Goal: Task Accomplishment & Management: Manage account settings

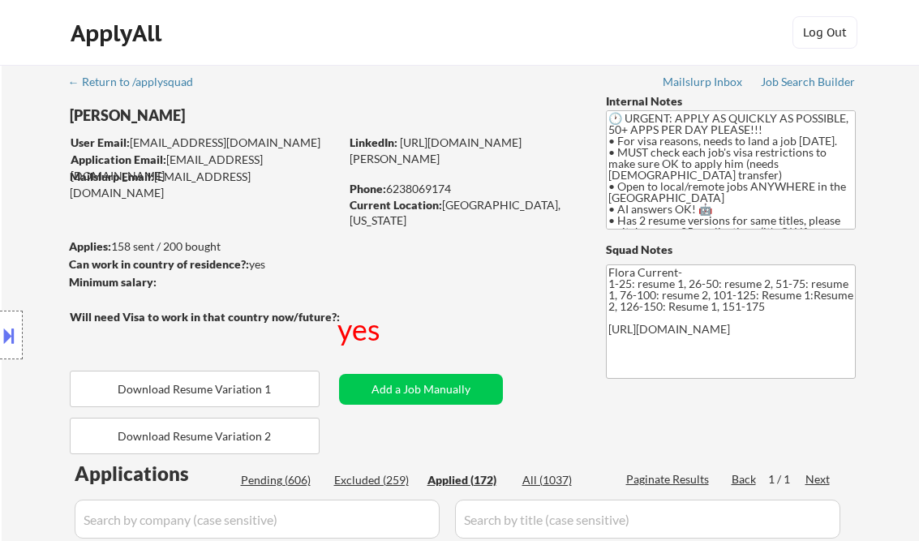
select select ""applied""
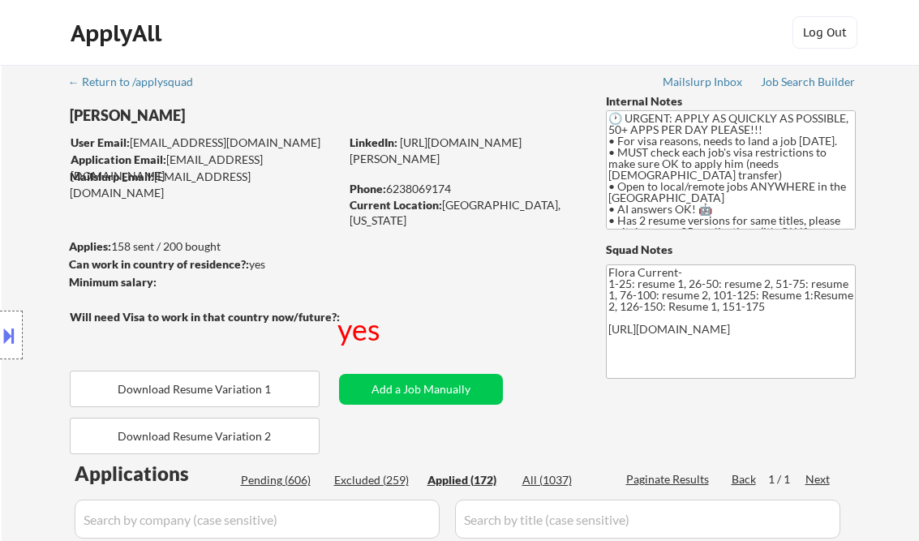
select select ""applied""
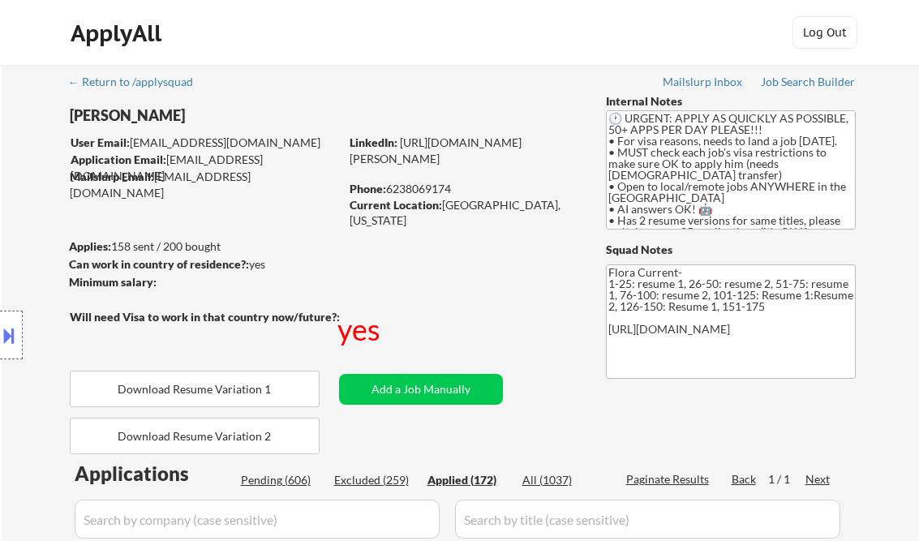
select select ""applied""
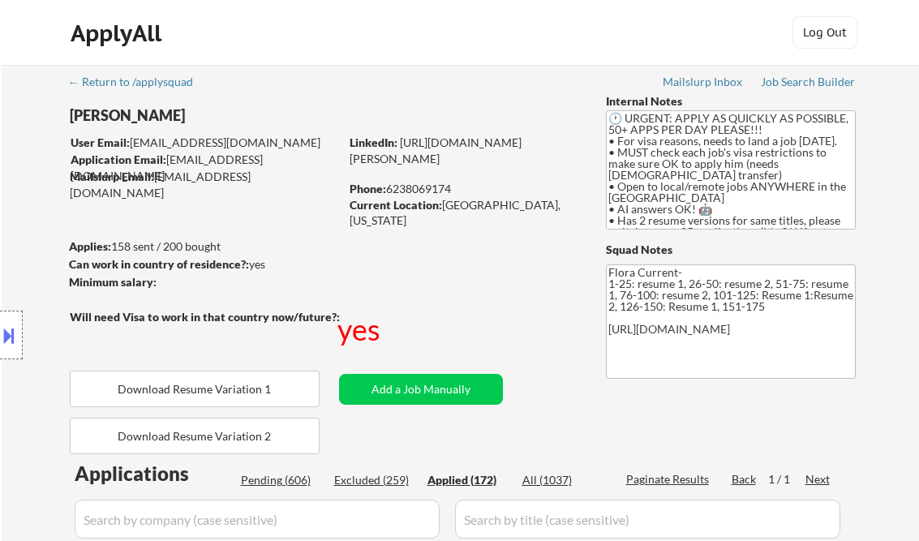
select select ""applied""
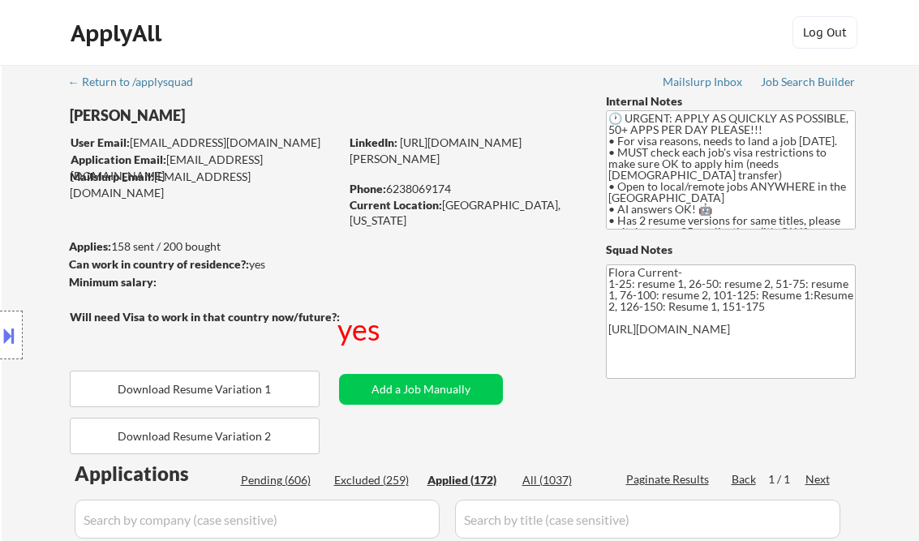
select select ""applied""
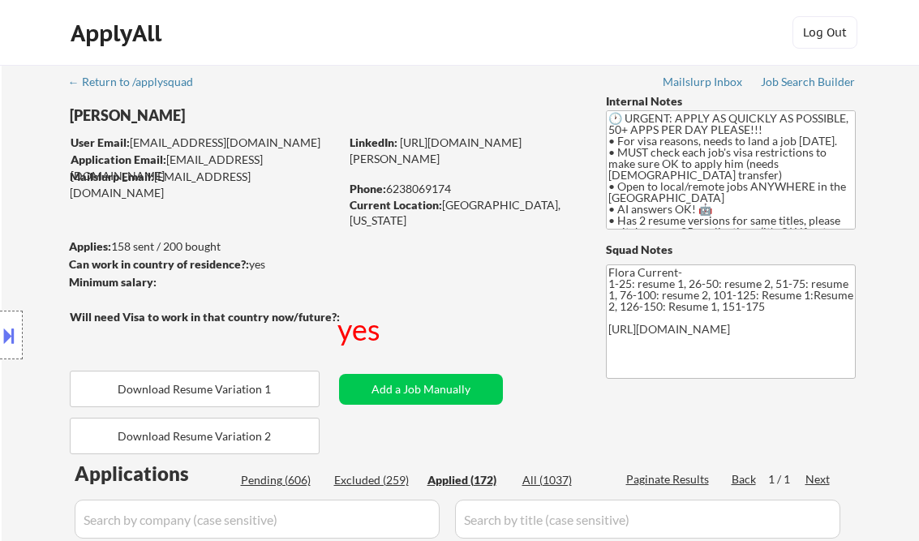
select select ""applied""
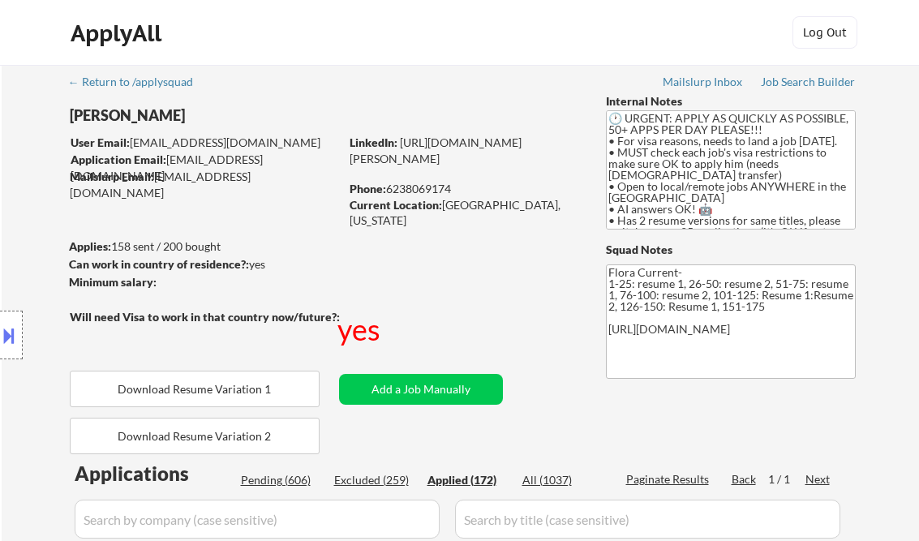
select select ""applied""
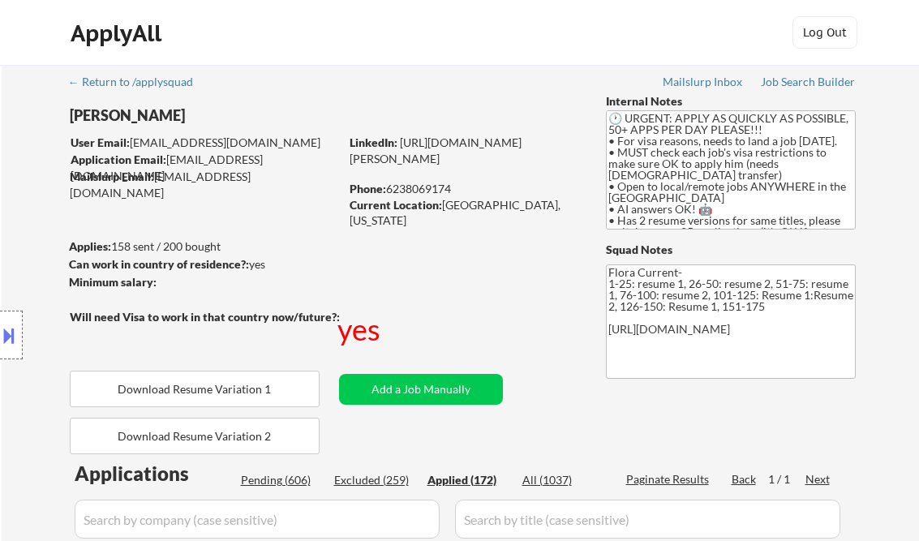
select select ""applied""
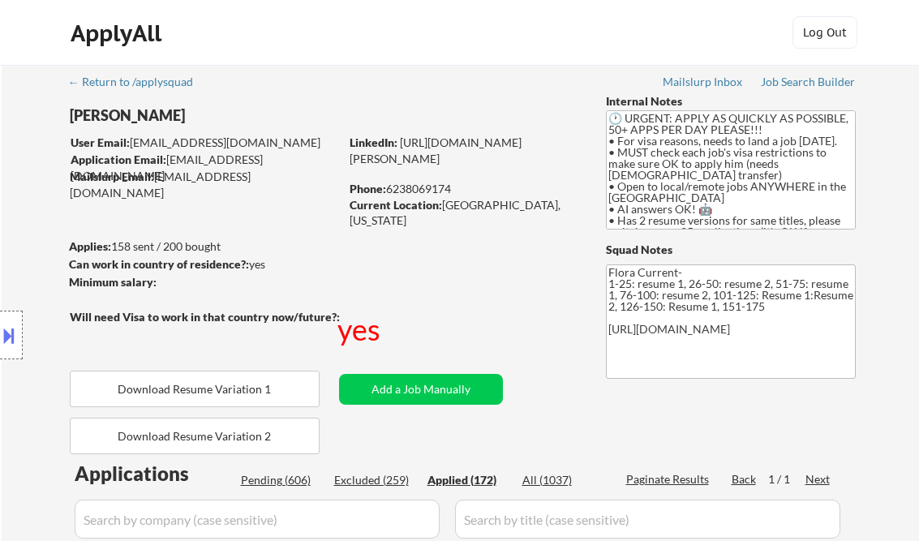
select select ""applied""
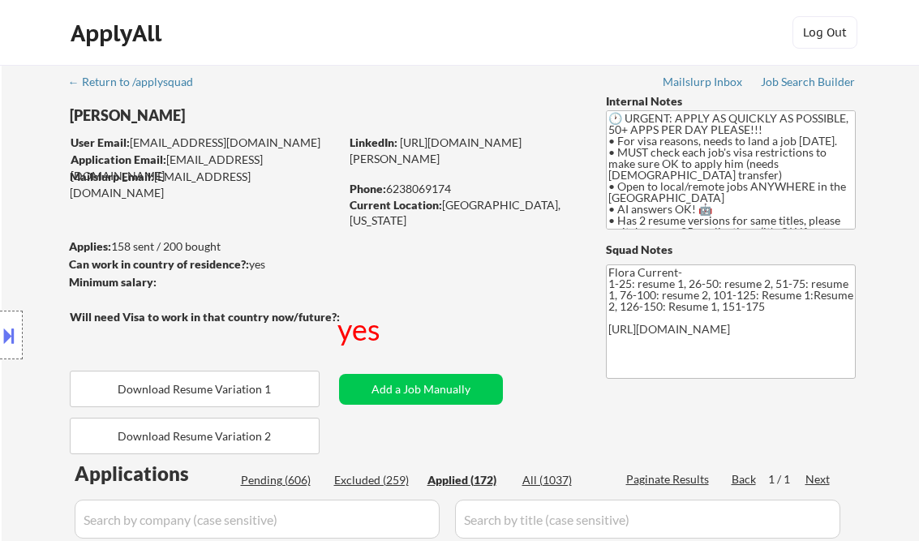
select select ""applied""
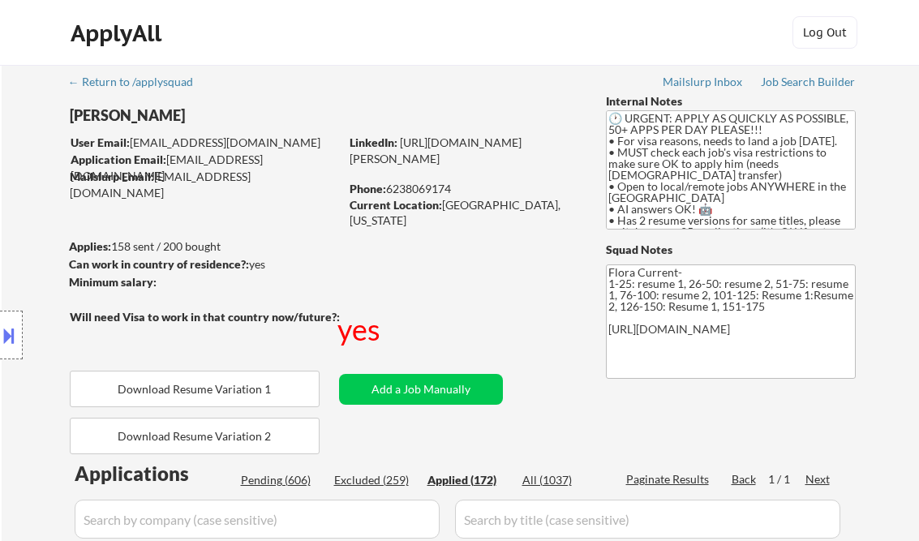
select select ""applied""
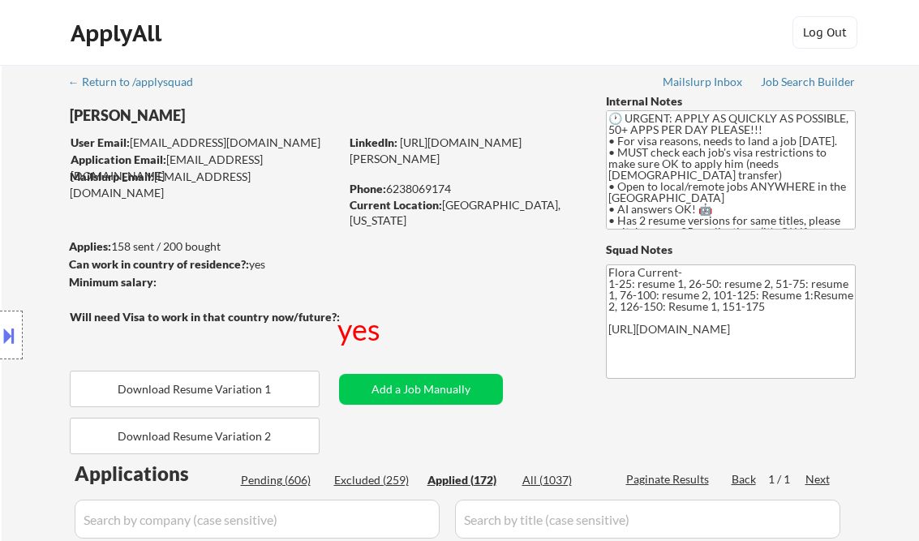
select select ""applied""
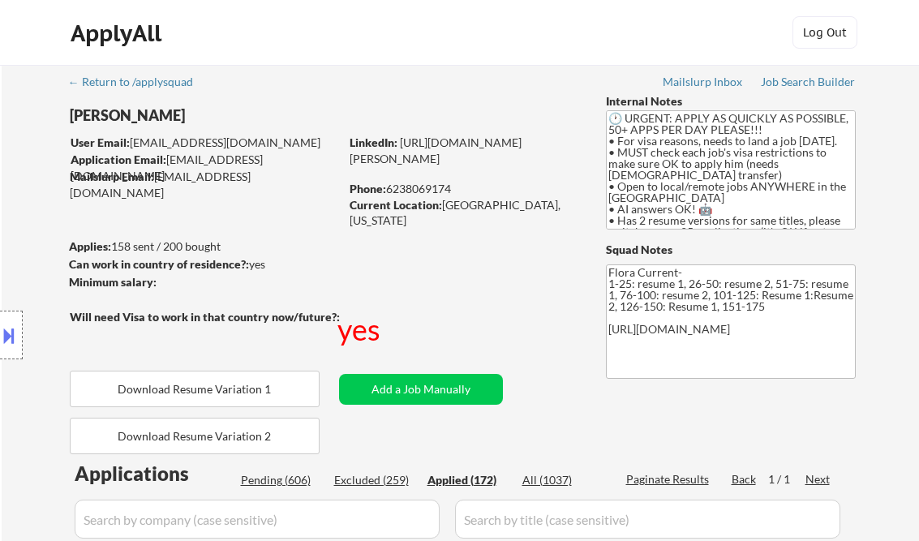
select select ""applied""
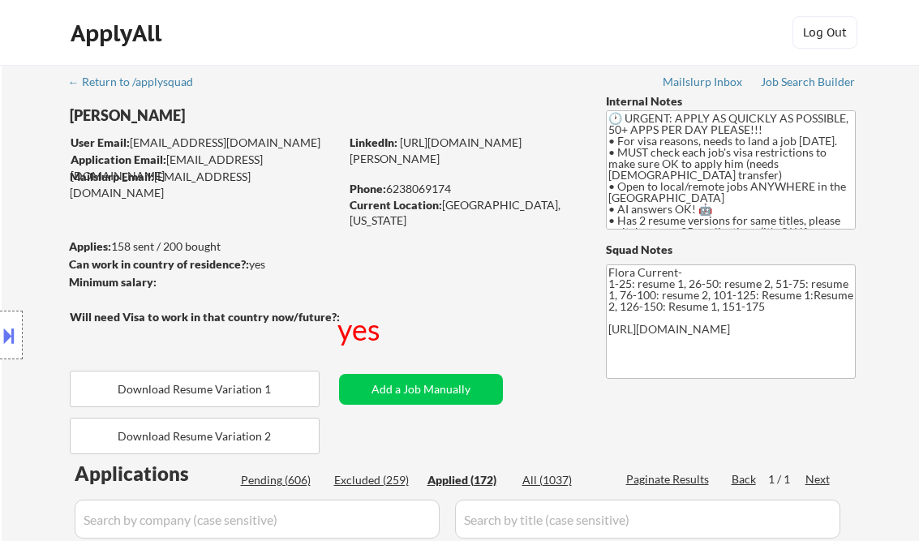
select select ""applied""
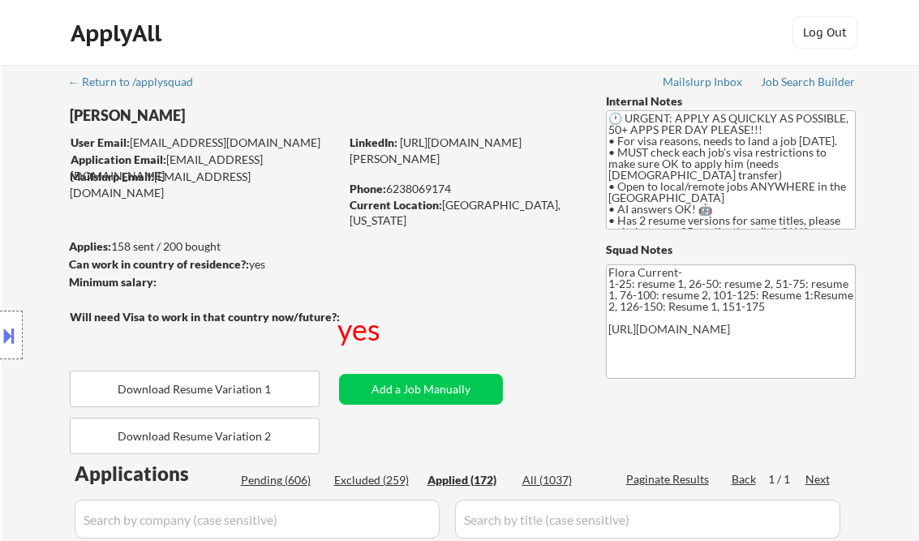
select select ""applied""
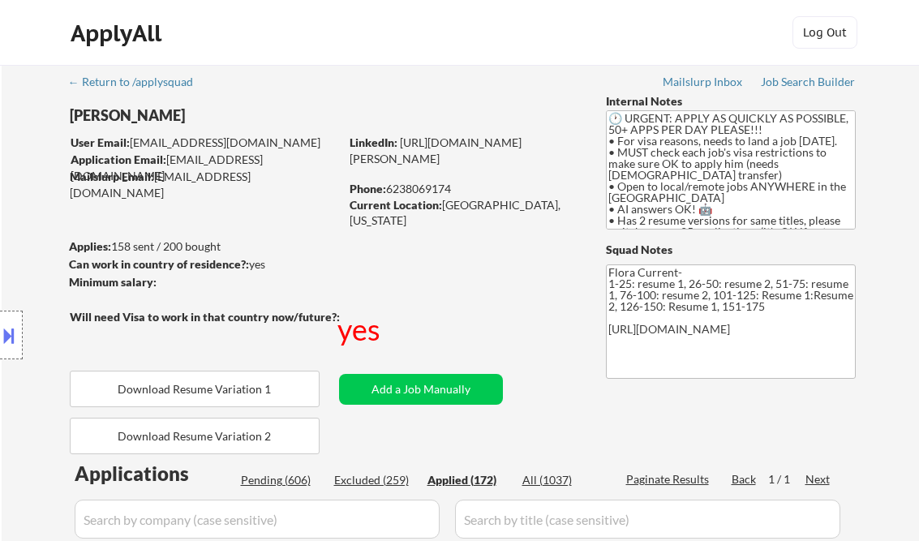
select select ""applied""
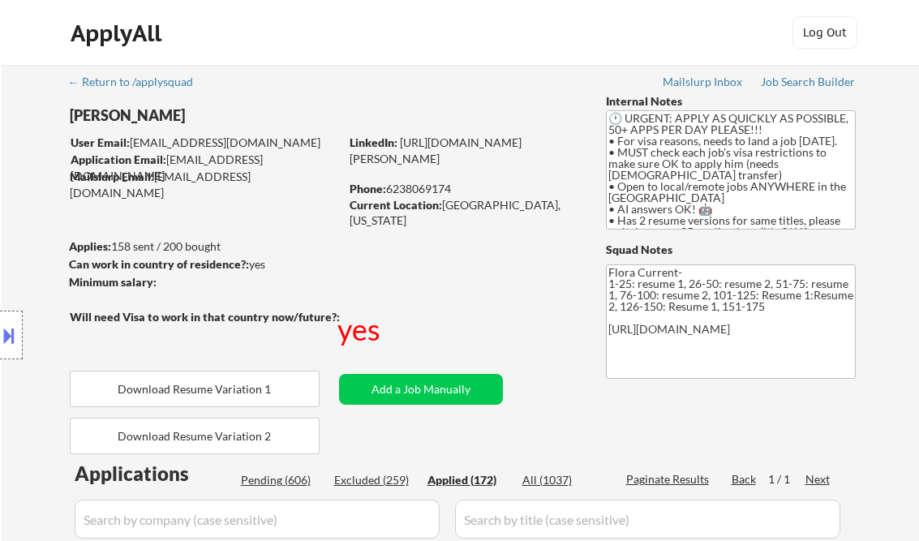
select select ""applied""
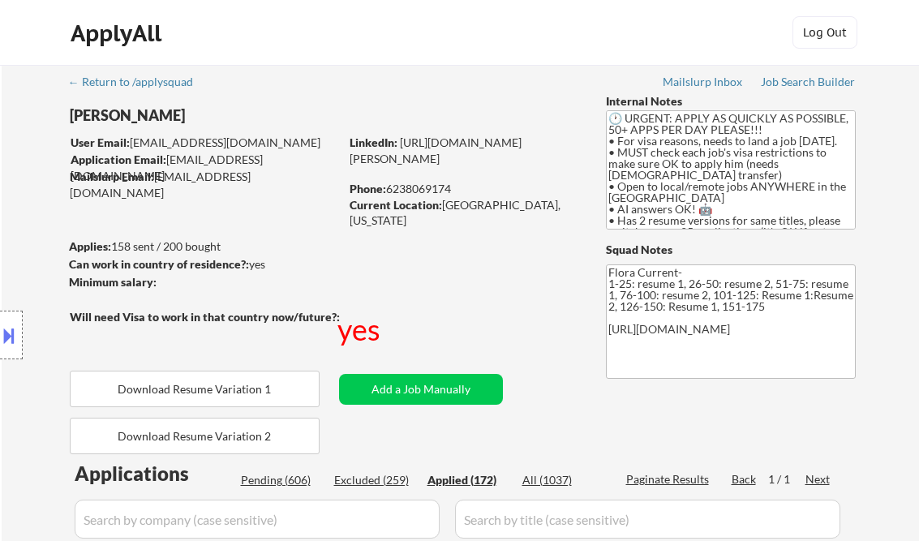
select select ""applied""
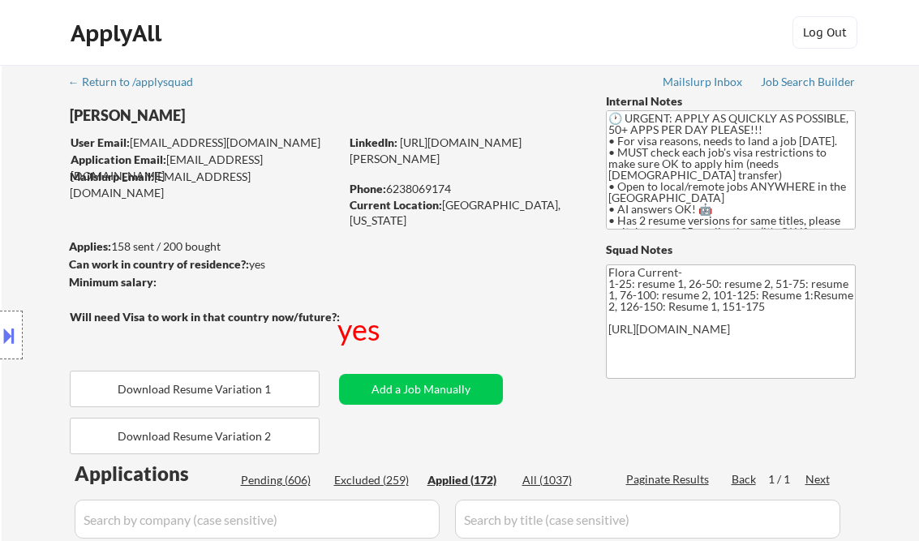
select select ""applied""
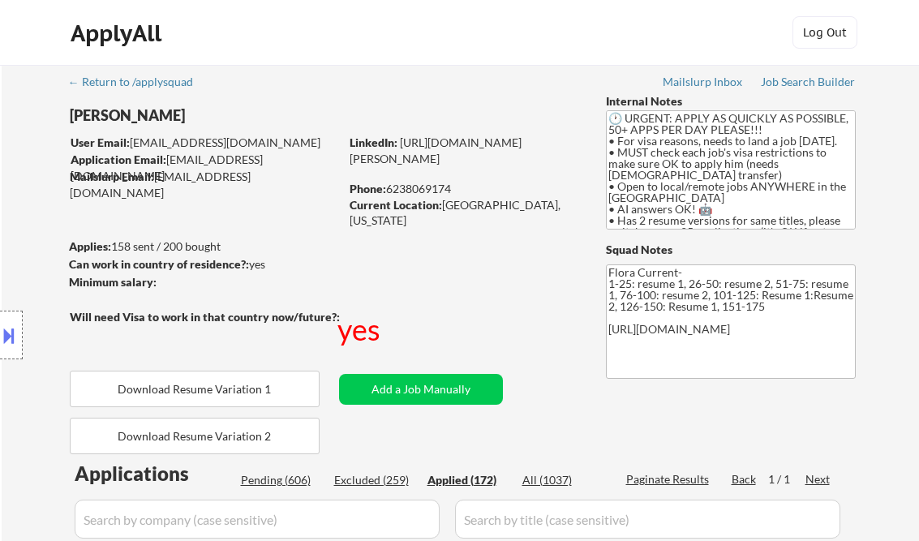
select select ""applied""
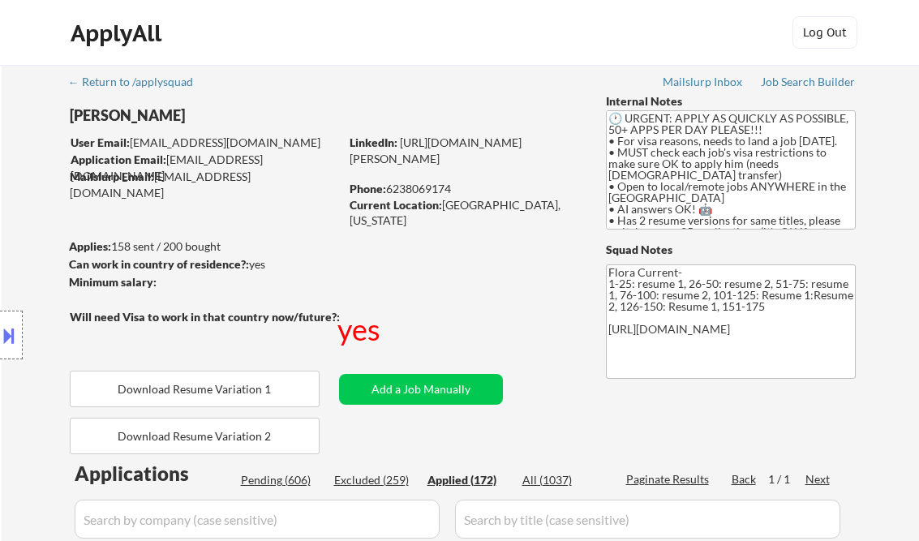
select select ""applied""
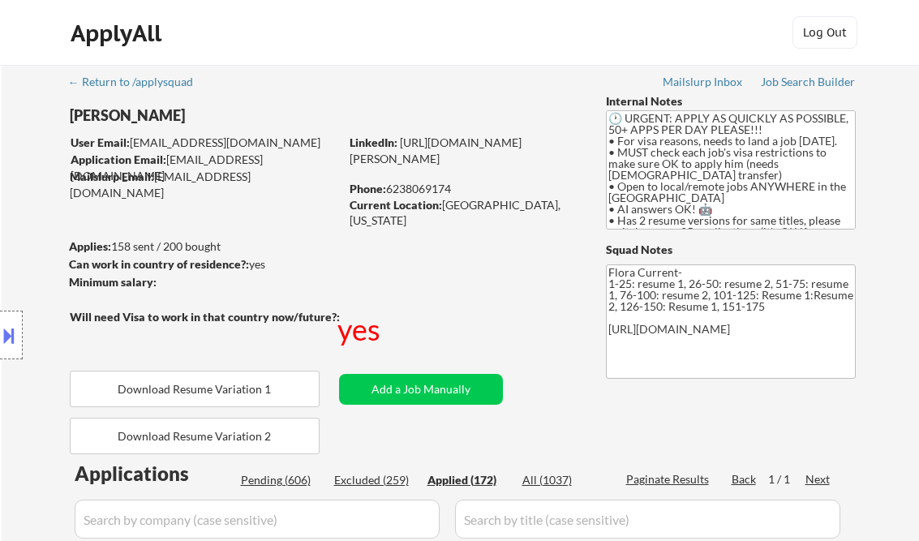
select select ""applied""
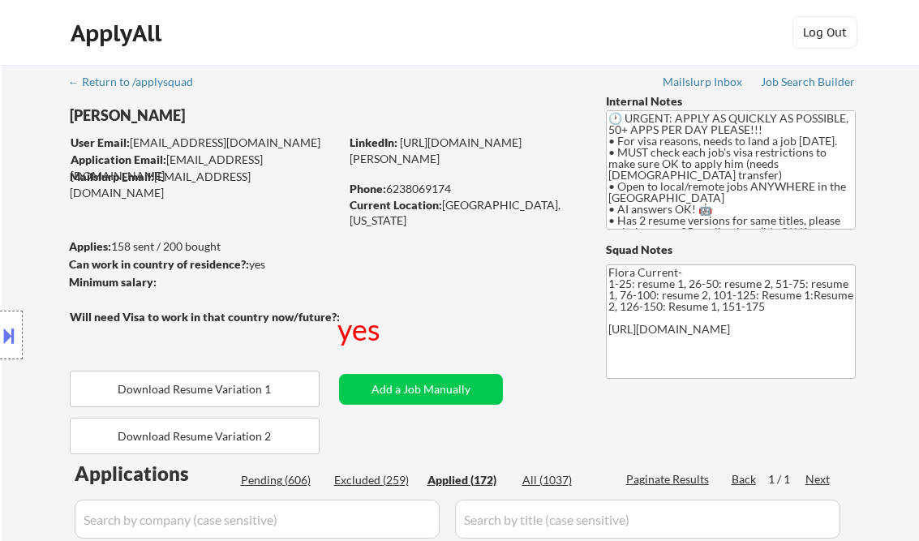
select select ""applied""
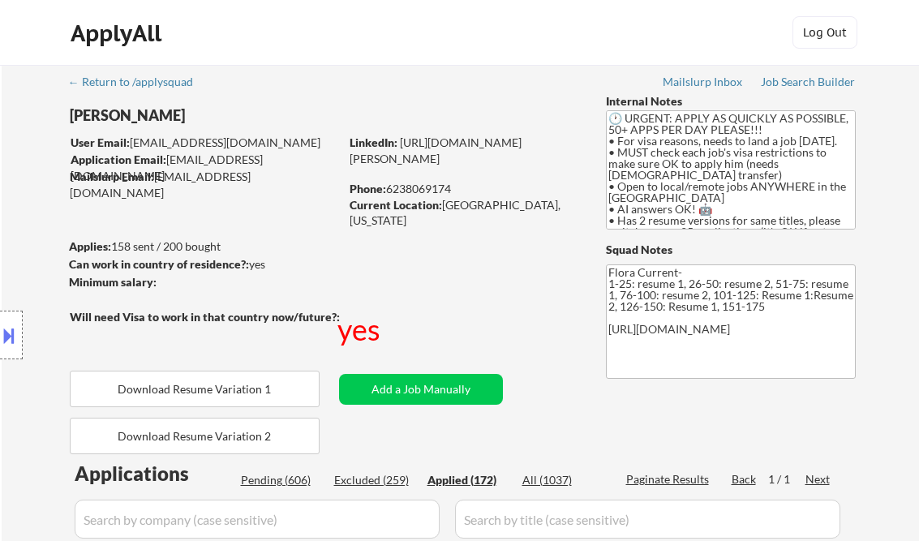
select select ""applied""
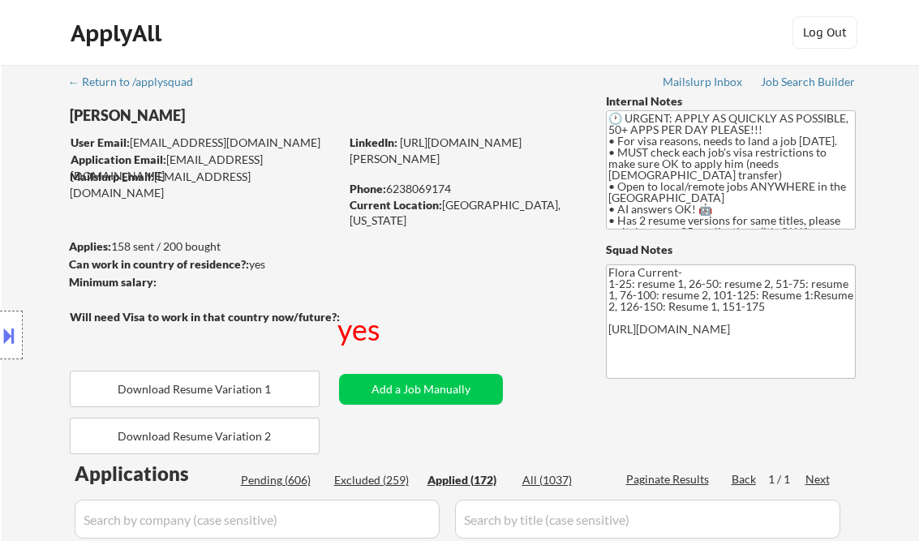
select select ""applied""
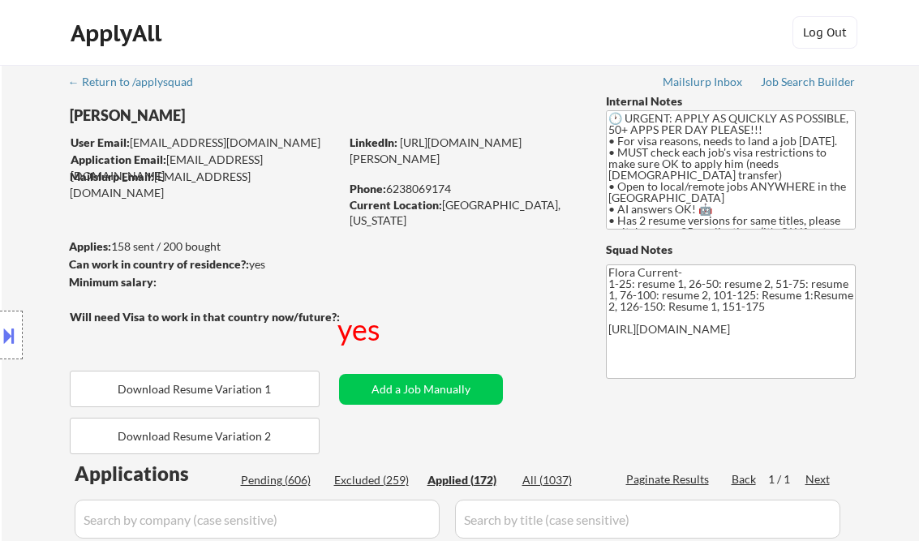
select select ""applied""
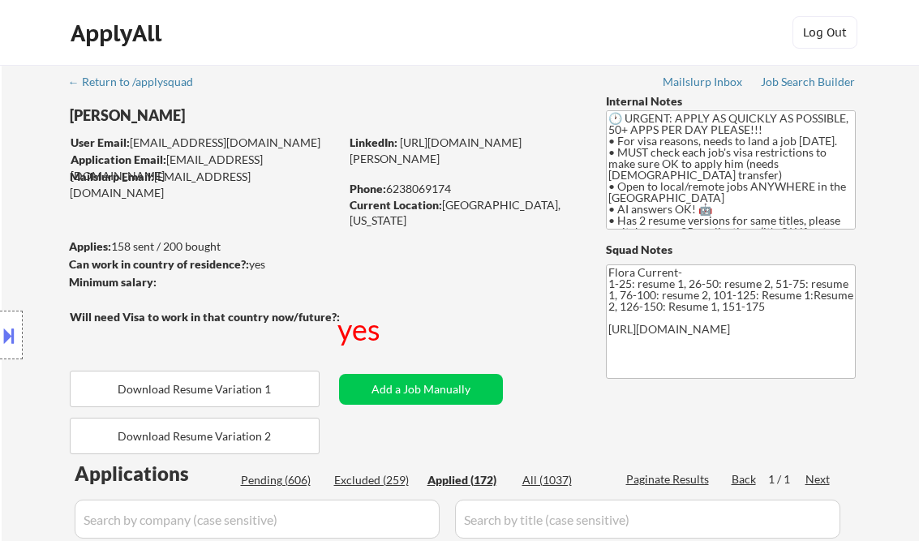
select select ""applied""
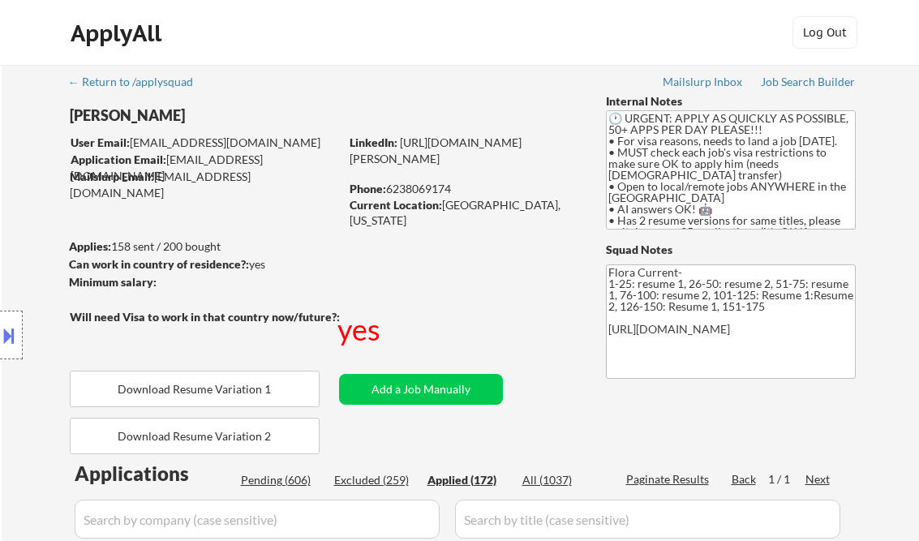
select select ""applied""
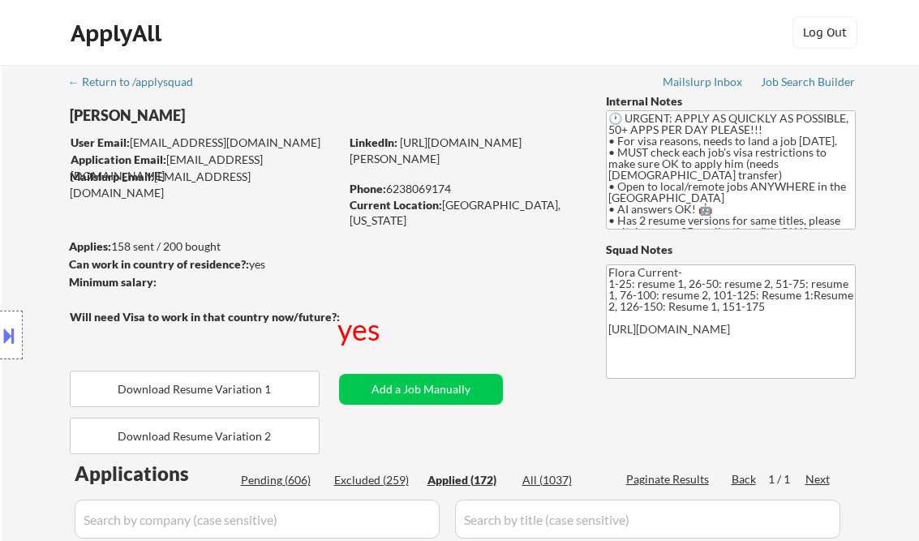
select select ""applied""
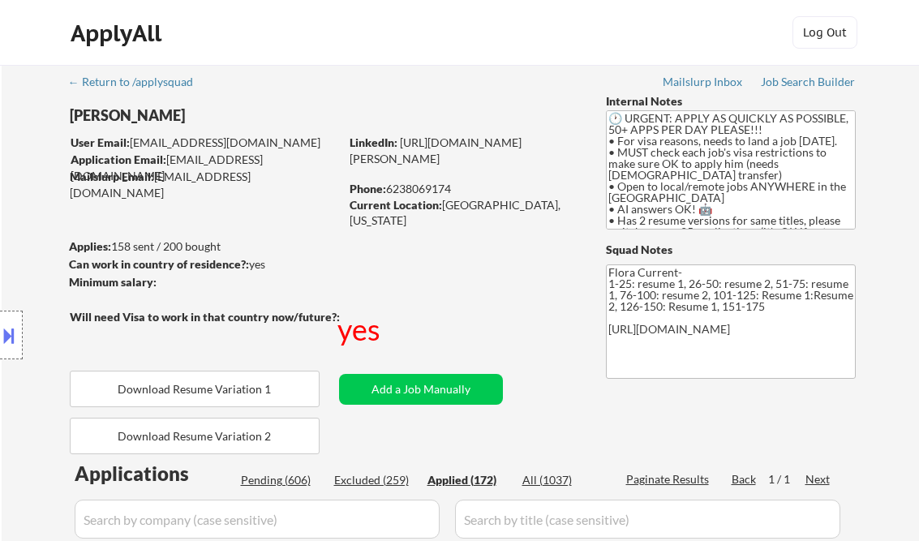
select select ""applied""
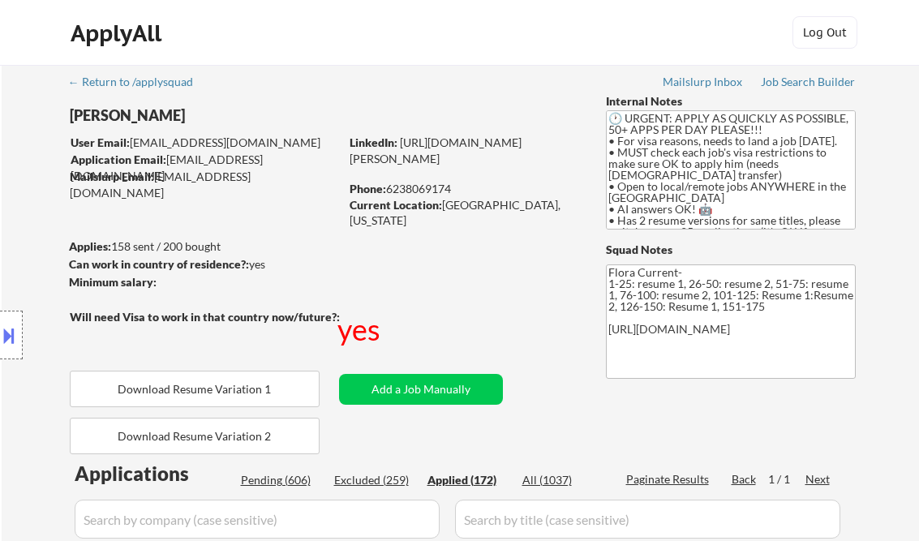
select select ""applied""
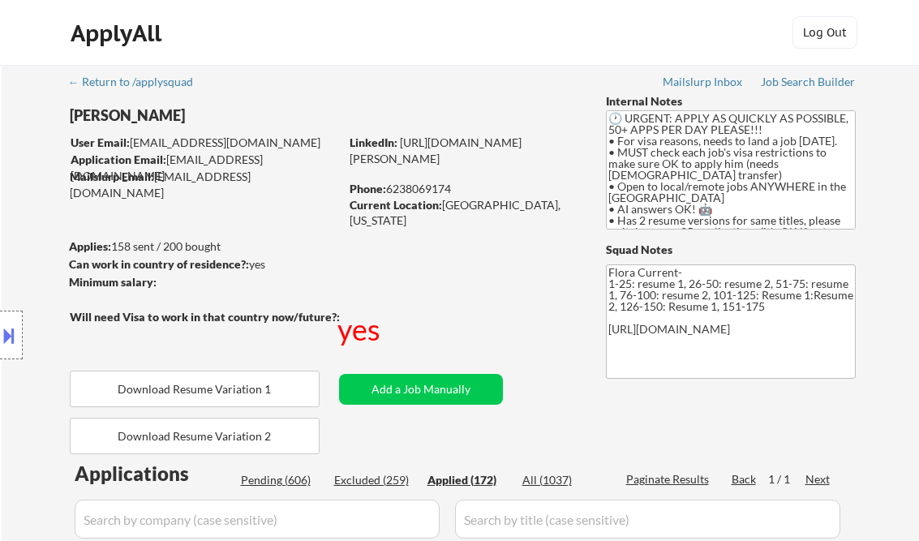
select select ""applied""
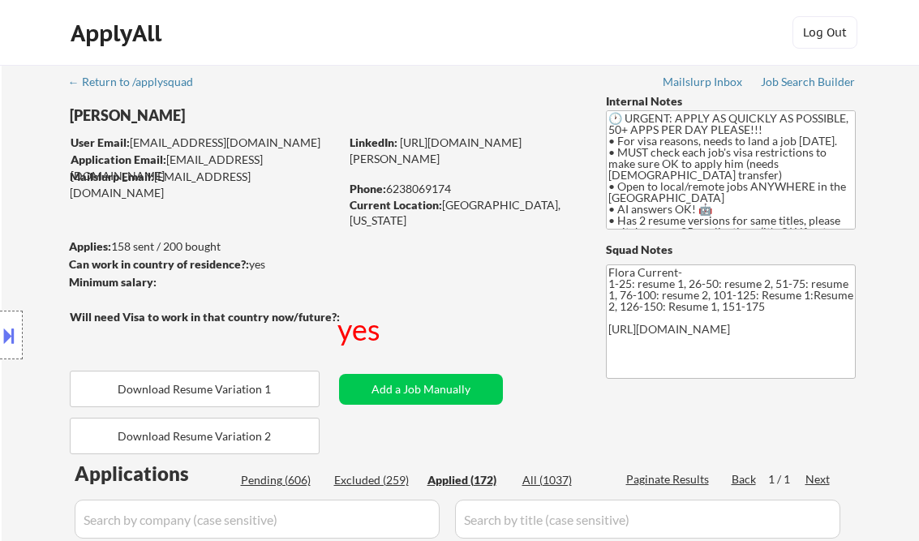
select select ""applied""
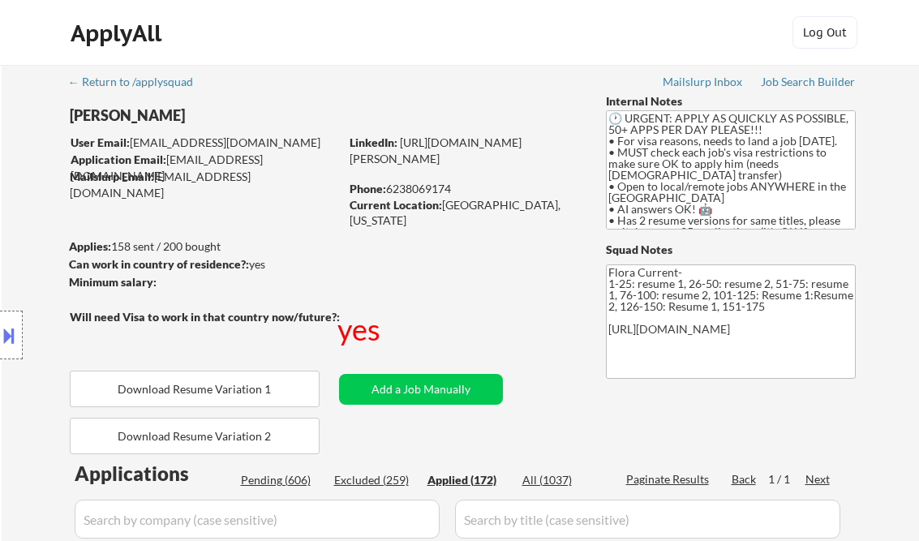
select select ""applied""
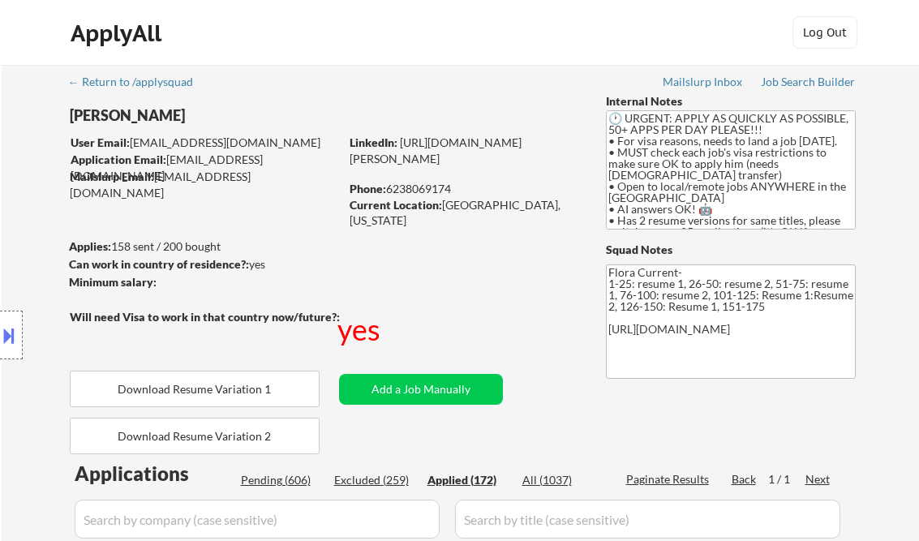
select select ""applied""
click at [420, 26] on div "ApplyAll Log Out" at bounding box center [459, 36] width 811 height 41
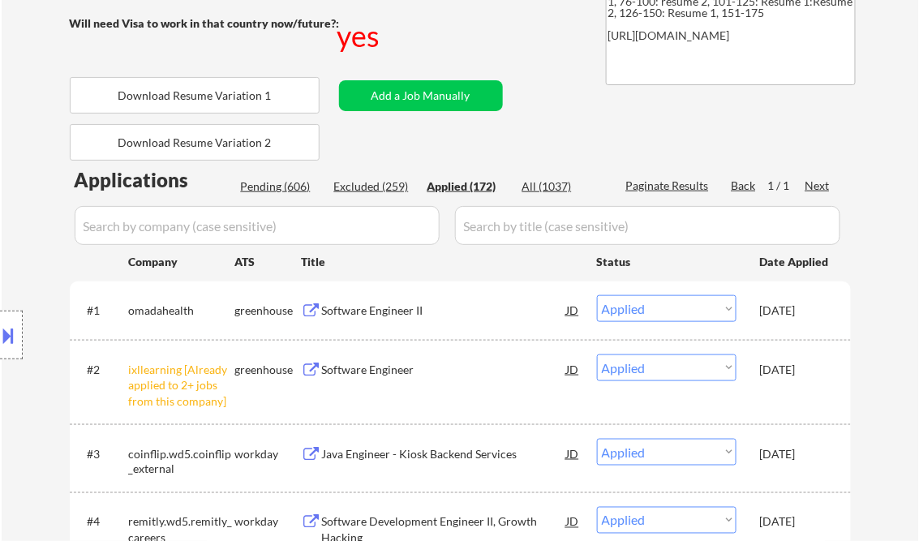
scroll to position [324, 0]
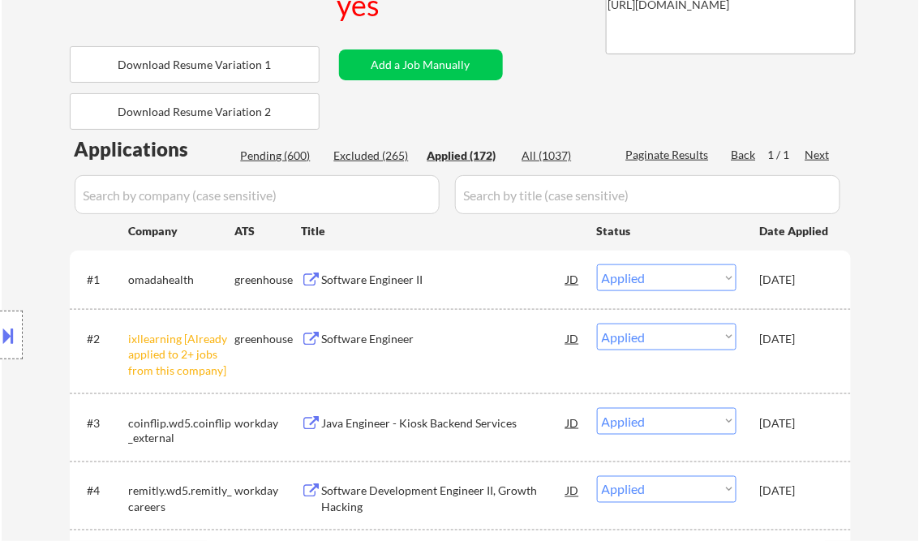
select select ""applied""
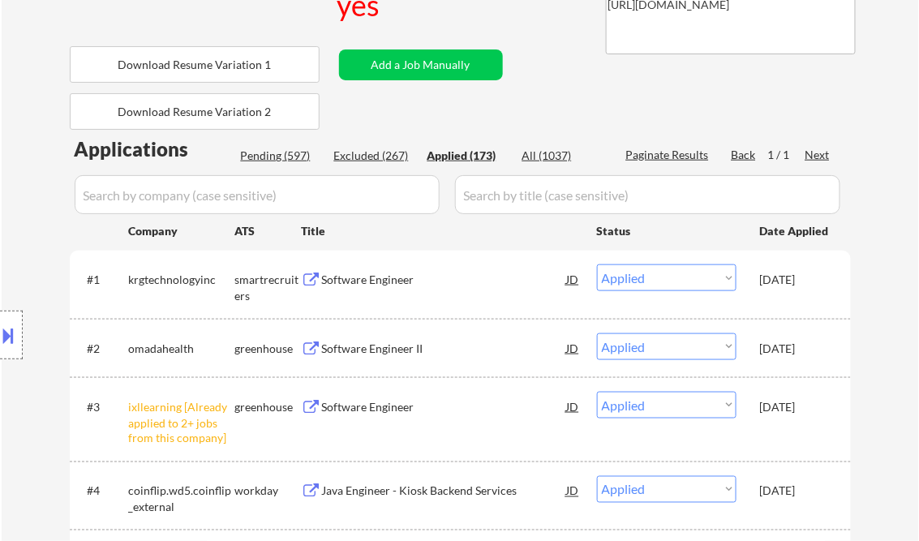
select select ""applied""
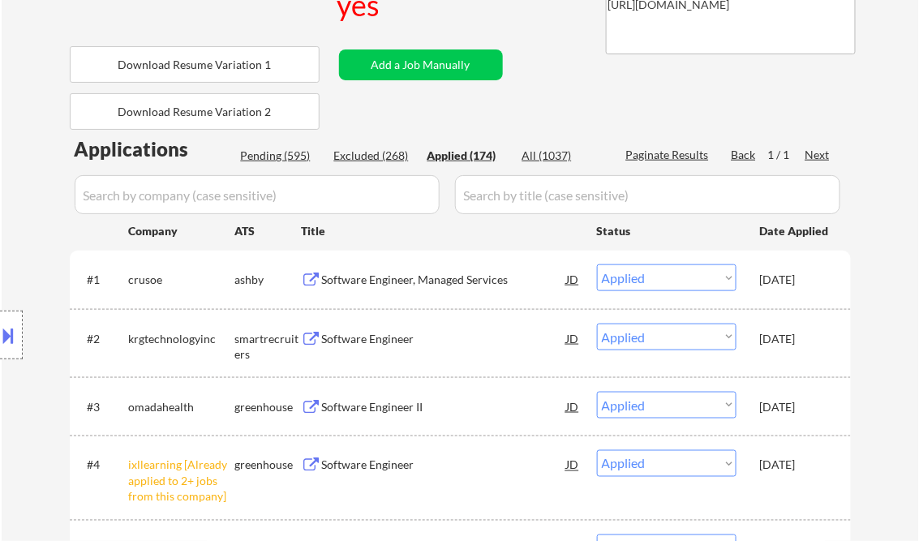
select select ""applied""
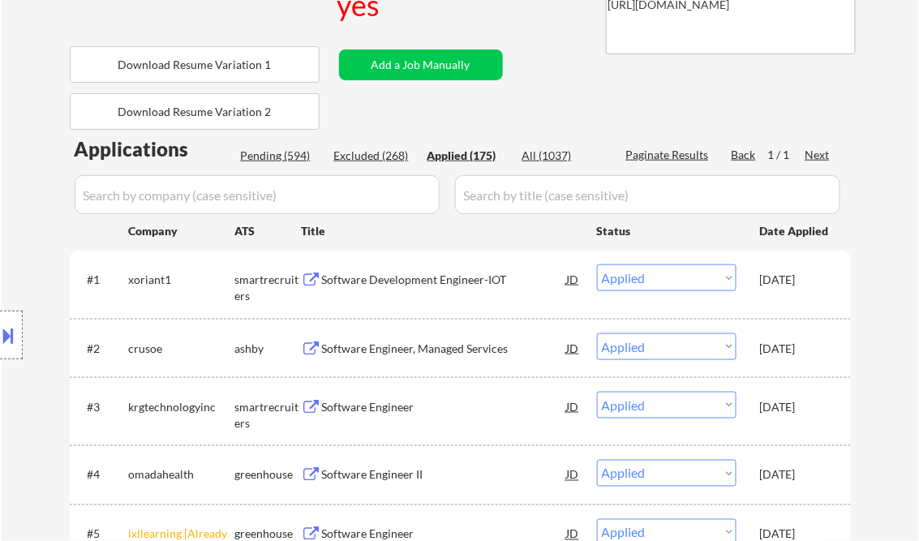
type textarea "Flora Current- 1-25: resume 1, 26-50: resume 2, 51-75: resume 1, 76-100: resume…"
select select ""applied""
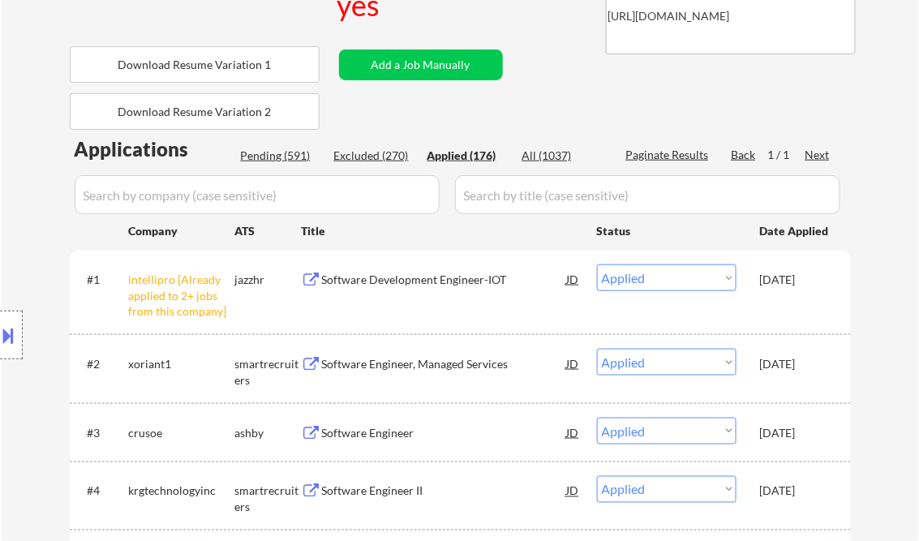
scroll to position [3530, 0]
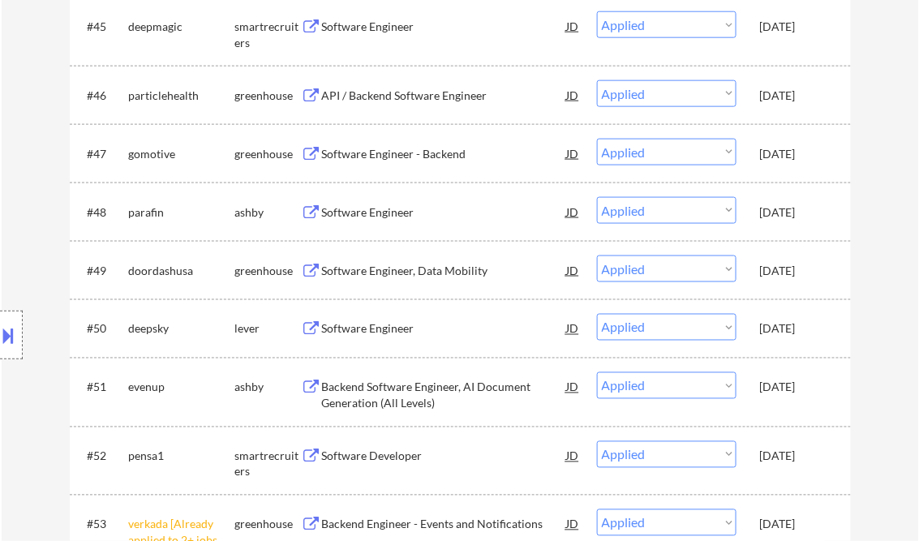
select select ""applied""
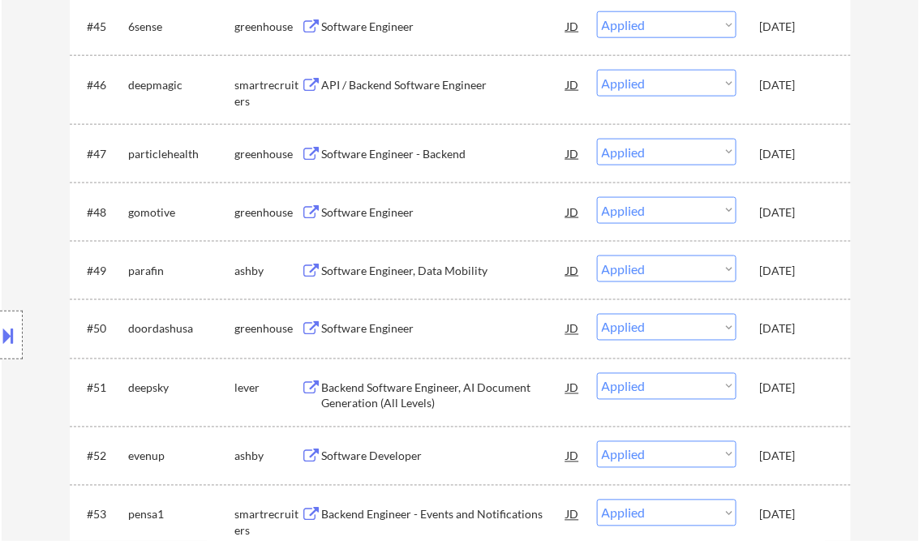
select select ""applied""
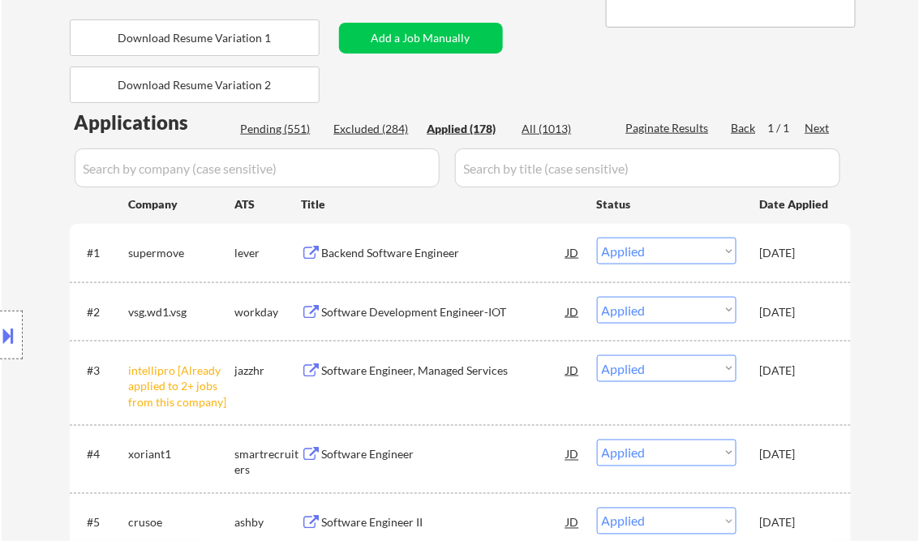
scroll to position [224, 0]
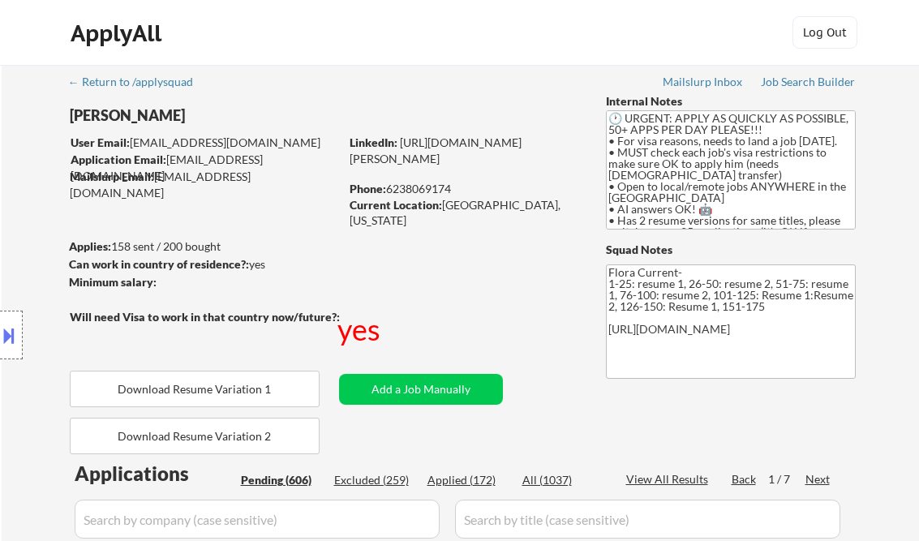
select select ""pending""
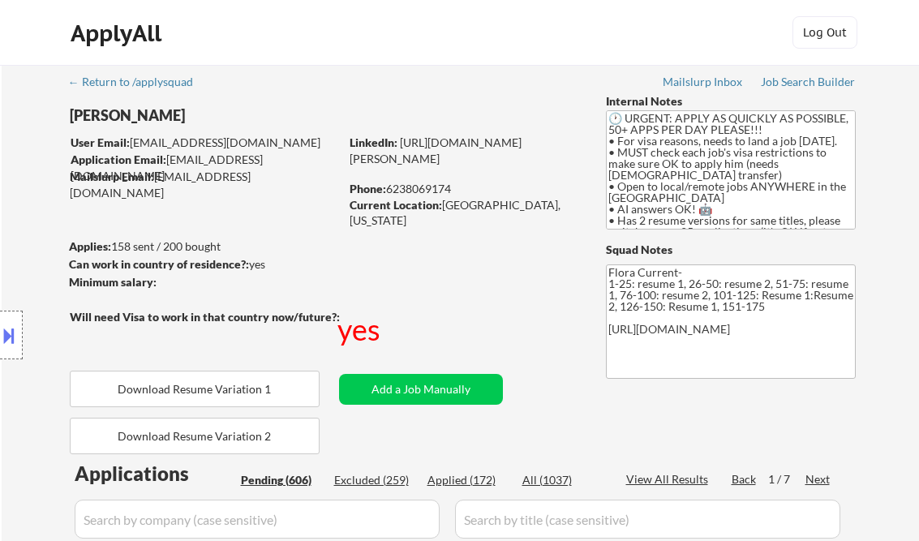
select select ""pending""
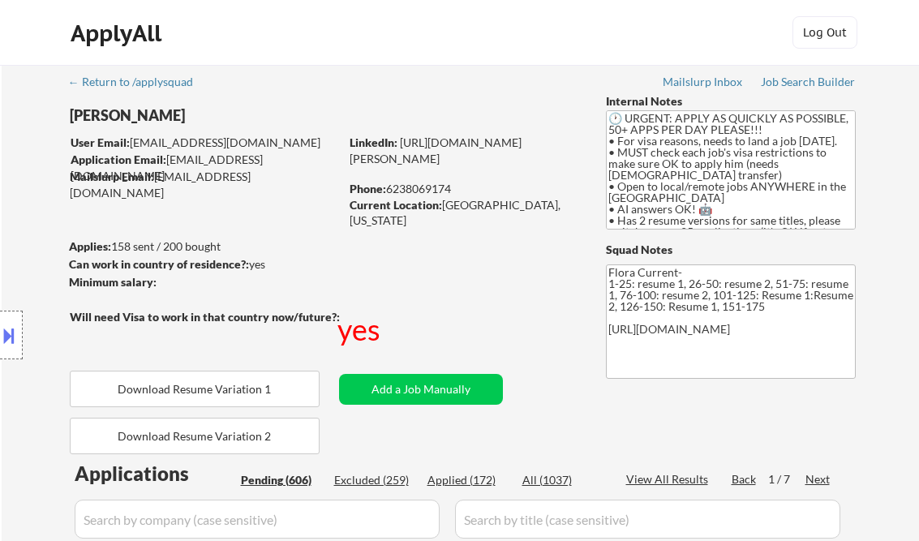
select select ""pending""
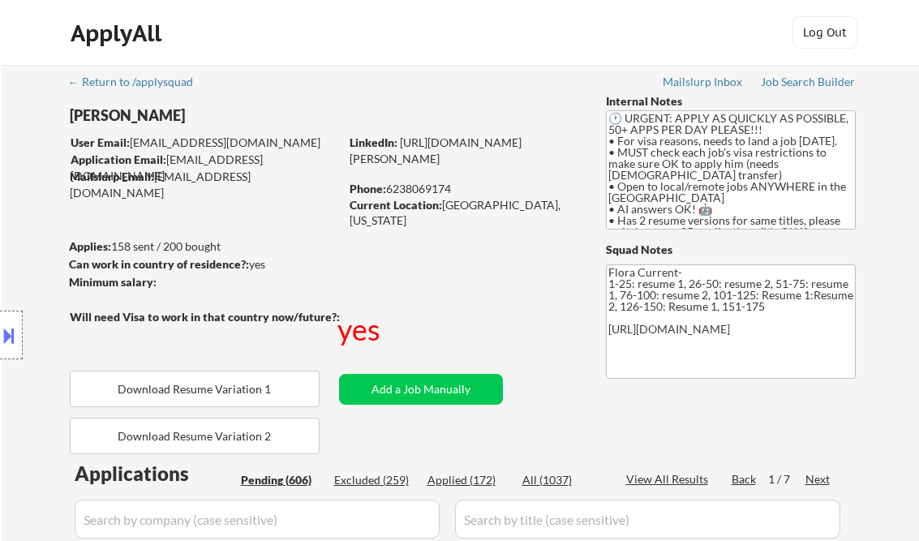
select select ""pending""
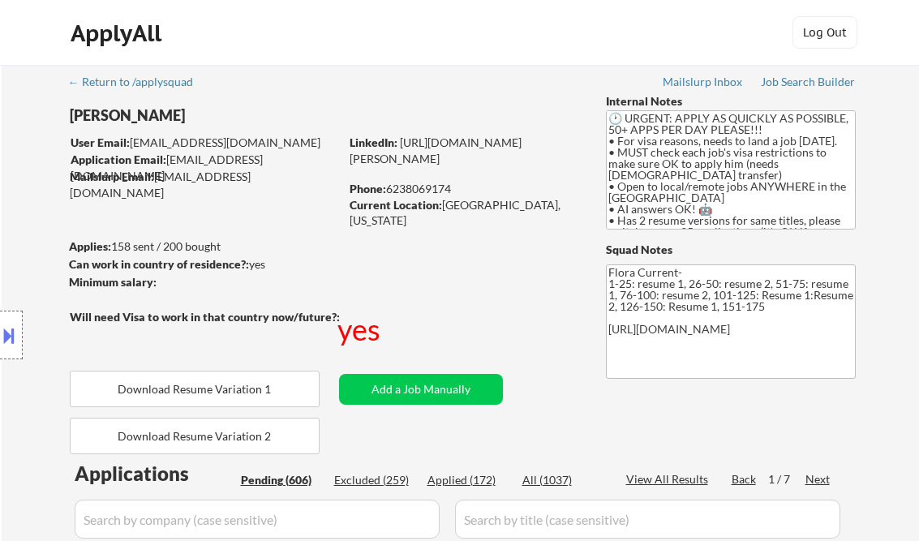
select select ""pending""
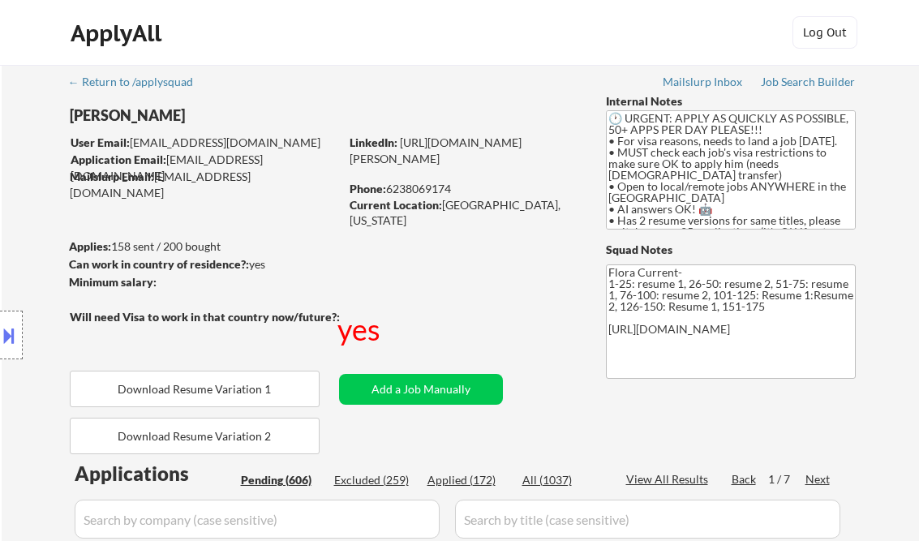
select select ""pending""
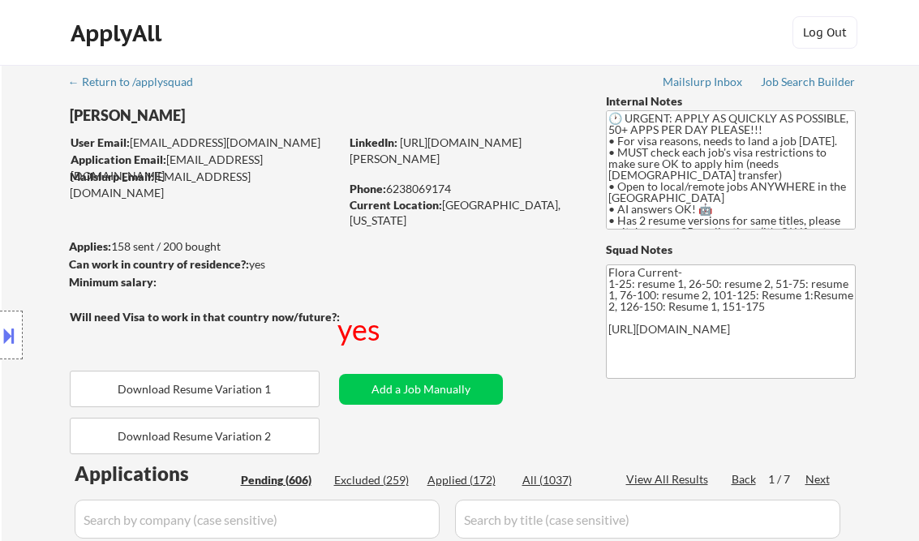
select select ""pending""
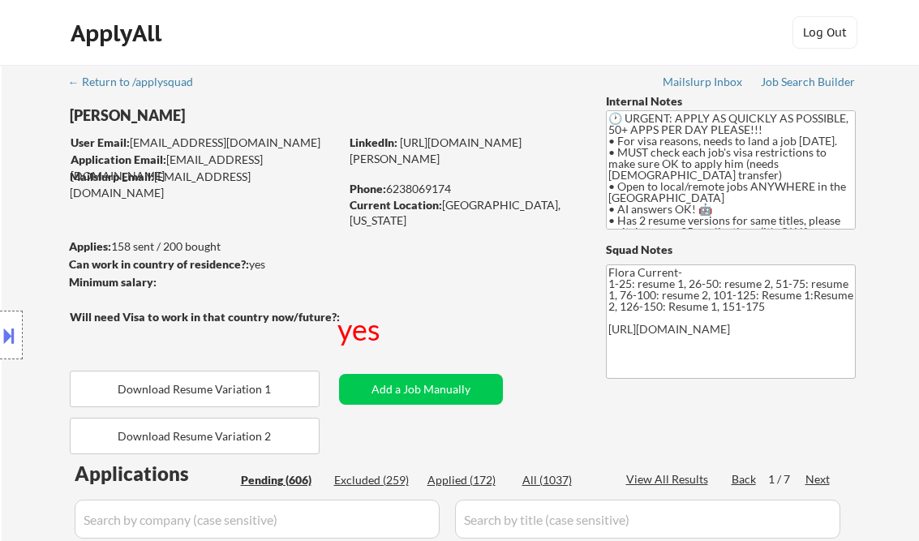
select select ""pending""
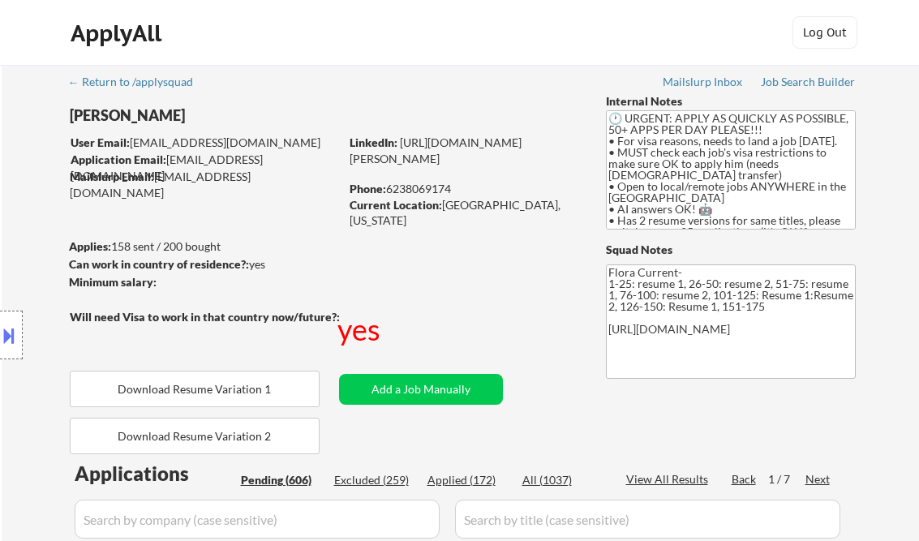
select select ""pending""
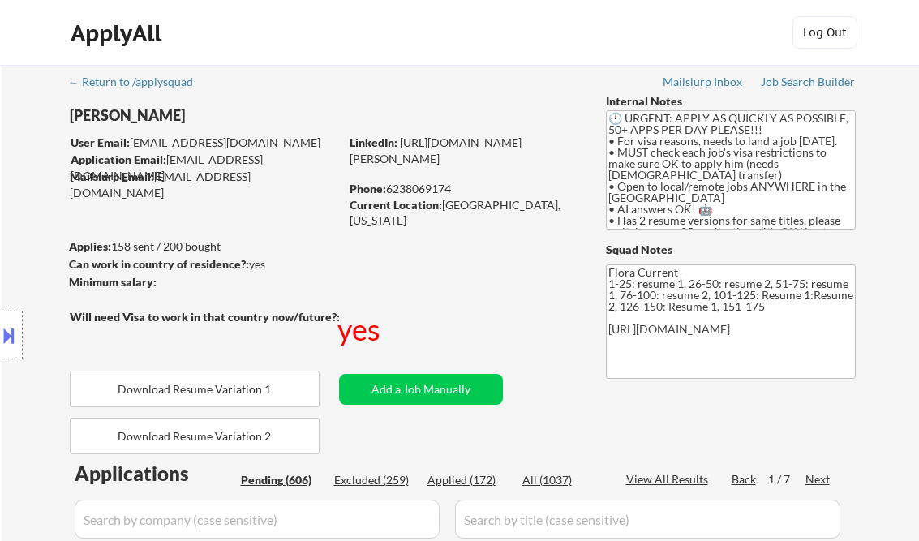
select select ""pending""
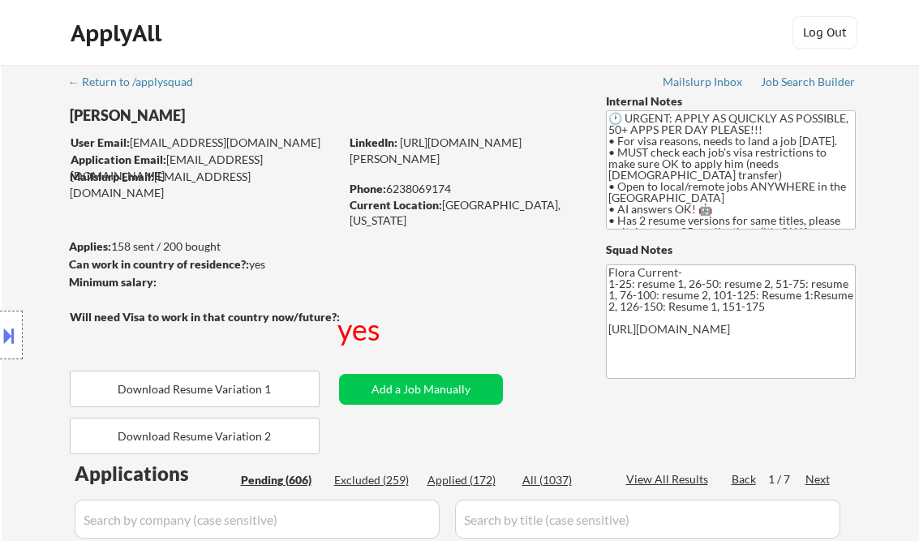
select select ""pending""
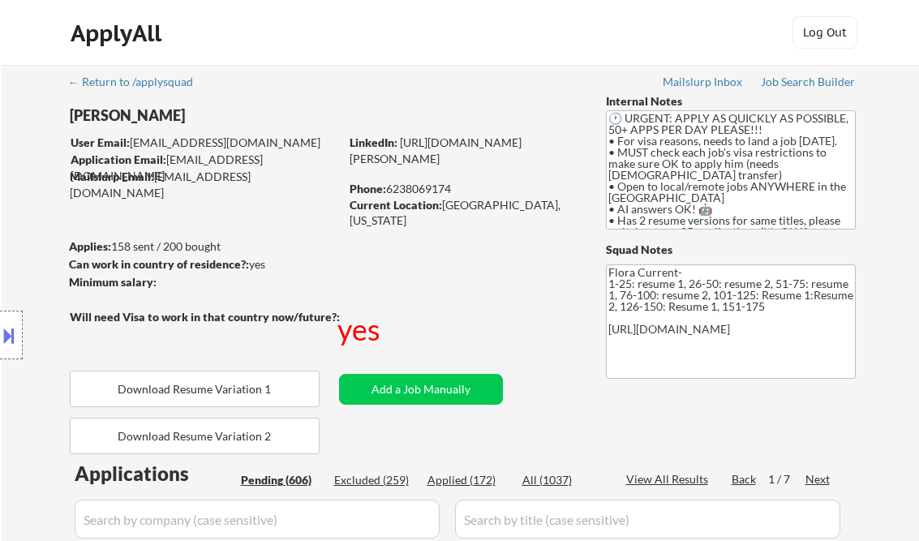
select select ""pending""
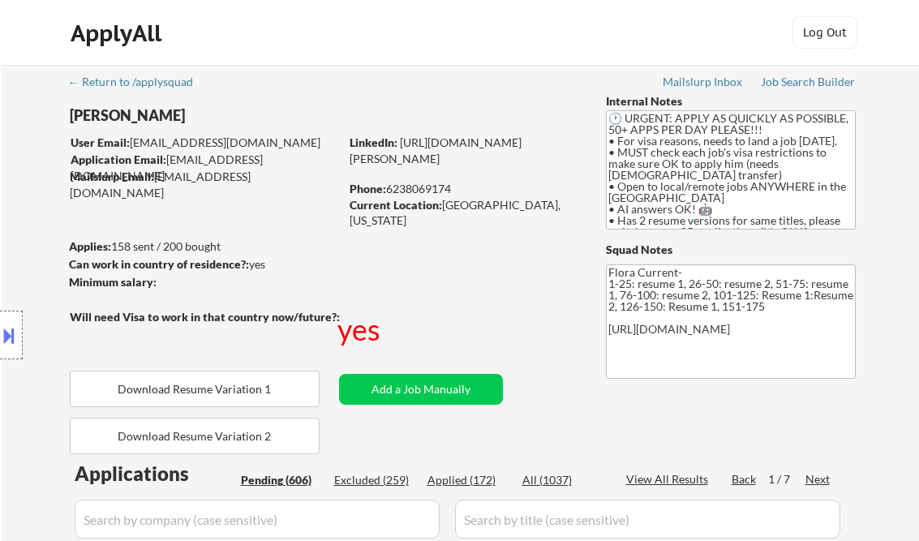
select select ""pending""
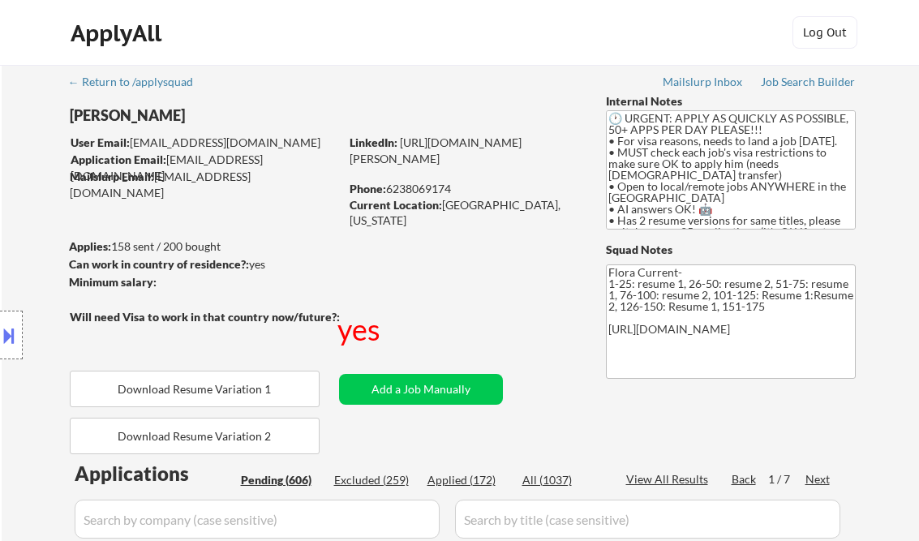
select select ""pending""
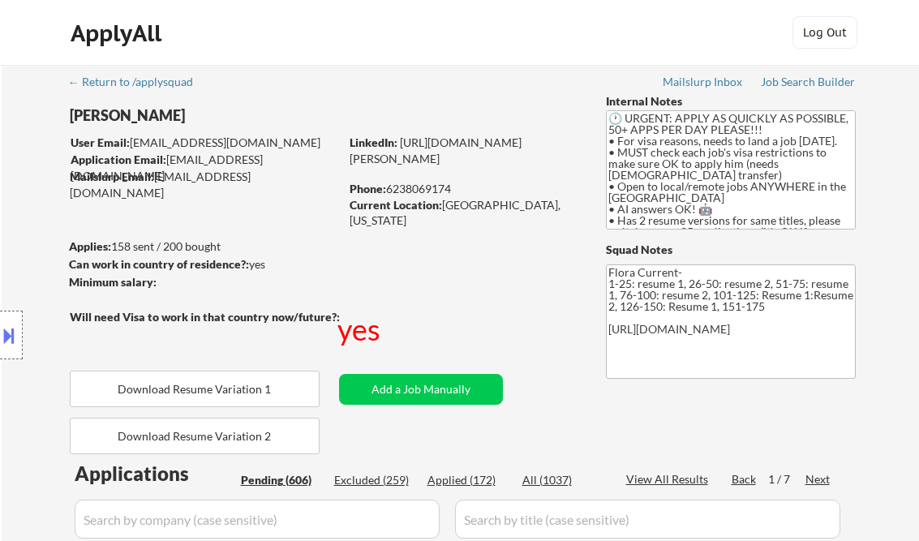
select select ""pending""
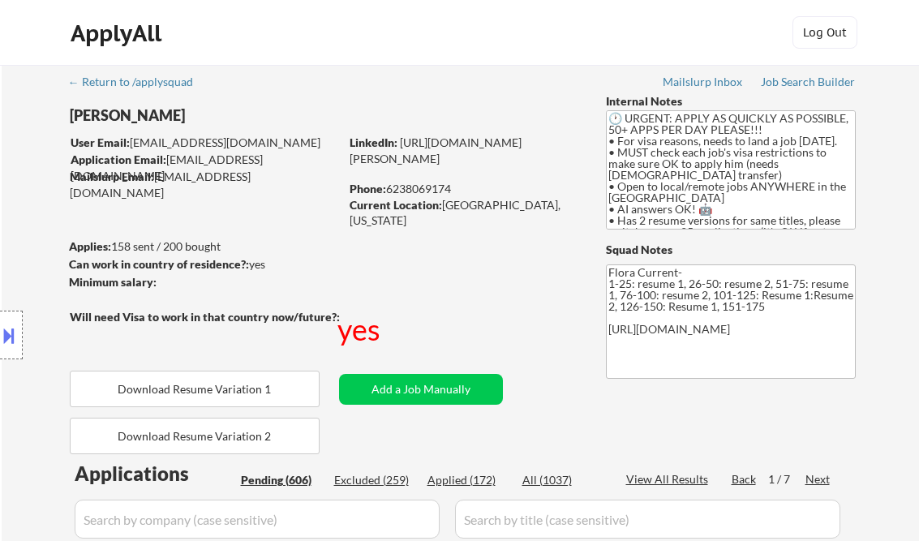
select select ""pending""
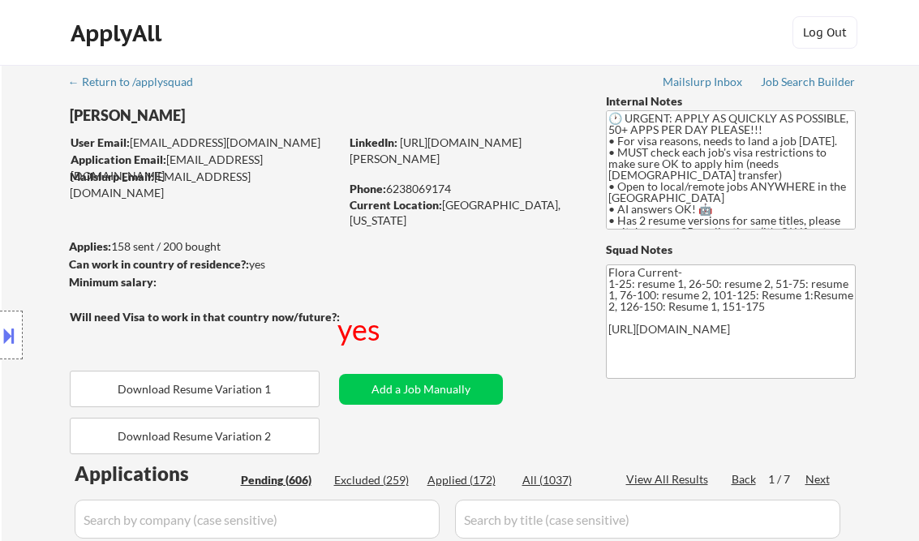
select select ""pending""
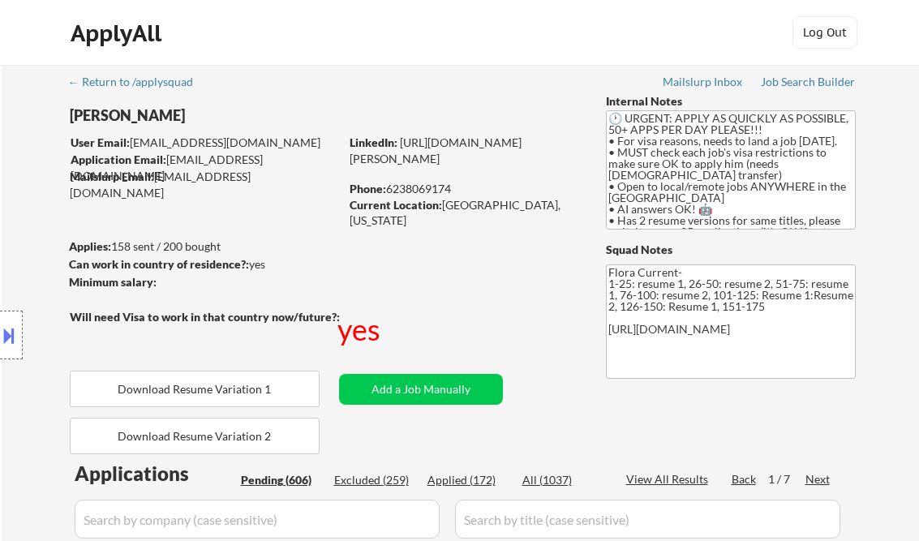
select select ""pending""
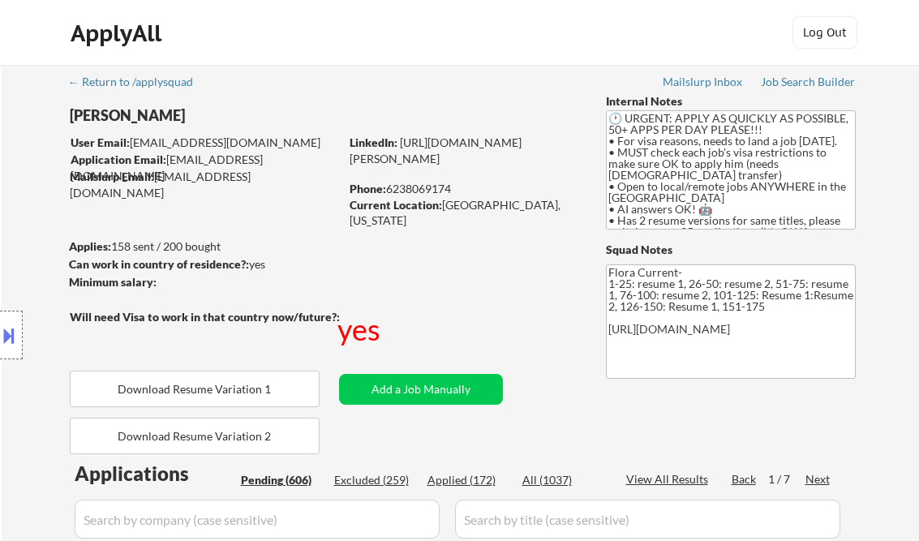
select select ""pending""
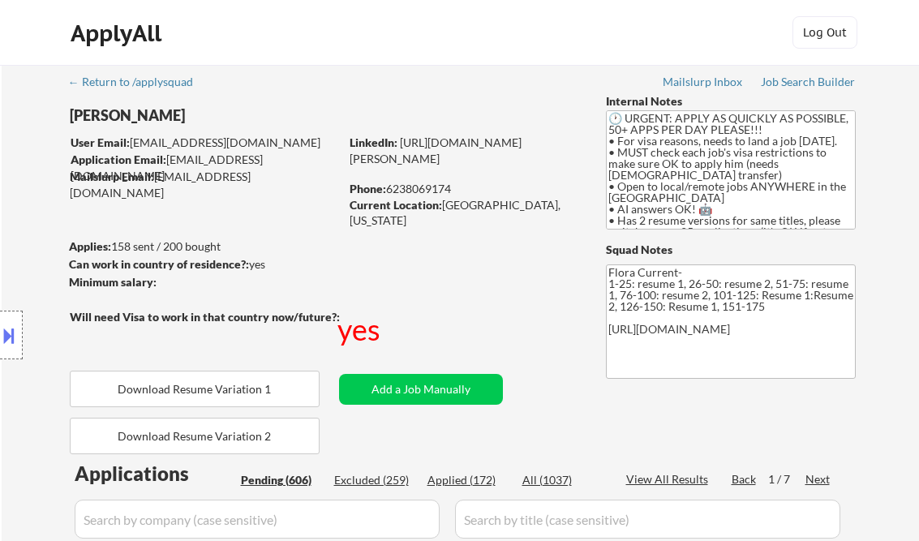
select select ""pending""
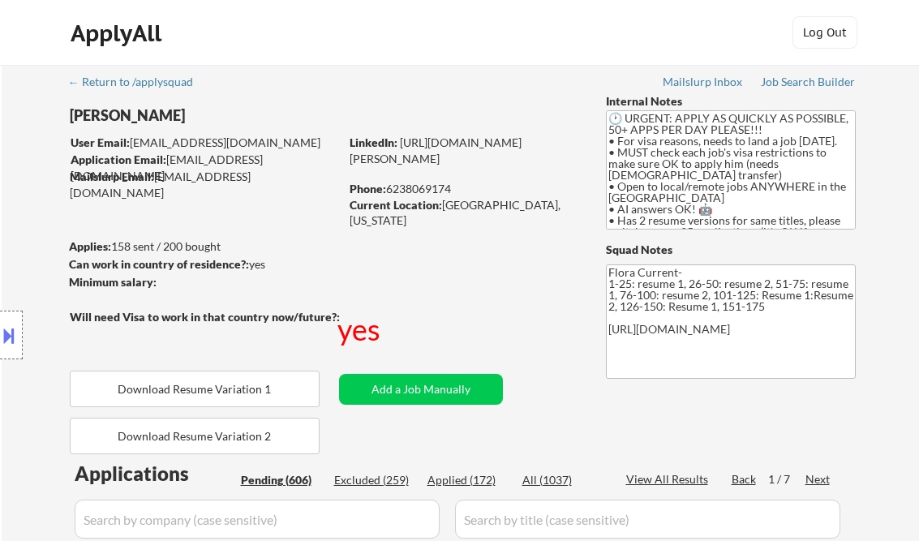
scroll to position [4541, 0]
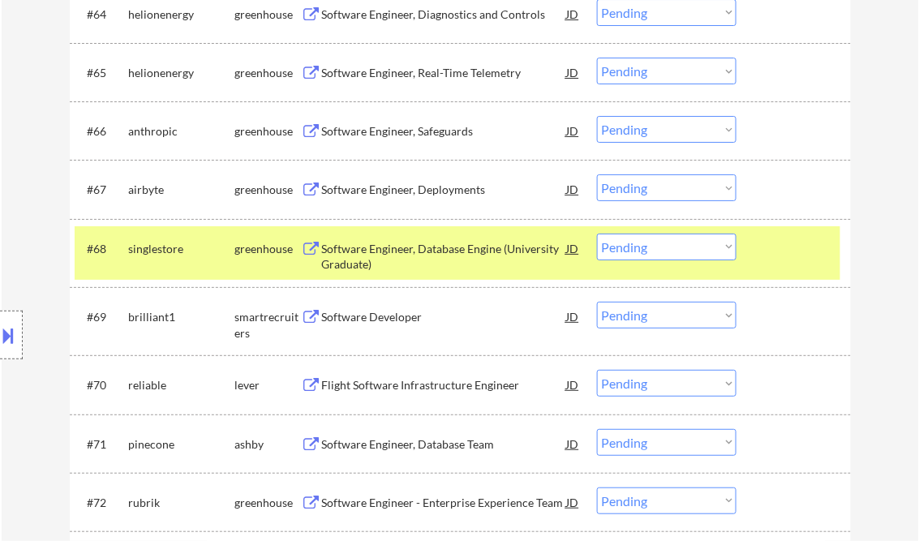
click at [412, 186] on div "Software Engineer, Deployments" at bounding box center [444, 190] width 245 height 16
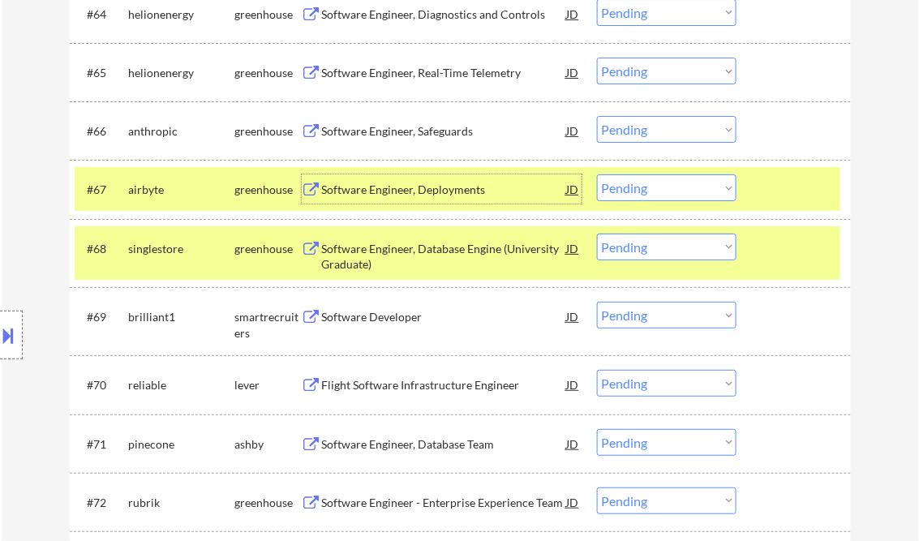
click at [791, 247] on div at bounding box center [795, 248] width 71 height 29
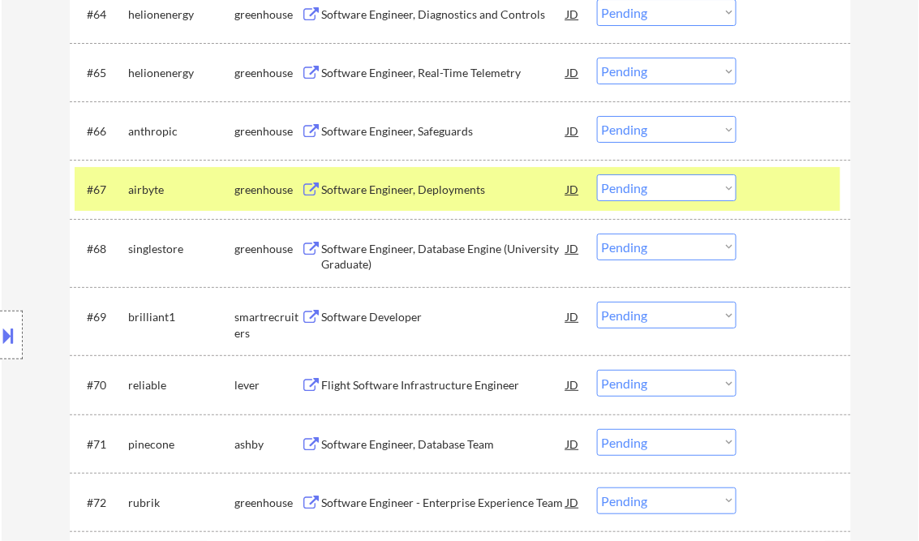
click at [728, 195] on select "Choose an option... Pending Applied Excluded (Questions) Excluded (Expired) Exc…" at bounding box center [666, 187] width 139 height 27
click at [597, 175] on select "Choose an option... Pending Applied Excluded (Questions) Excluded (Expired) Exc…" at bounding box center [666, 187] width 139 height 27
click at [795, 194] on div at bounding box center [795, 188] width 71 height 29
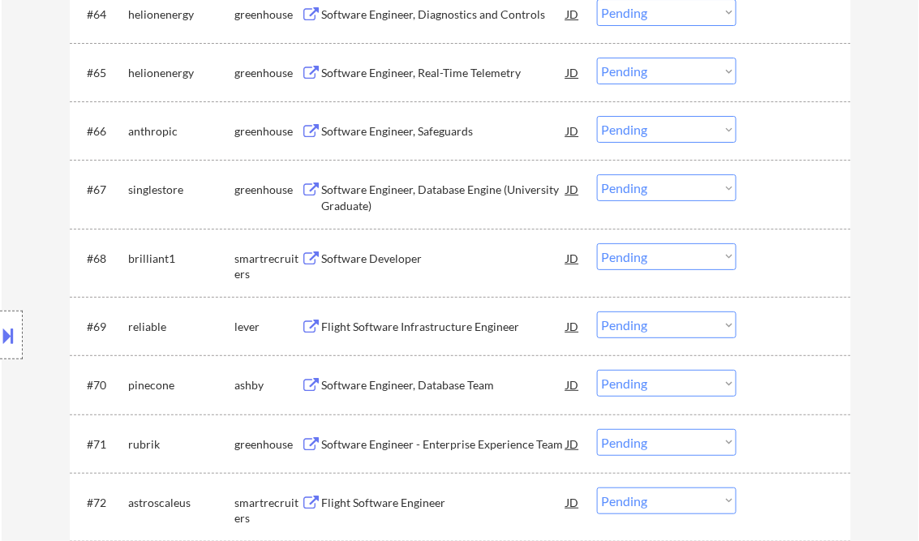
click at [391, 191] on div "Software Engineer, Database Engine (University Graduate)" at bounding box center [444, 198] width 245 height 32
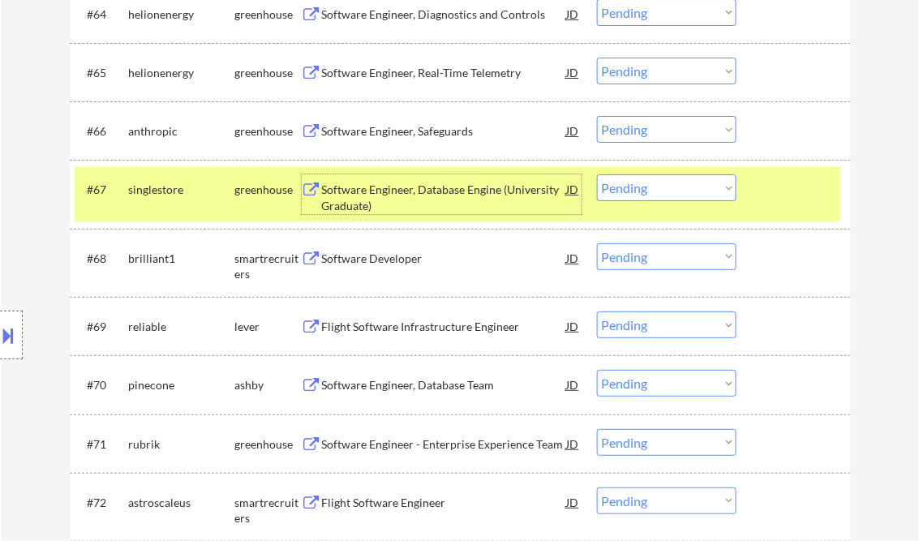
click at [675, 189] on select "Choose an option... Pending Applied Excluded (Questions) Excluded (Expired) Exc…" at bounding box center [666, 187] width 139 height 27
click at [597, 175] on select "Choose an option... Pending Applied Excluded (Questions) Excluded (Expired) Exc…" at bounding box center [666, 187] width 139 height 27
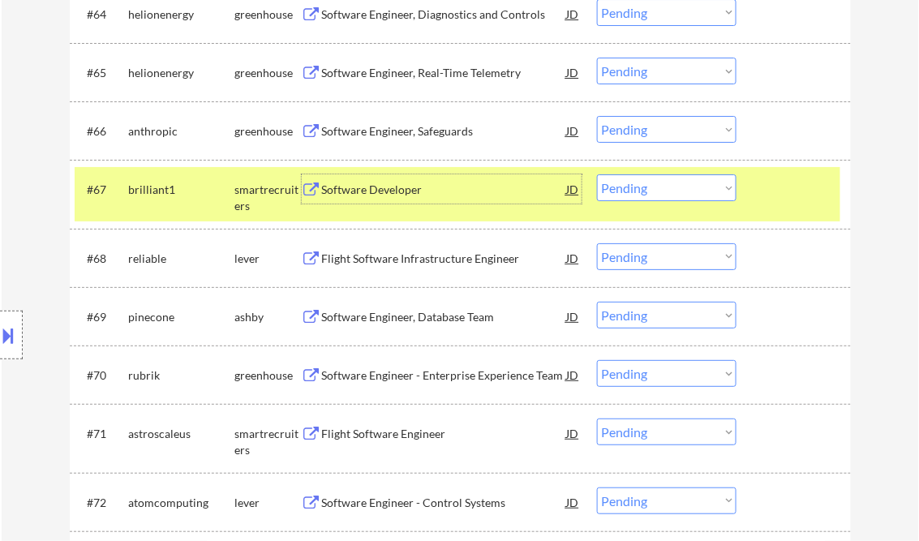
click at [392, 194] on div "Software Developer" at bounding box center [444, 190] width 245 height 16
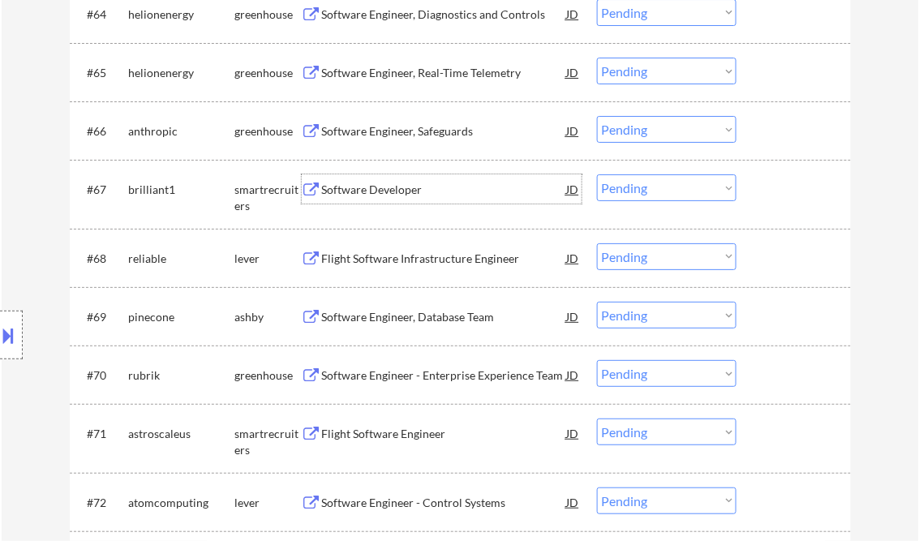
click at [663, 189] on select "Choose an option... Pending Applied Excluded (Questions) Excluded (Expired) Exc…" at bounding box center [666, 187] width 139 height 27
click at [597, 175] on select "Choose an option... Pending Applied Excluded (Questions) Excluded (Expired) Exc…" at bounding box center [666, 187] width 139 height 27
select select ""pending""
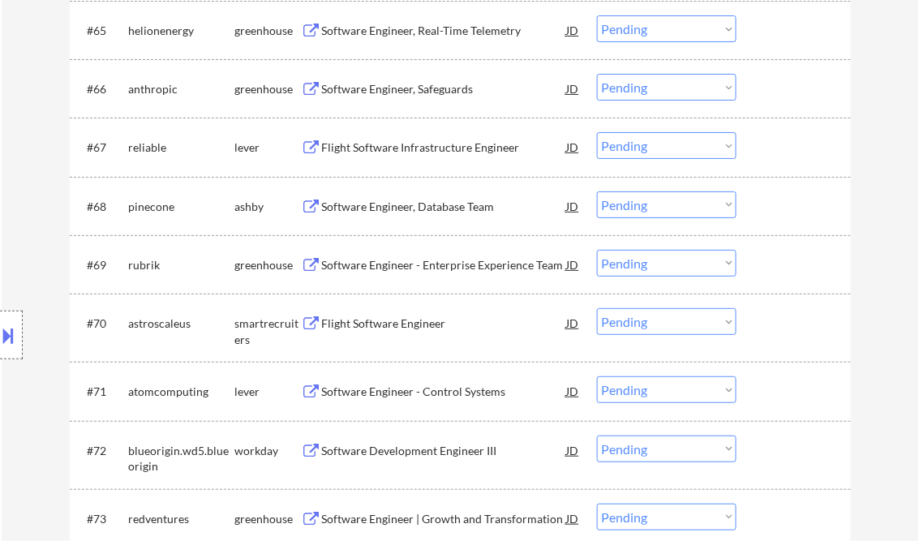
scroll to position [4606, 0]
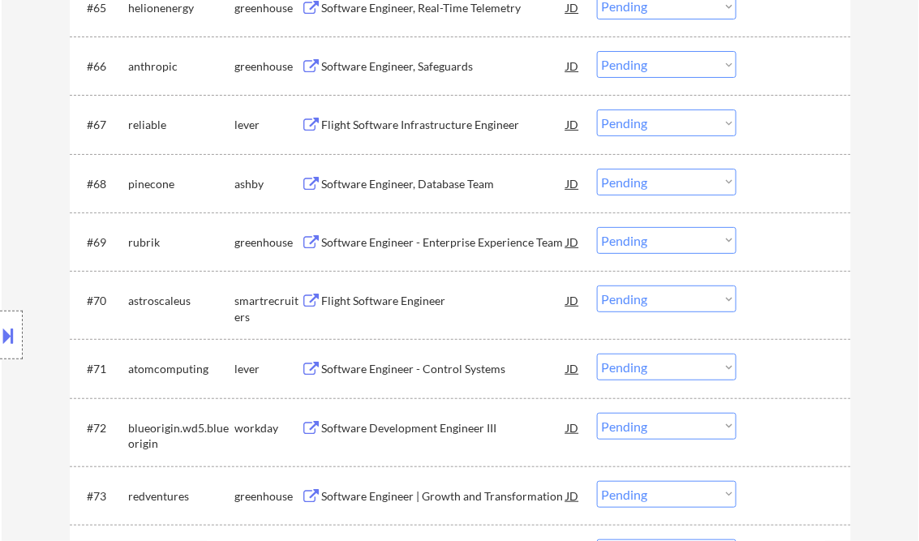
click at [412, 188] on div "Software Engineer, Database Team" at bounding box center [444, 184] width 245 height 16
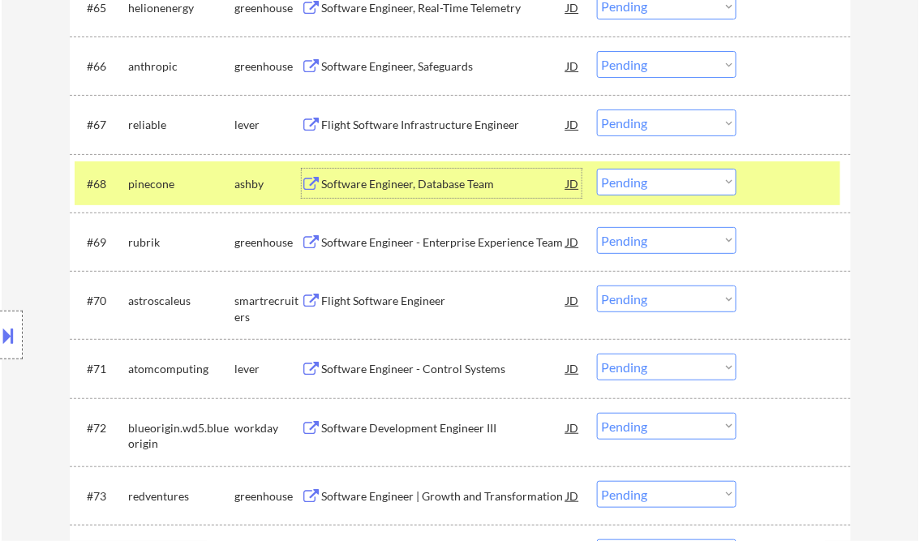
click at [658, 186] on select "Choose an option... Pending Applied Excluded (Questions) Excluded (Expired) Exc…" at bounding box center [666, 182] width 139 height 27
click at [597, 169] on select "Choose an option... Pending Applied Excluded (Questions) Excluded (Expired) Exc…" at bounding box center [666, 182] width 139 height 27
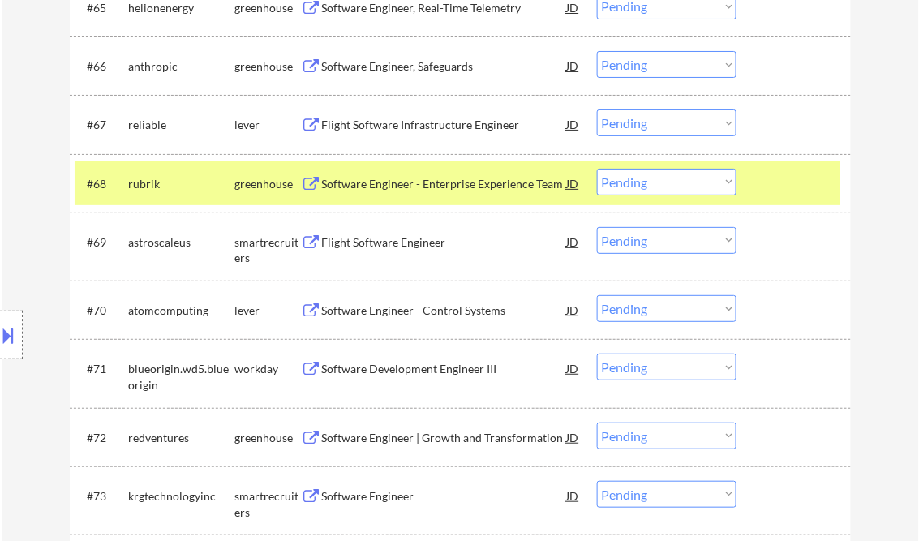
click at [444, 188] on div "Software Engineer - Enterprise Experience Team" at bounding box center [444, 184] width 245 height 16
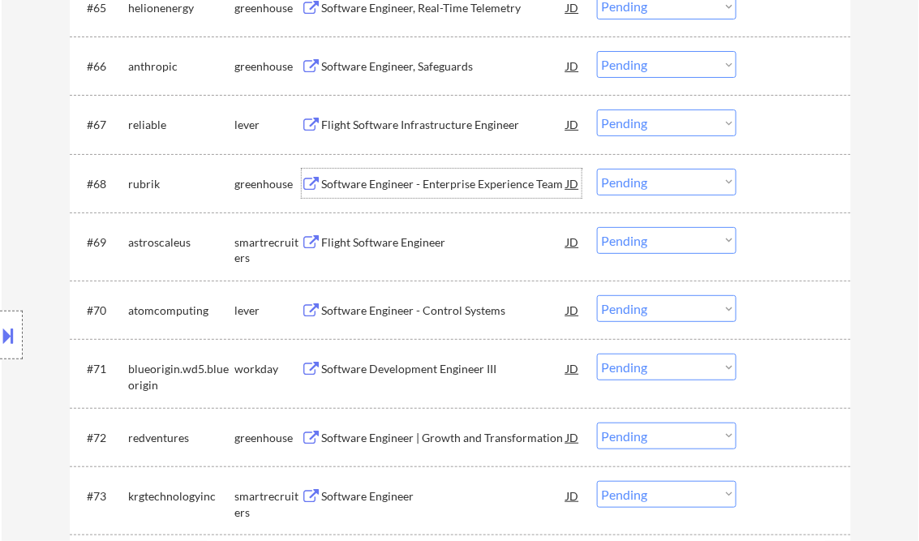
click at [682, 180] on select "Choose an option... Pending Applied Excluded (Questions) Excluded (Expired) Exc…" at bounding box center [666, 182] width 139 height 27
click at [597, 169] on select "Choose an option... Pending Applied Excluded (Questions) Excluded (Expired) Exc…" at bounding box center [666, 182] width 139 height 27
select select ""pending""
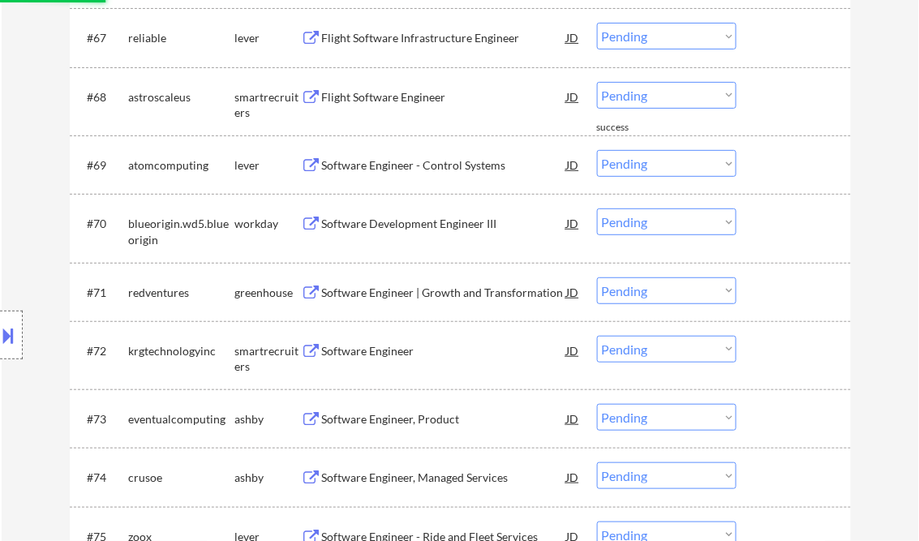
scroll to position [4735, 0]
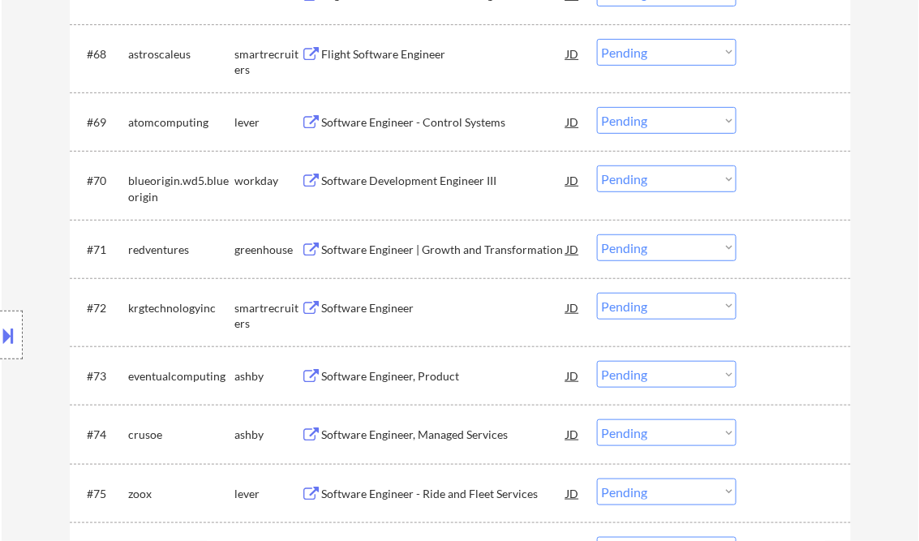
click at [420, 251] on div "Software Engineer | Growth and Transformation" at bounding box center [444, 250] width 245 height 16
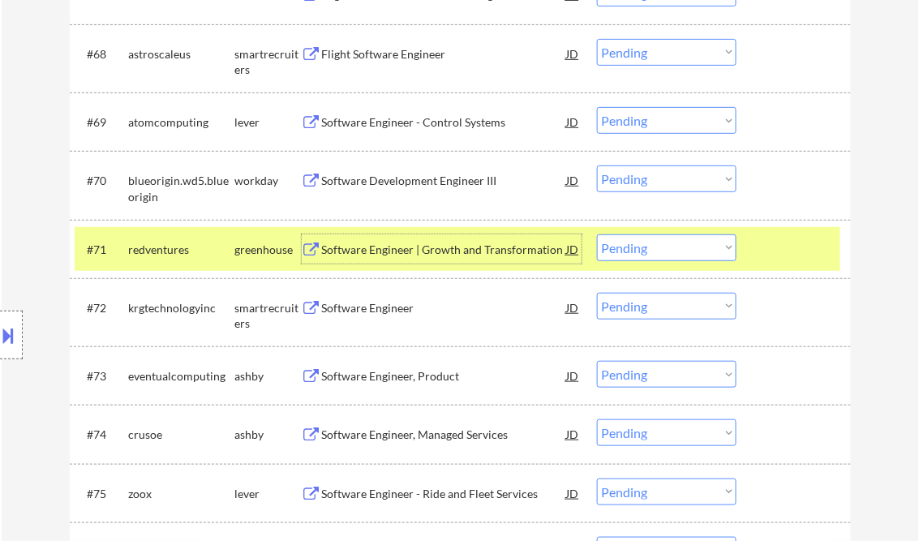
click at [667, 245] on select "Choose an option... Pending Applied Excluded (Questions) Excluded (Expired) Exc…" at bounding box center [666, 247] width 139 height 27
click at [597, 234] on select "Choose an option... Pending Applied Excluded (Questions) Excluded (Expired) Exc…" at bounding box center [666, 247] width 139 height 27
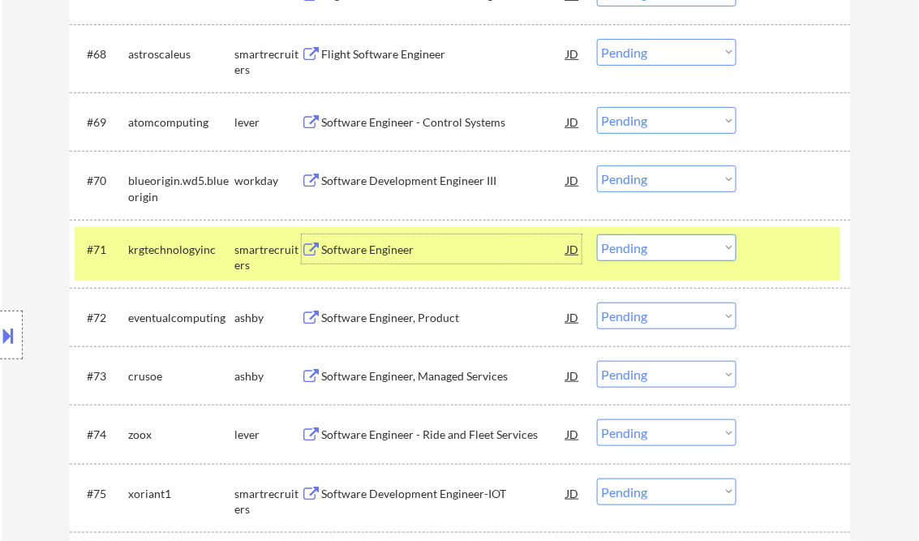
click at [384, 258] on div "Software Engineer" at bounding box center [444, 248] width 245 height 29
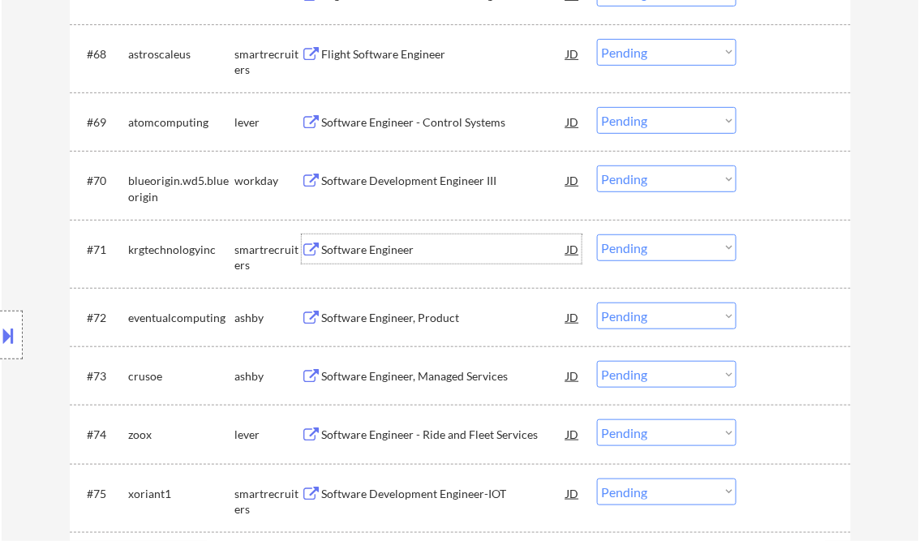
click at [384, 253] on div "Software Engineer" at bounding box center [444, 250] width 245 height 16
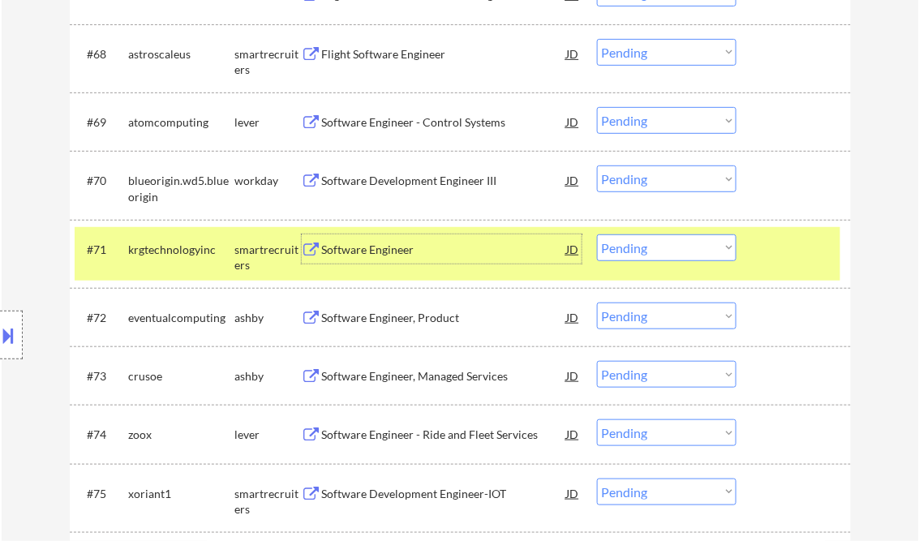
click at [684, 251] on select "Choose an option... Pending Applied Excluded (Questions) Excluded (Expired) Exc…" at bounding box center [666, 247] width 139 height 27
click at [597, 234] on select "Choose an option... Pending Applied Excluded (Questions) Excluded (Expired) Exc…" at bounding box center [666, 247] width 139 height 27
select select ""pending""
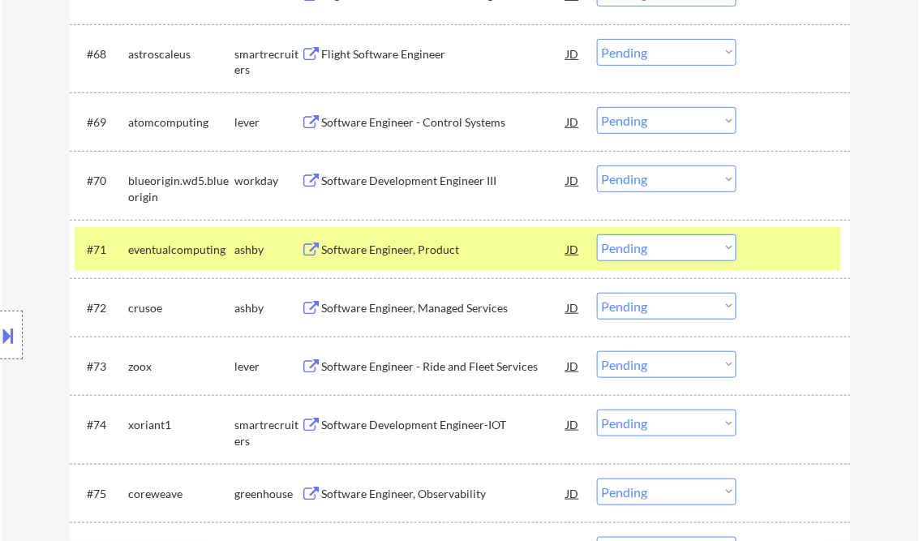
click at [397, 123] on div "Software Engineer - Control Systems" at bounding box center [444, 122] width 245 height 16
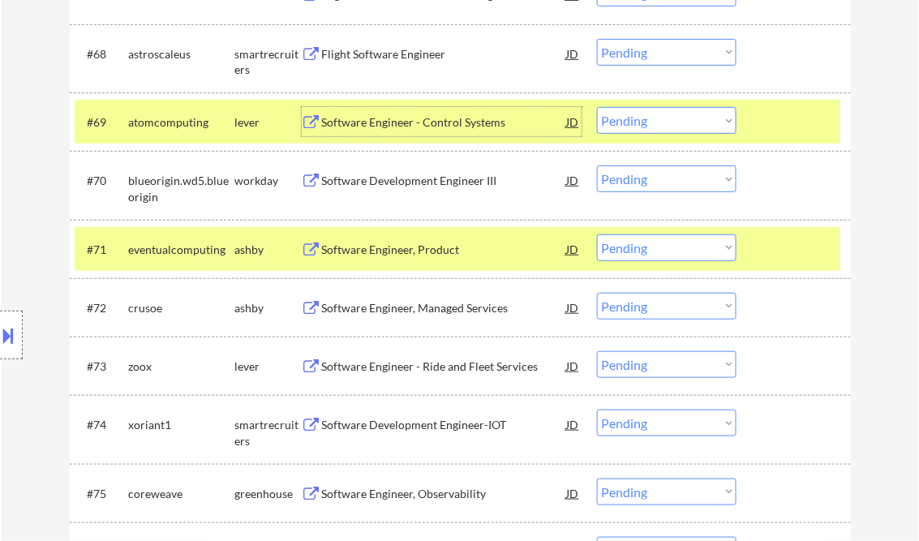
click at [658, 120] on select "Choose an option... Pending Applied Excluded (Questions) Excluded (Expired) Exc…" at bounding box center [666, 120] width 139 height 27
click at [597, 107] on select "Choose an option... Pending Applied Excluded (Questions) Excluded (Expired) Exc…" at bounding box center [666, 120] width 139 height 27
select select ""pending""
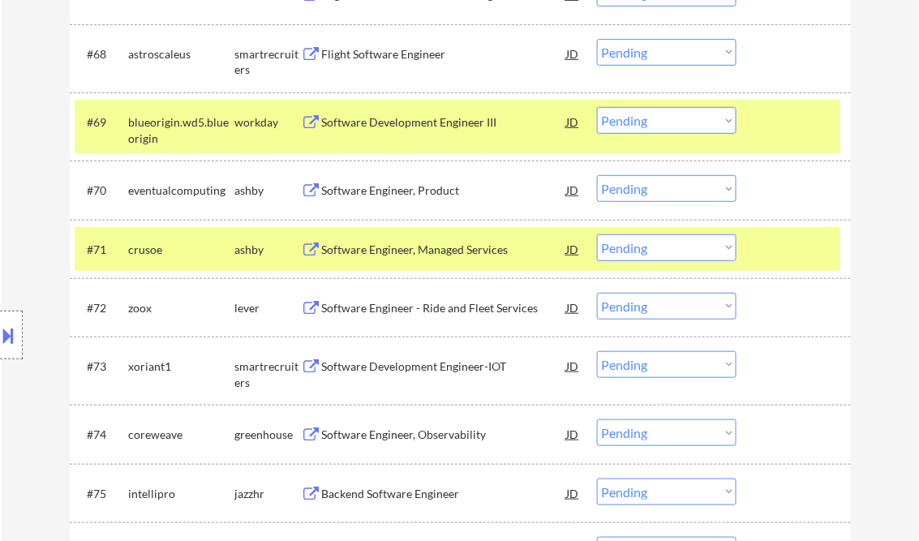
click at [767, 124] on div at bounding box center [795, 121] width 71 height 29
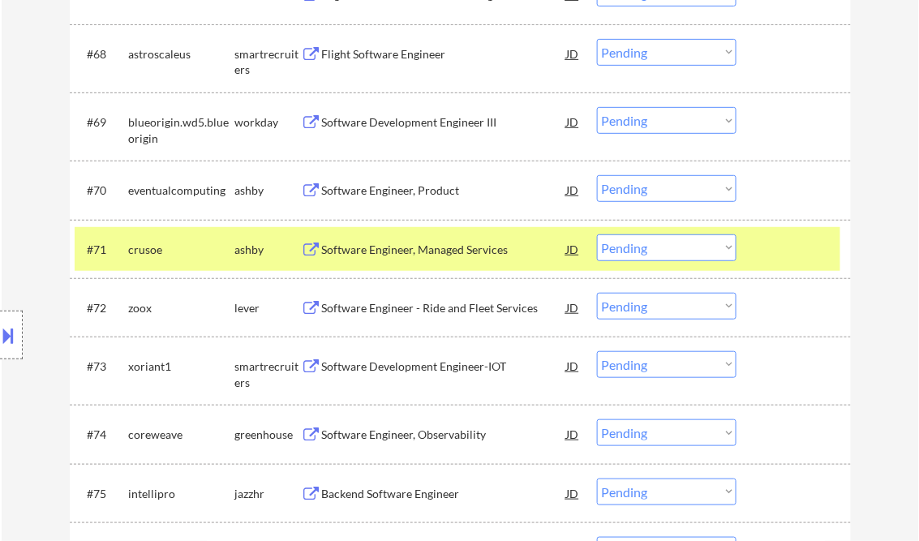
click at [396, 193] on div "Software Engineer, Product" at bounding box center [444, 190] width 245 height 16
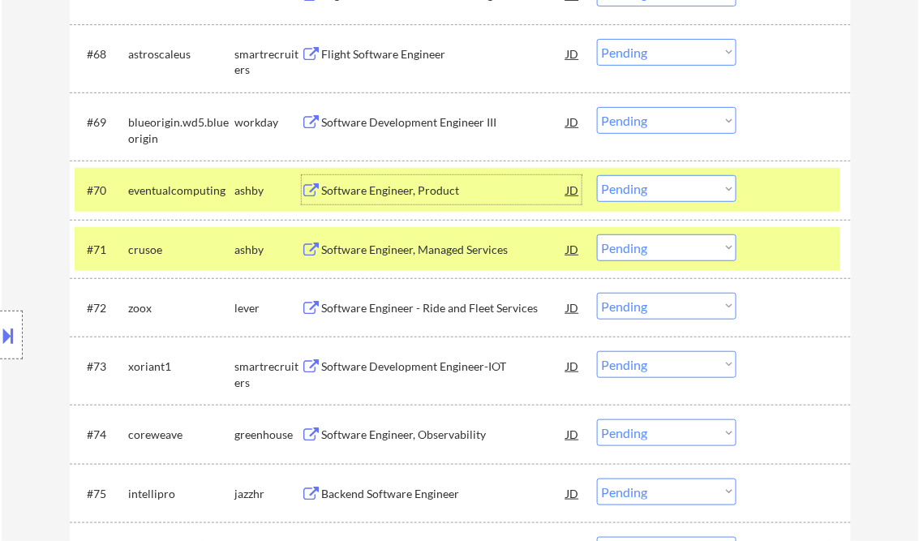
click at [679, 184] on select "Choose an option... Pending Applied Excluded (Questions) Excluded (Expired) Exc…" at bounding box center [666, 188] width 139 height 27
click at [597, 176] on select "Choose an option... Pending Applied Excluded (Questions) Excluded (Expired) Exc…" at bounding box center [666, 188] width 139 height 27
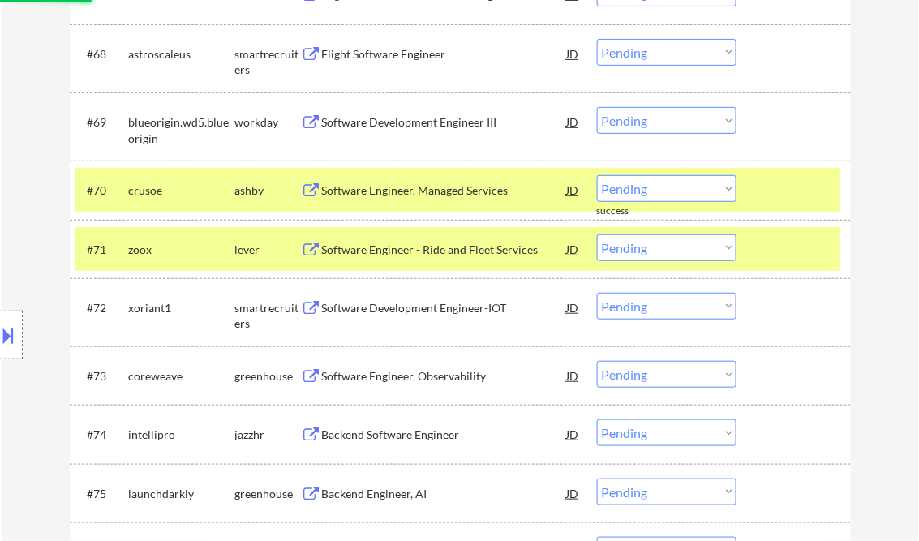
click at [777, 177] on div at bounding box center [795, 189] width 71 height 29
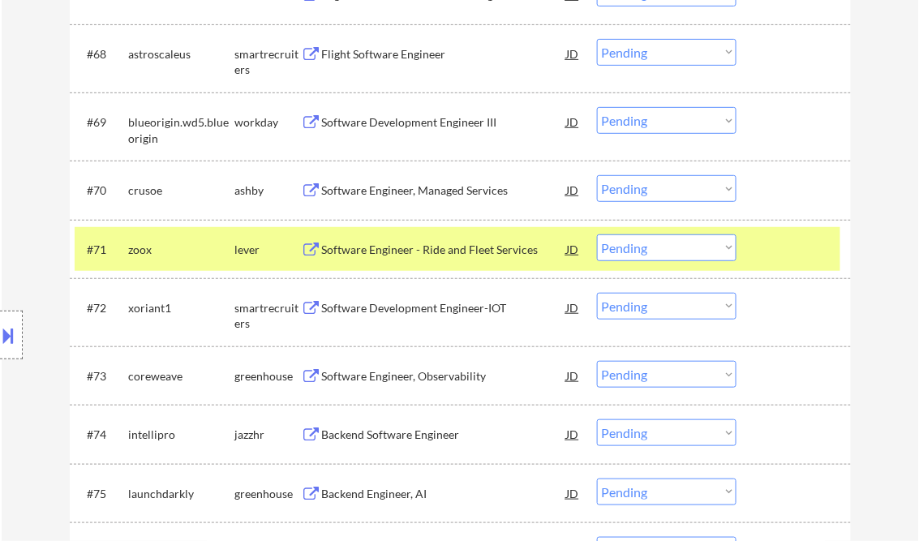
click at [795, 242] on div at bounding box center [795, 248] width 71 height 29
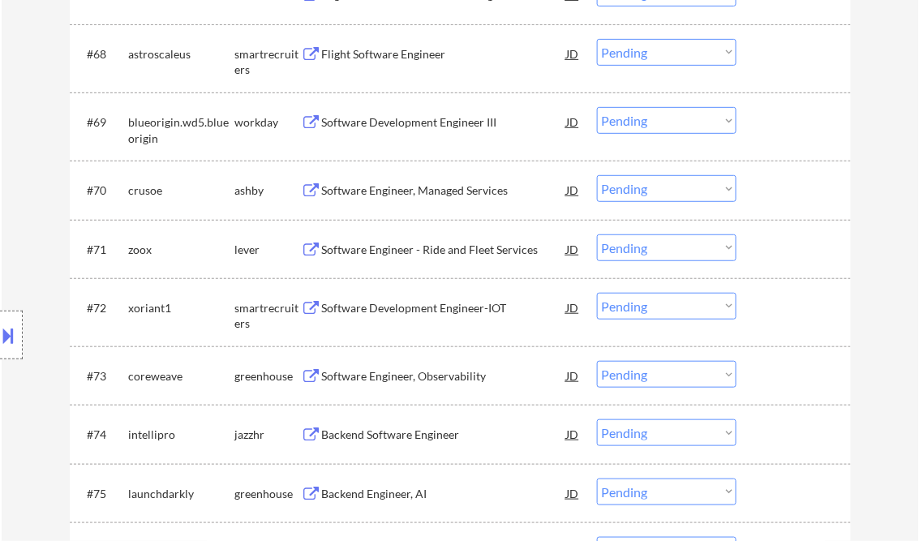
click at [392, 186] on div "Software Engineer, Managed Services" at bounding box center [444, 190] width 245 height 16
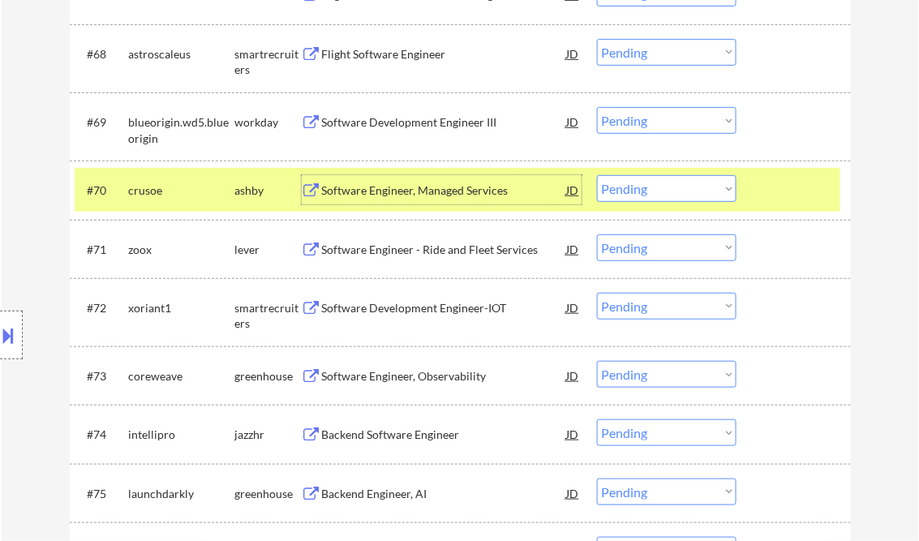
drag, startPoint x: 656, startPoint y: 191, endPoint x: 662, endPoint y: 203, distance: 13.8
click at [656, 191] on select "Choose an option... Pending Applied Excluded (Questions) Excluded (Expired) Exc…" at bounding box center [666, 188] width 139 height 27
click at [597, 176] on select "Choose an option... Pending Applied Excluded (Questions) Excluded (Expired) Exc…" at bounding box center [666, 188] width 139 height 27
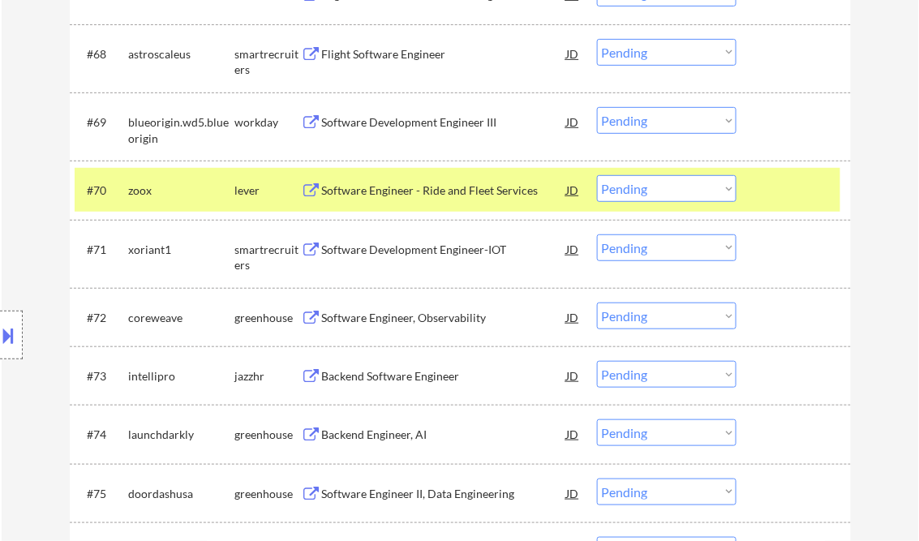
click at [399, 197] on div "Software Engineer - Ride and Fleet Services" at bounding box center [444, 190] width 245 height 16
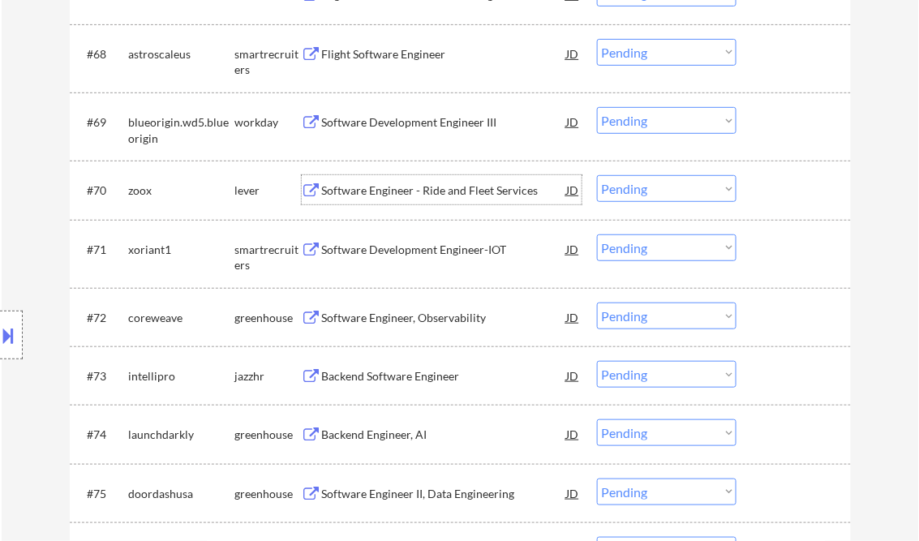
drag, startPoint x: 670, startPoint y: 186, endPoint x: 689, endPoint y: 199, distance: 23.8
click at [670, 186] on select "Choose an option... Pending Applied Excluded (Questions) Excluded (Expired) Exc…" at bounding box center [666, 188] width 139 height 27
click at [597, 176] on select "Choose an option... Pending Applied Excluded (Questions) Excluded (Expired) Exc…" at bounding box center [666, 188] width 139 height 27
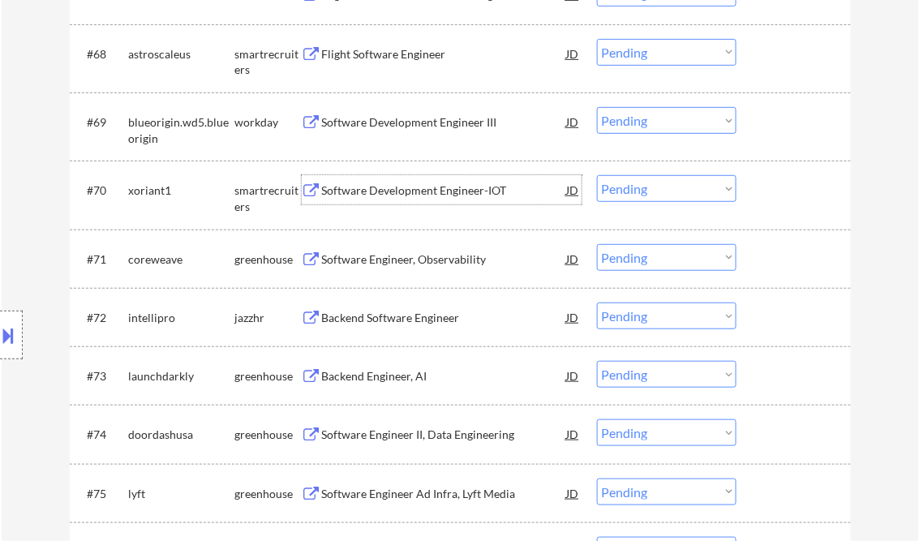
click at [389, 193] on div "Software Development Engineer-IOT" at bounding box center [444, 190] width 245 height 16
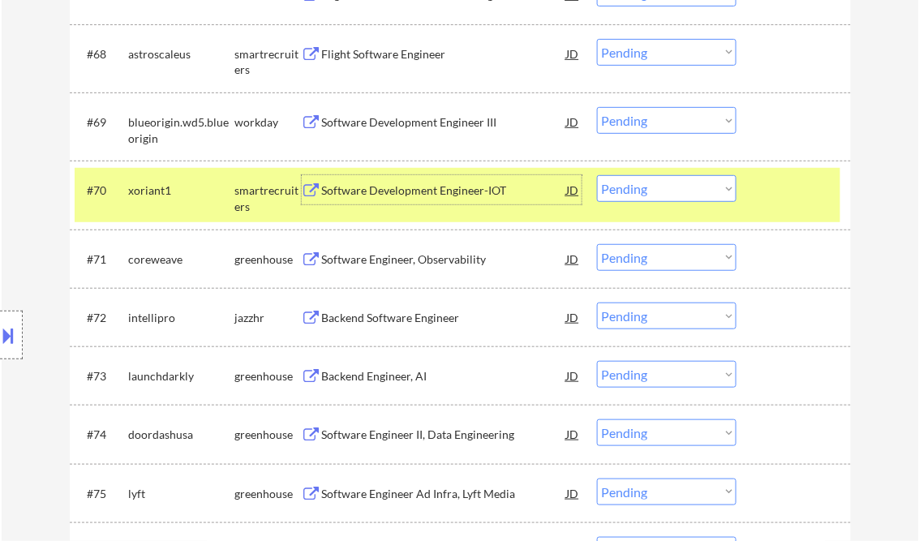
click at [664, 196] on select "Choose an option... Pending Applied Excluded (Questions) Excluded (Expired) Exc…" at bounding box center [666, 188] width 139 height 27
click at [597, 176] on select "Choose an option... Pending Applied Excluded (Questions) Excluded (Expired) Exc…" at bounding box center [666, 188] width 139 height 27
select select ""pending""
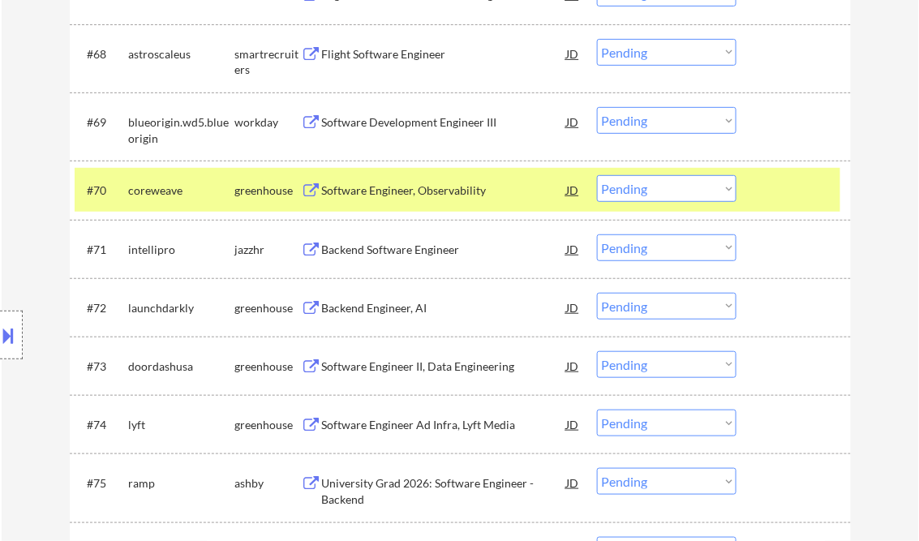
type textarea "Flora Current- 1-25: resume 1, 26-50: resume 2, 51-75: resume 1, 76-100: resume…"
click at [413, 189] on div "Software Engineer, Observability" at bounding box center [444, 190] width 245 height 16
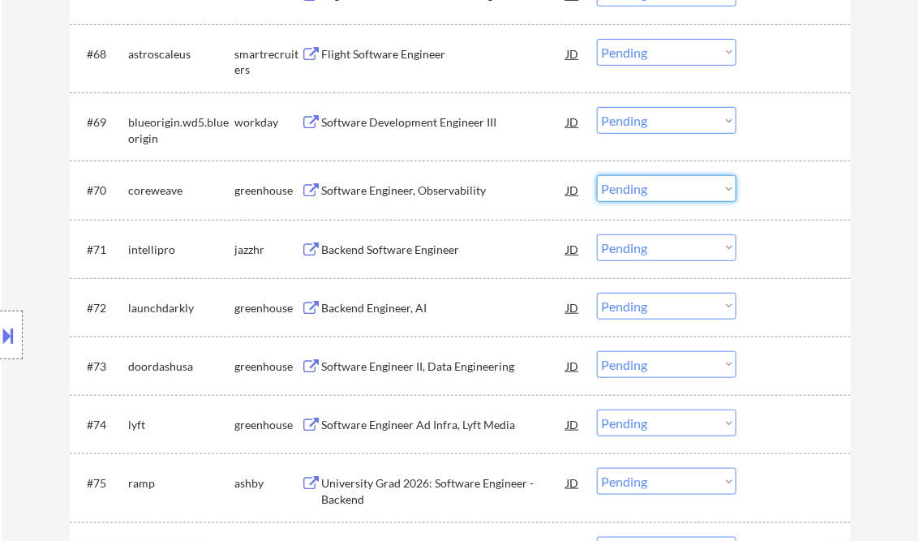
click at [658, 190] on select "Choose an option... Pending Applied Excluded (Questions) Excluded (Expired) Exc…" at bounding box center [666, 188] width 139 height 27
click at [597, 176] on select "Choose an option... Pending Applied Excluded (Questions) Excluded (Expired) Exc…" at bounding box center [666, 188] width 139 height 27
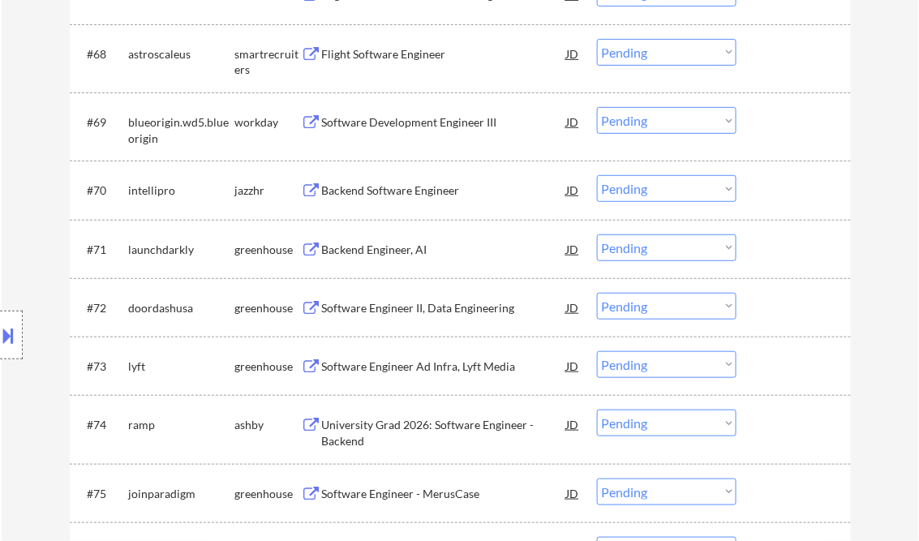
click at [388, 193] on div "Backend Software Engineer" at bounding box center [444, 190] width 245 height 16
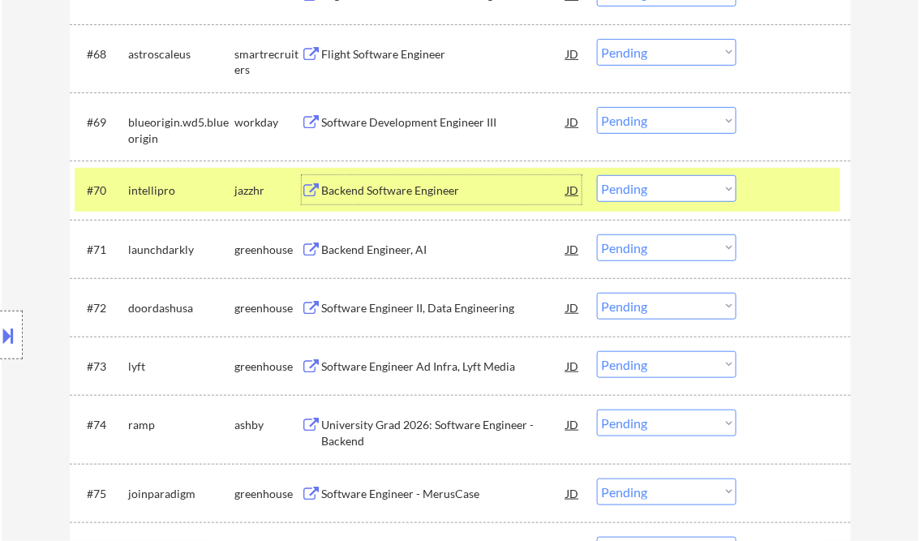
click at [667, 194] on select "Choose an option... Pending Applied Excluded (Questions) Excluded (Expired) Exc…" at bounding box center [666, 188] width 139 height 27
click at [597, 176] on select "Choose an option... Pending Applied Excluded (Questions) Excluded (Expired) Exc…" at bounding box center [666, 188] width 139 height 27
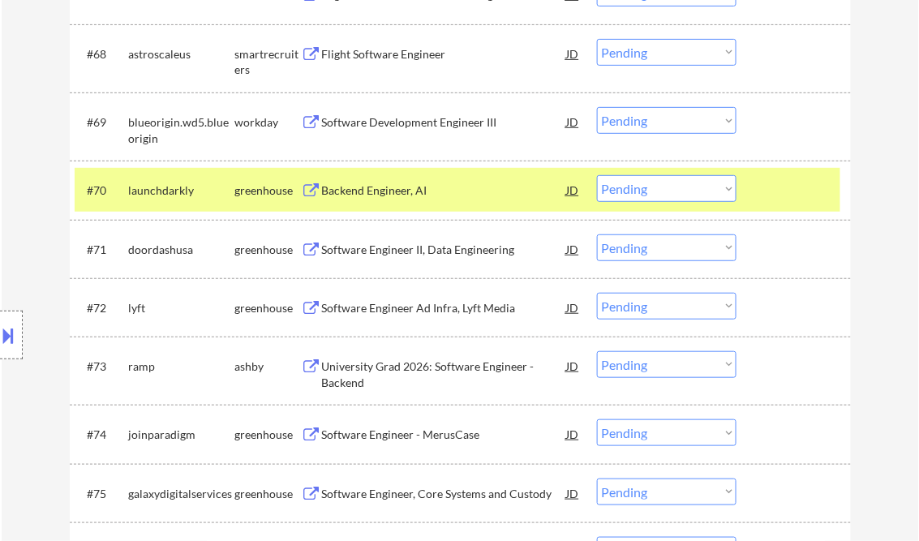
click at [370, 186] on div "Backend Engineer, AI" at bounding box center [444, 190] width 245 height 16
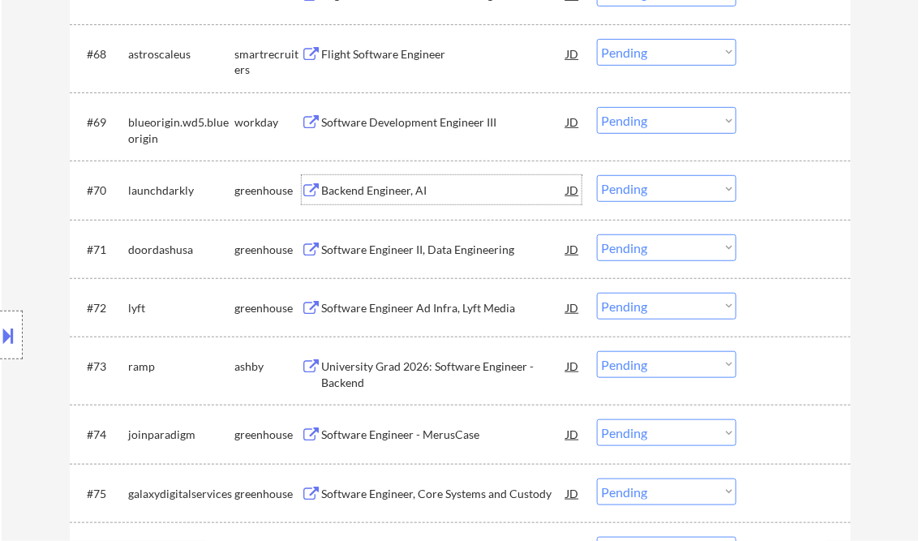
drag, startPoint x: 663, startPoint y: 187, endPoint x: 673, endPoint y: 190, distance: 10.0
click at [663, 187] on select "Choose an option... Pending Applied Excluded (Questions) Excluded (Expired) Exc…" at bounding box center [666, 188] width 139 height 27
click at [597, 176] on select "Choose an option... Pending Applied Excluded (Questions) Excluded (Expired) Exc…" at bounding box center [666, 188] width 139 height 27
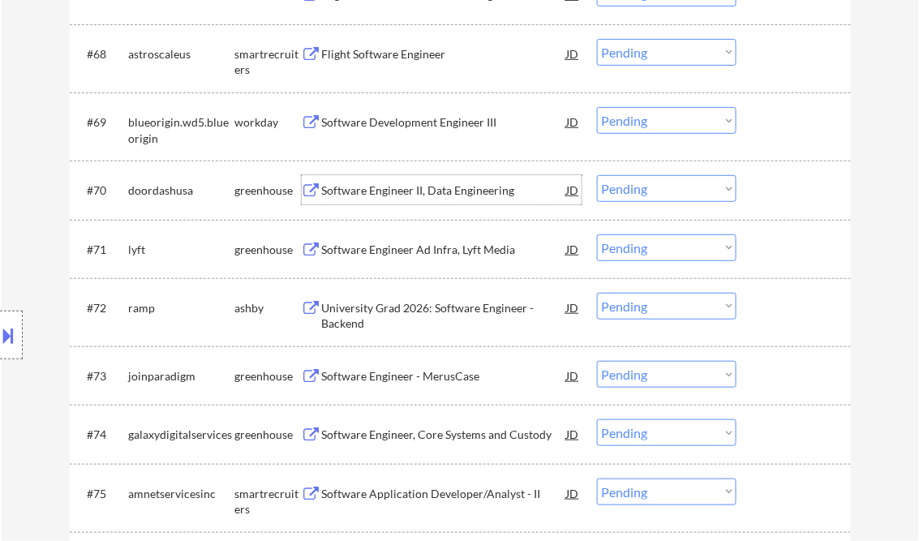
click at [392, 197] on div "Software Engineer II, Data Engineering" at bounding box center [444, 190] width 245 height 16
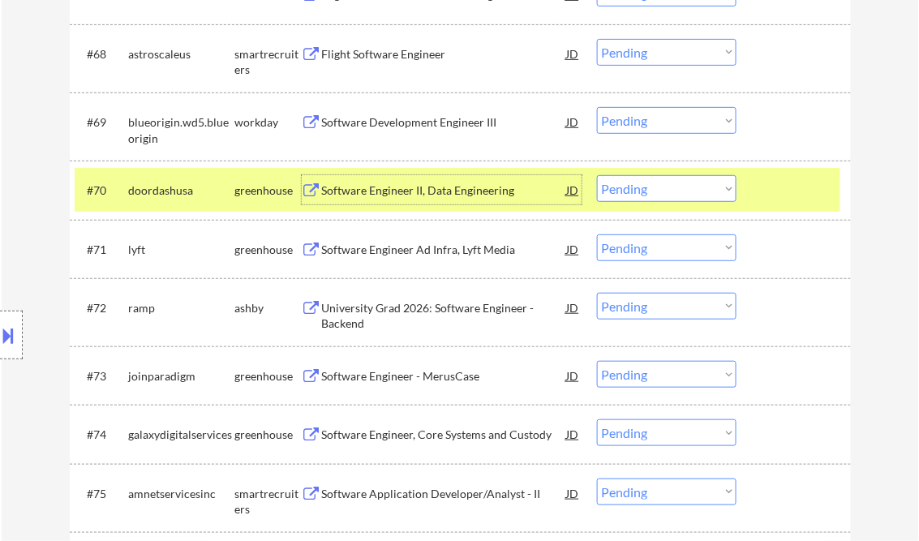
click at [689, 186] on select "Choose an option... Pending Applied Excluded (Questions) Excluded (Expired) Exc…" at bounding box center [666, 188] width 139 height 27
click at [597, 176] on select "Choose an option... Pending Applied Excluded (Questions) Excluded (Expired) Exc…" at bounding box center [666, 188] width 139 height 27
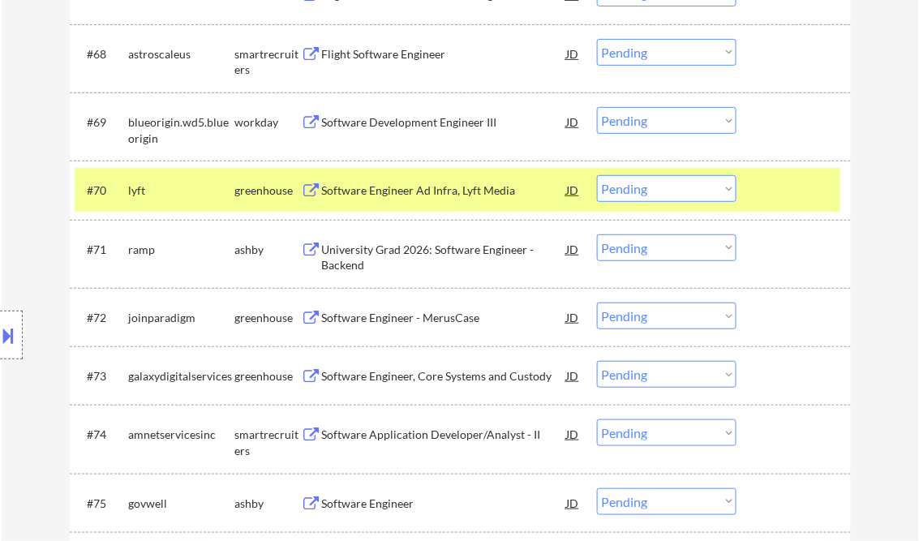
click at [449, 191] on div "Software Engineer Ad Infra, Lyft Media" at bounding box center [444, 190] width 245 height 16
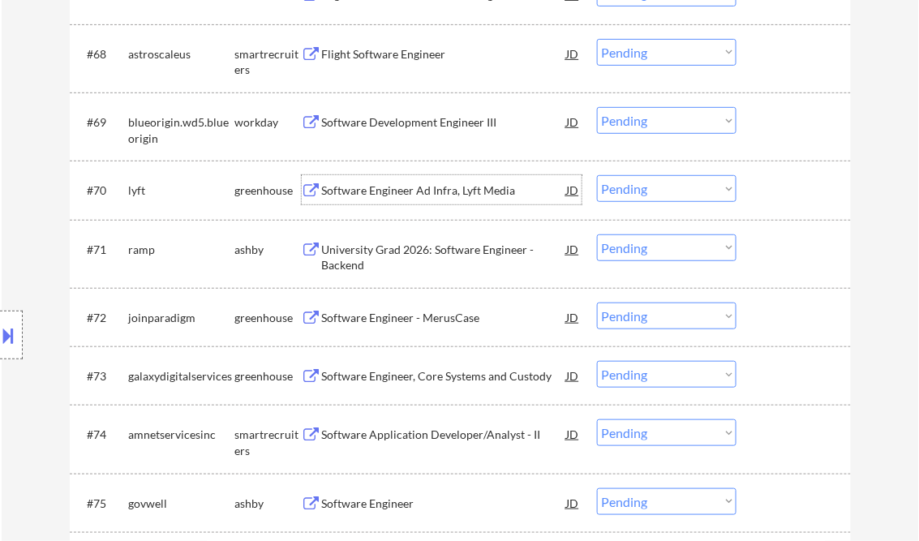
click at [649, 187] on select "Choose an option... Pending Applied Excluded (Questions) Excluded (Expired) Exc…" at bounding box center [666, 188] width 139 height 27
click at [597, 176] on select "Choose an option... Pending Applied Excluded (Questions) Excluded (Expired) Exc…" at bounding box center [666, 188] width 139 height 27
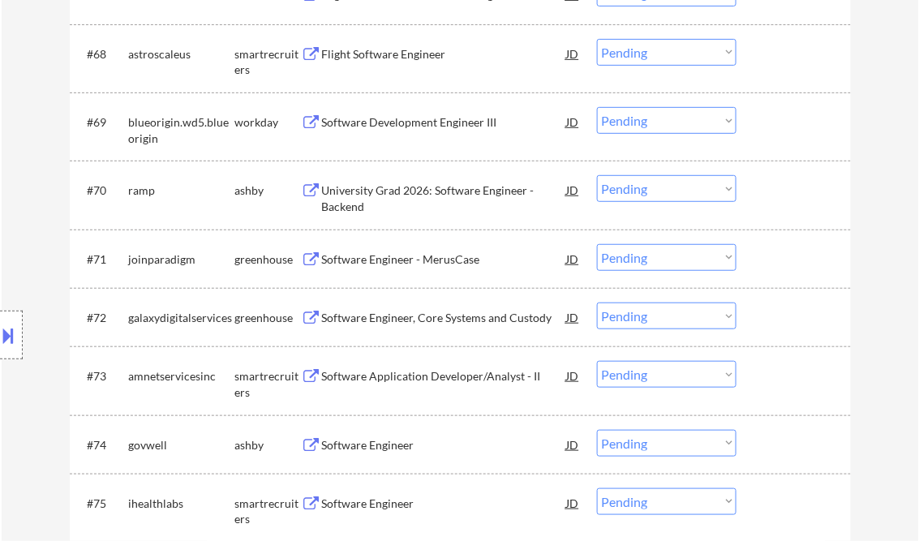
click at [673, 191] on select "Choose an option... Pending Applied Excluded (Questions) Excluded (Expired) Exc…" at bounding box center [666, 188] width 139 height 27
click at [597, 176] on select "Choose an option... Pending Applied Excluded (Questions) Excluded (Expired) Exc…" at bounding box center [666, 188] width 139 height 27
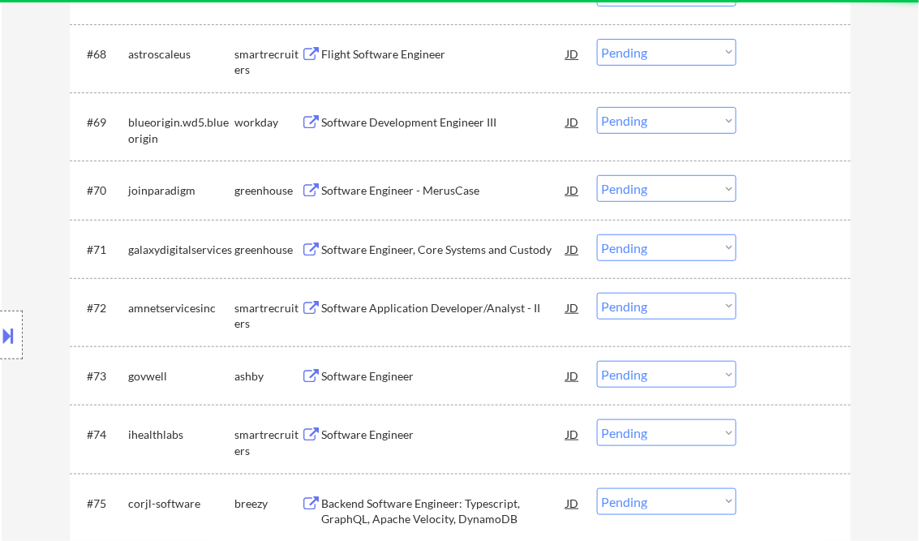
click at [422, 191] on div "Software Engineer - MerusCase" at bounding box center [444, 190] width 245 height 16
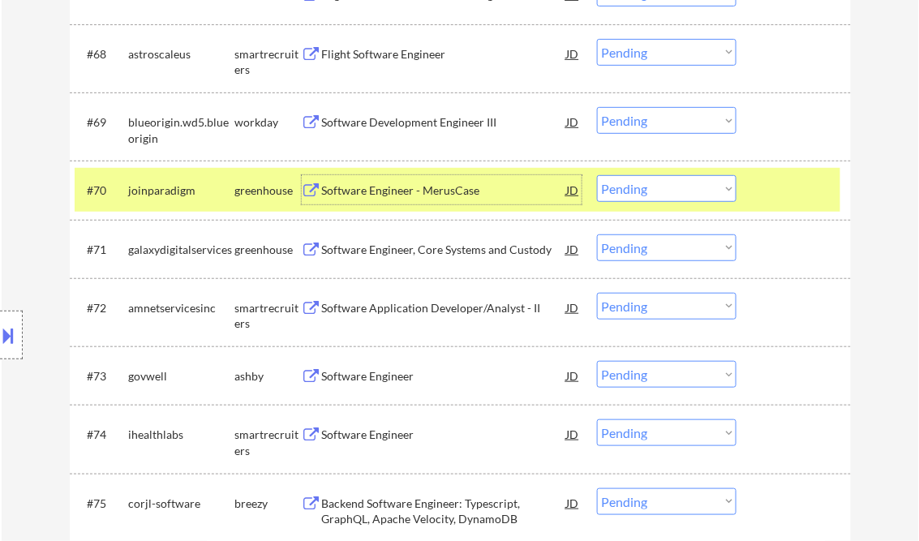
drag, startPoint x: 684, startPoint y: 190, endPoint x: 695, endPoint y: 203, distance: 17.2
click at [684, 190] on select "Choose an option... Pending Applied Excluded (Questions) Excluded (Expired) Exc…" at bounding box center [666, 188] width 139 height 27
click at [597, 176] on select "Choose an option... Pending Applied Excluded (Questions) Excluded (Expired) Exc…" at bounding box center [666, 188] width 139 height 27
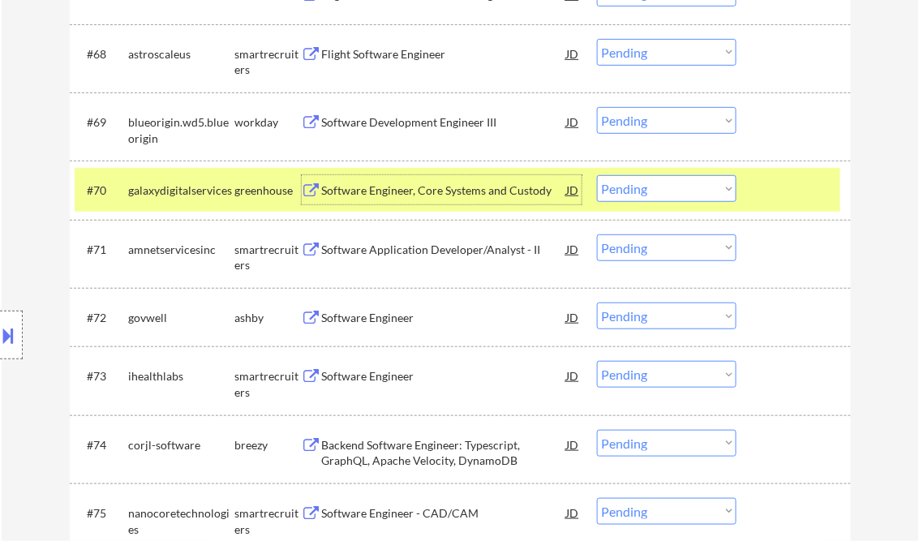
click at [461, 197] on div "Software Engineer, Core Systems and Custody" at bounding box center [444, 190] width 245 height 16
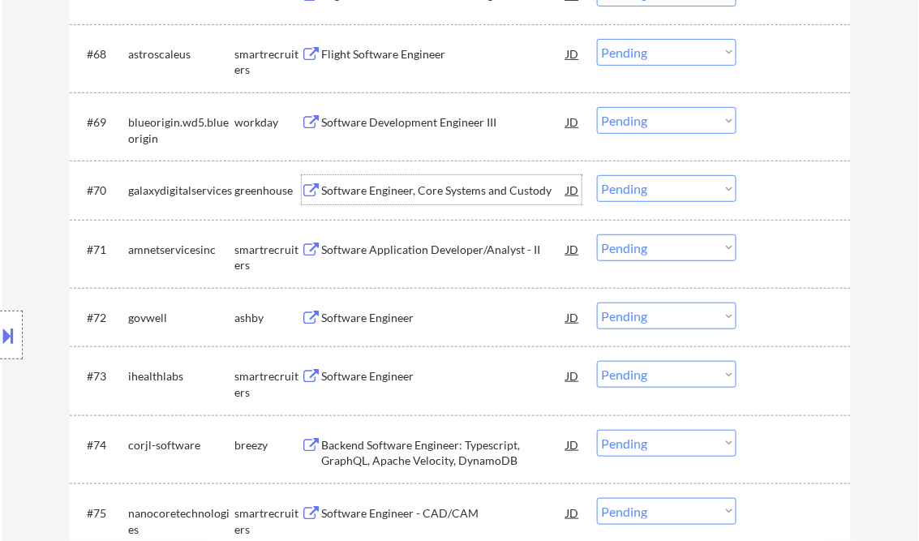
click at [647, 191] on select "Choose an option... Pending Applied Excluded (Questions) Excluded (Expired) Exc…" at bounding box center [666, 188] width 139 height 27
click at [597, 176] on select "Choose an option... Pending Applied Excluded (Questions) Excluded (Expired) Exc…" at bounding box center [666, 188] width 139 height 27
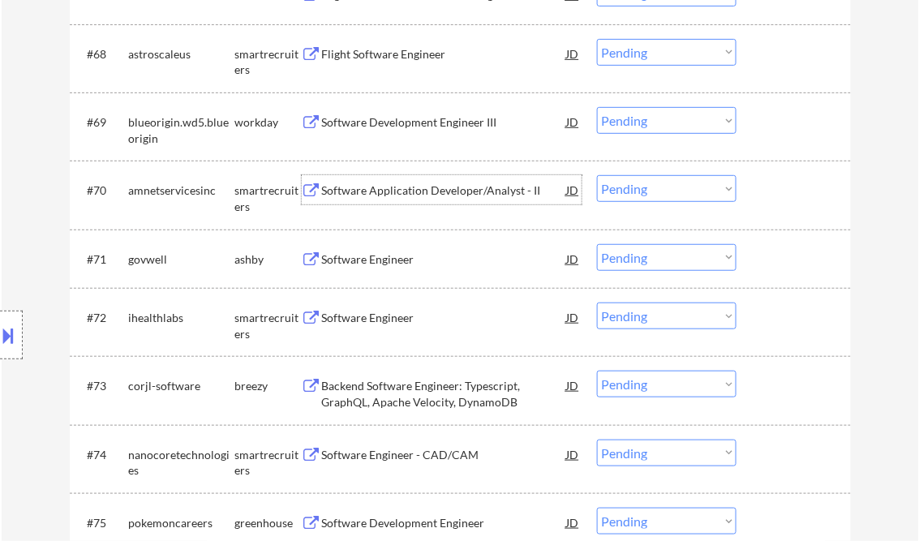
click at [405, 195] on div "Software Application Developer/Analyst - II" at bounding box center [444, 190] width 245 height 16
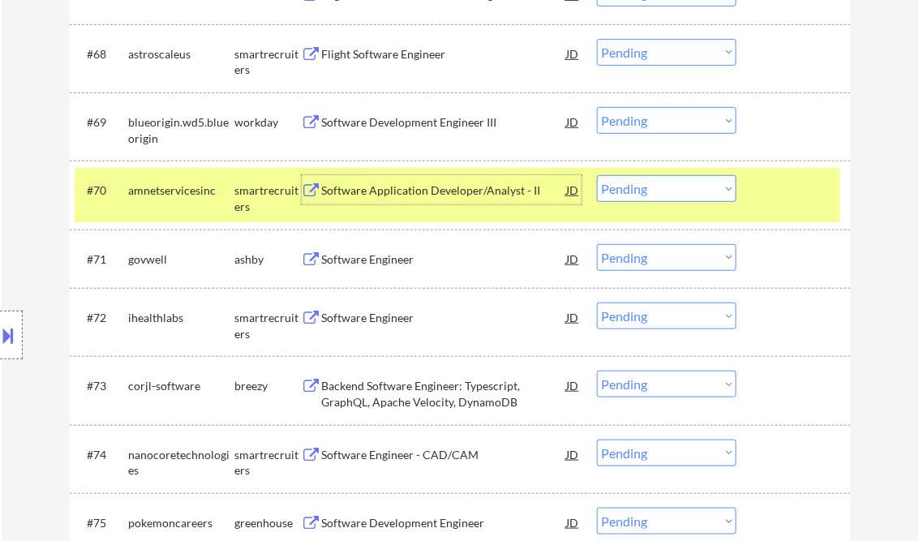
click at [672, 190] on select "Choose an option... Pending Applied Excluded (Questions) Excluded (Expired) Exc…" at bounding box center [666, 188] width 139 height 27
click at [597, 176] on select "Choose an option... Pending Applied Excluded (Questions) Excluded (Expired) Exc…" at bounding box center [666, 188] width 139 height 27
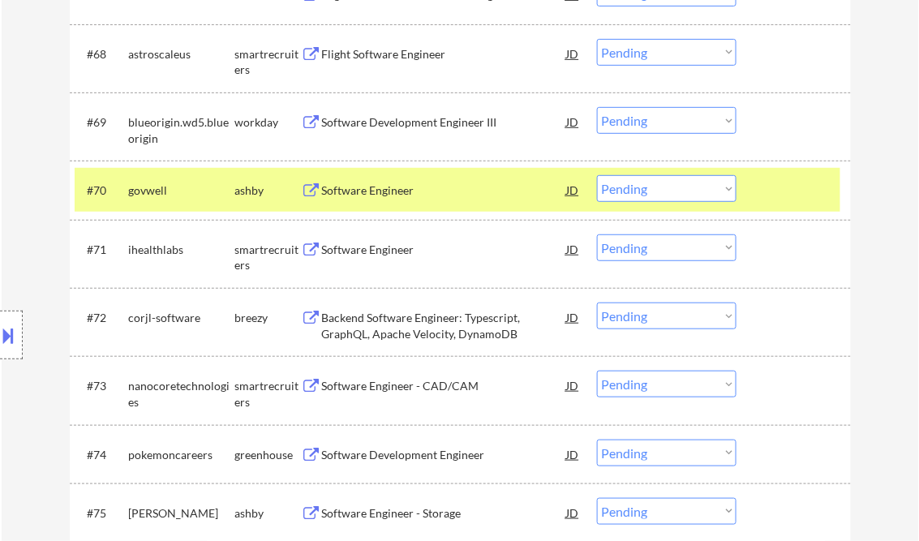
click at [381, 190] on div "Software Engineer" at bounding box center [444, 190] width 245 height 16
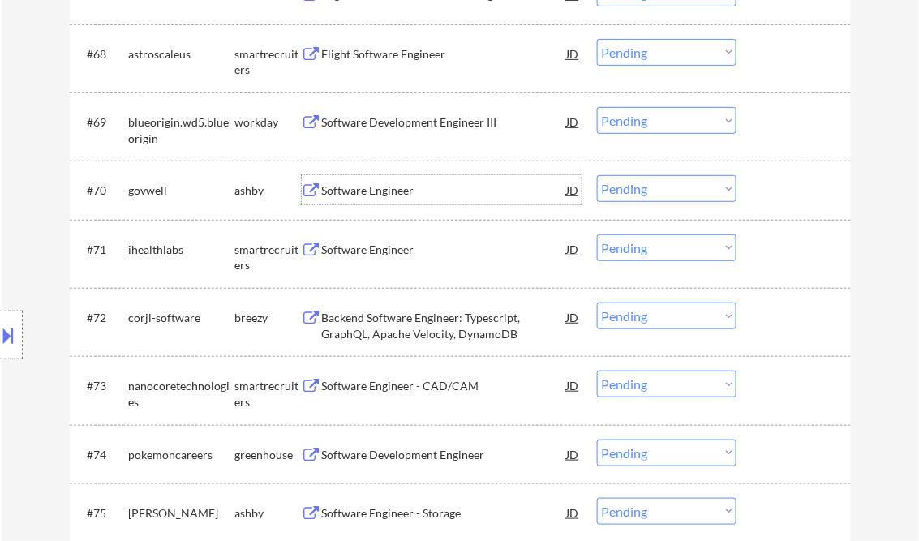
click at [656, 190] on select "Choose an option... Pending Applied Excluded (Questions) Excluded (Expired) Exc…" at bounding box center [666, 188] width 139 height 27
click at [597, 176] on select "Choose an option... Pending Applied Excluded (Questions) Excluded (Expired) Exc…" at bounding box center [666, 188] width 139 height 27
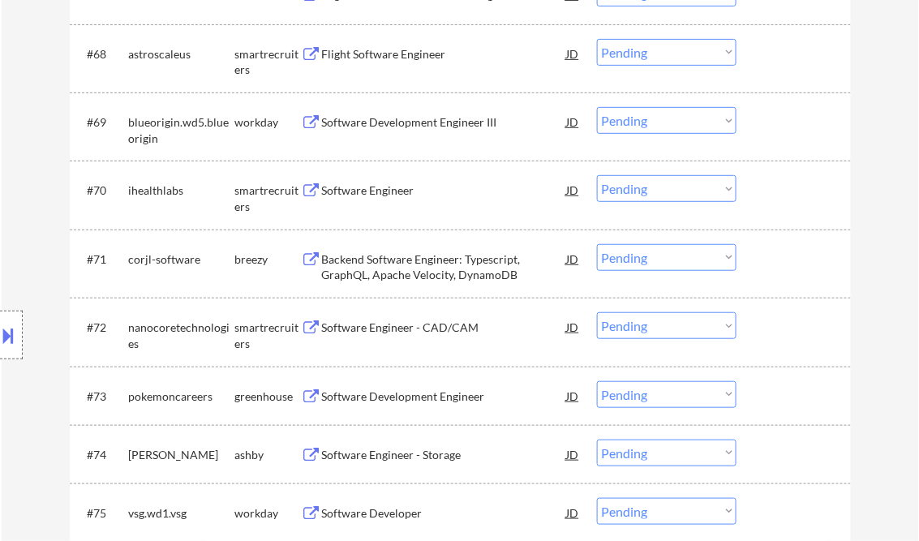
click at [371, 186] on div "Software Engineer" at bounding box center [444, 190] width 245 height 16
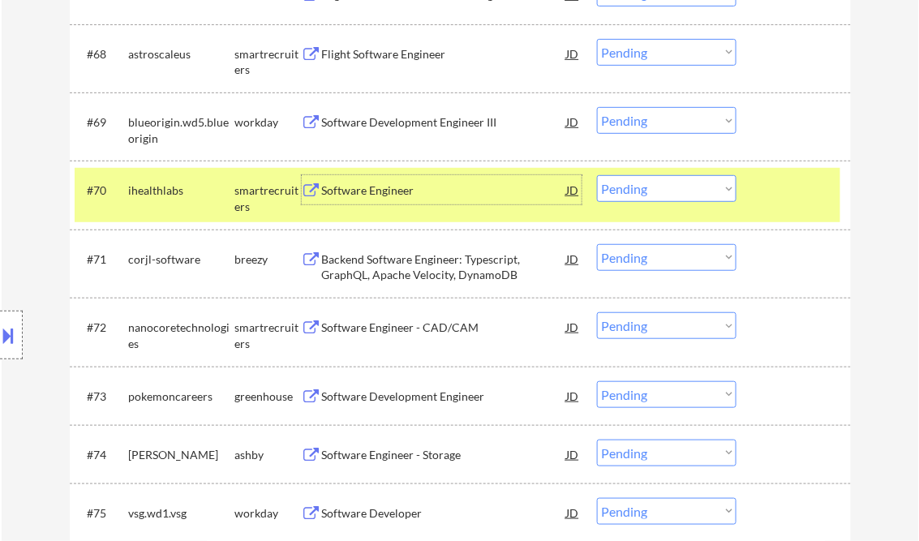
click at [693, 184] on select "Choose an option... Pending Applied Excluded (Questions) Excluded (Expired) Exc…" at bounding box center [666, 188] width 139 height 27
click at [597, 176] on select "Choose an option... Pending Applied Excluded (Questions) Excluded (Expired) Exc…" at bounding box center [666, 188] width 139 height 27
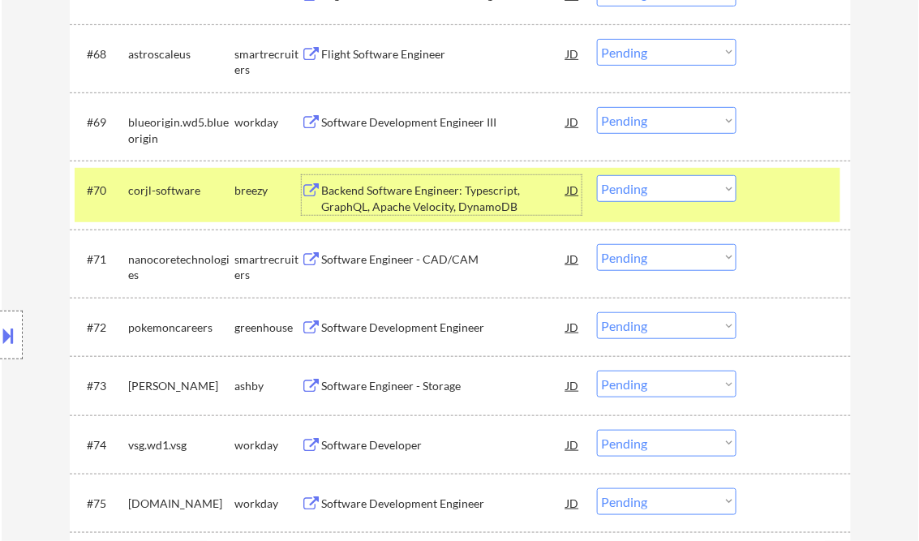
click at [414, 208] on div "Backend Software Engineer: Typescript, GraphQL, Apache Velocity, DynamoDB" at bounding box center [444, 198] width 245 height 32
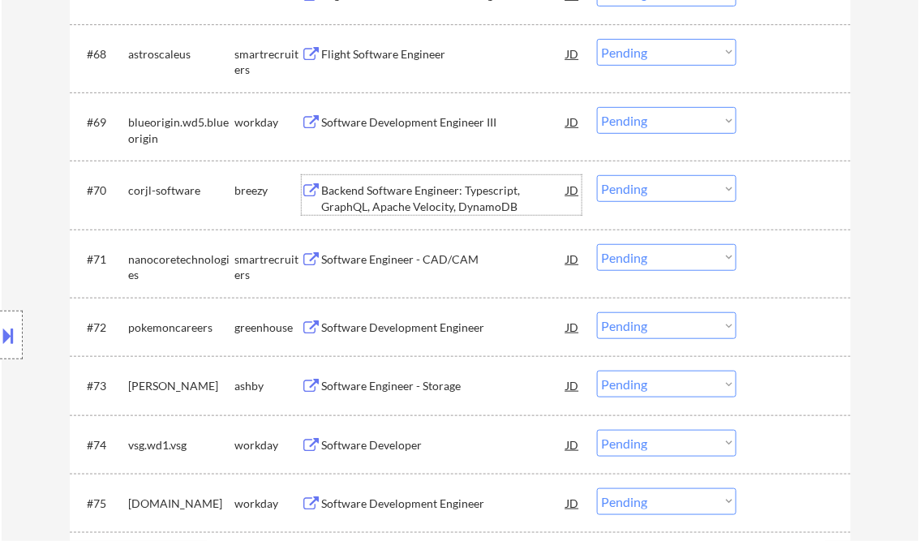
click at [655, 195] on select "Choose an option... Pending Applied Excluded (Questions) Excluded (Expired) Exc…" at bounding box center [666, 188] width 139 height 27
click at [597, 176] on select "Choose an option... Pending Applied Excluded (Questions) Excluded (Expired) Exc…" at bounding box center [666, 188] width 139 height 27
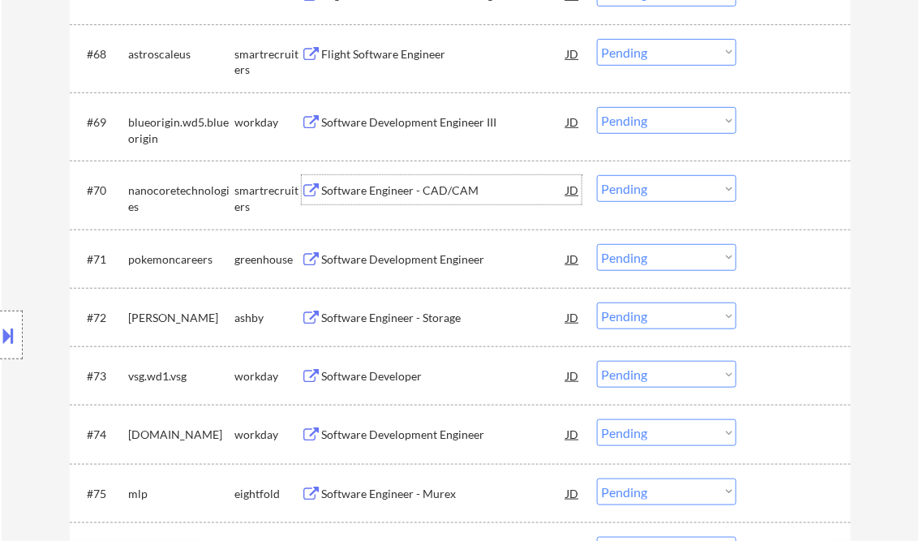
click at [404, 192] on div "Software Engineer - CAD/CAM" at bounding box center [444, 190] width 245 height 16
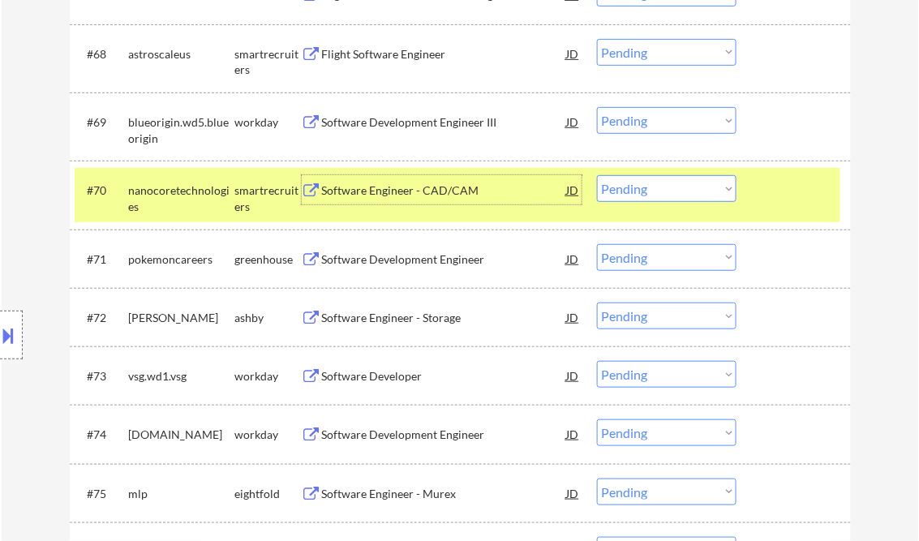
click at [654, 185] on select "Choose an option... Pending Applied Excluded (Questions) Excluded (Expired) Exc…" at bounding box center [666, 188] width 139 height 27
click at [597, 176] on select "Choose an option... Pending Applied Excluded (Questions) Excluded (Expired) Exc…" at bounding box center [666, 188] width 139 height 27
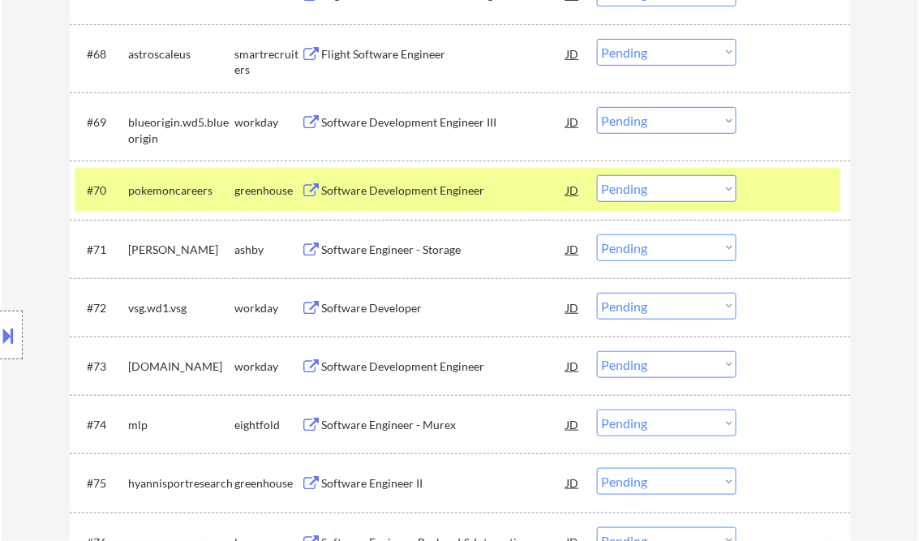
click at [421, 192] on div "Software Development Engineer" at bounding box center [444, 190] width 245 height 16
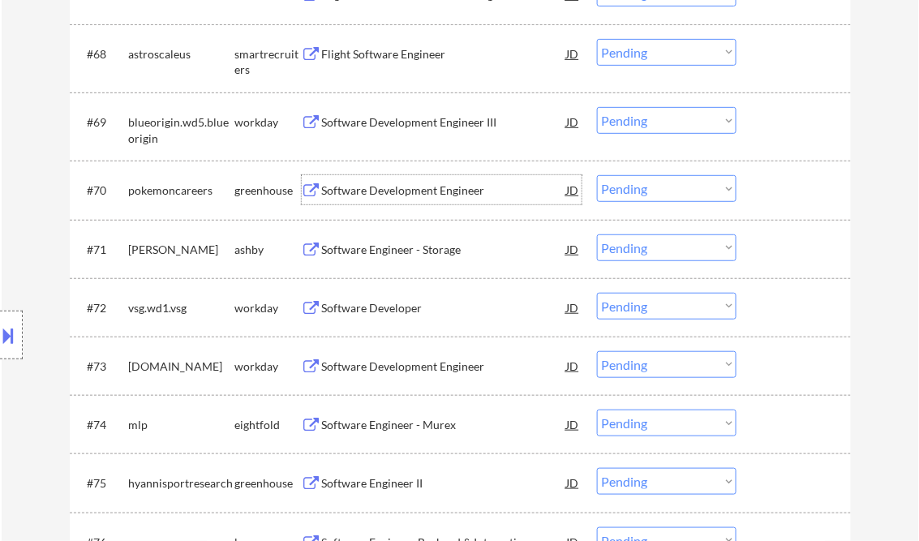
click at [655, 197] on select "Choose an option... Pending Applied Excluded (Questions) Excluded (Expired) Exc…" at bounding box center [666, 188] width 139 height 27
click at [597, 176] on select "Choose an option... Pending Applied Excluded (Questions) Excluded (Expired) Exc…" at bounding box center [666, 188] width 139 height 27
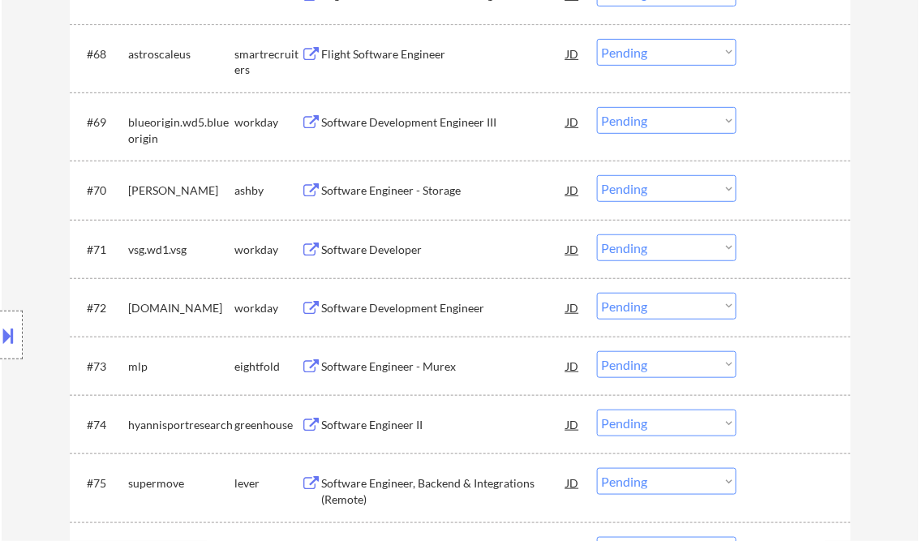
click at [408, 191] on div "Software Engineer - Storage" at bounding box center [444, 190] width 245 height 16
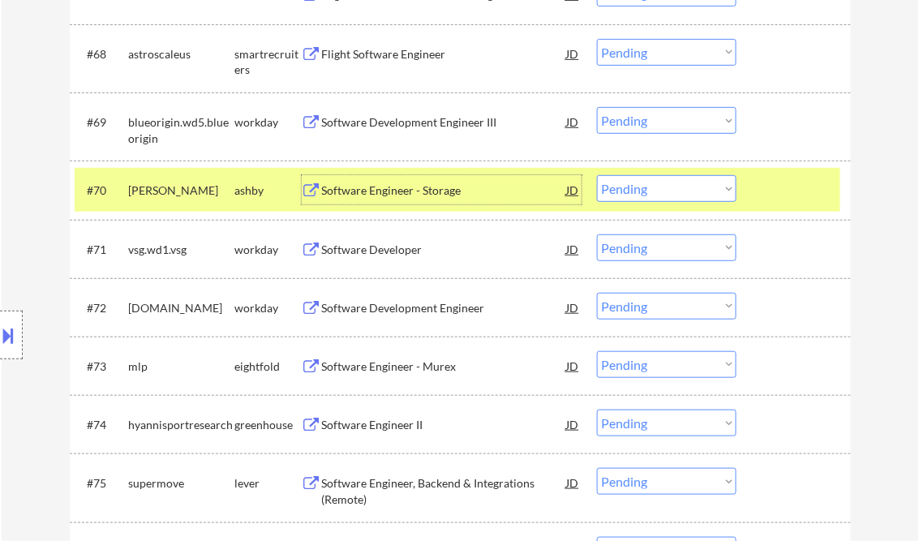
drag, startPoint x: 639, startPoint y: 191, endPoint x: 651, endPoint y: 202, distance: 16.6
click at [639, 191] on select "Choose an option... Pending Applied Excluded (Questions) Excluded (Expired) Exc…" at bounding box center [666, 188] width 139 height 27
click at [597, 176] on select "Choose an option... Pending Applied Excluded (Questions) Excluded (Expired) Exc…" at bounding box center [666, 188] width 139 height 27
select select ""pending""
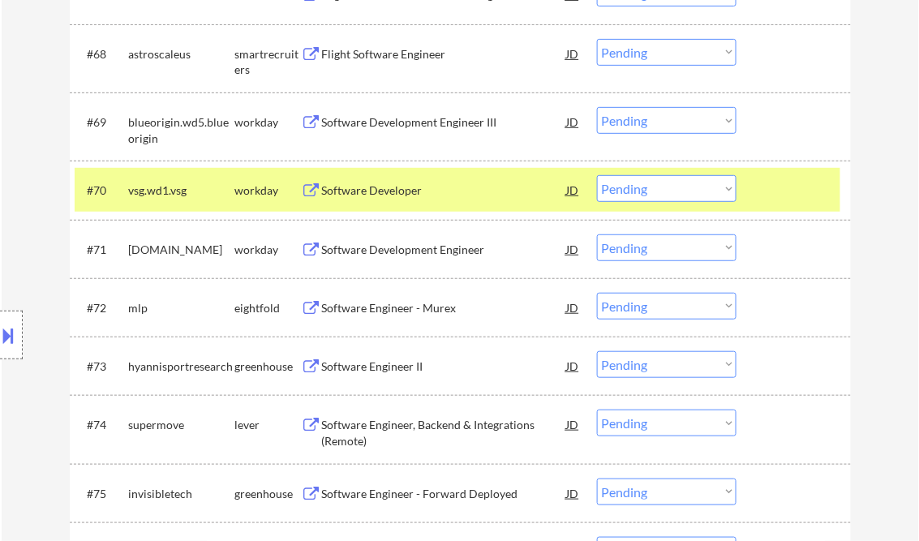
click at [396, 195] on div "Software Developer" at bounding box center [444, 190] width 245 height 16
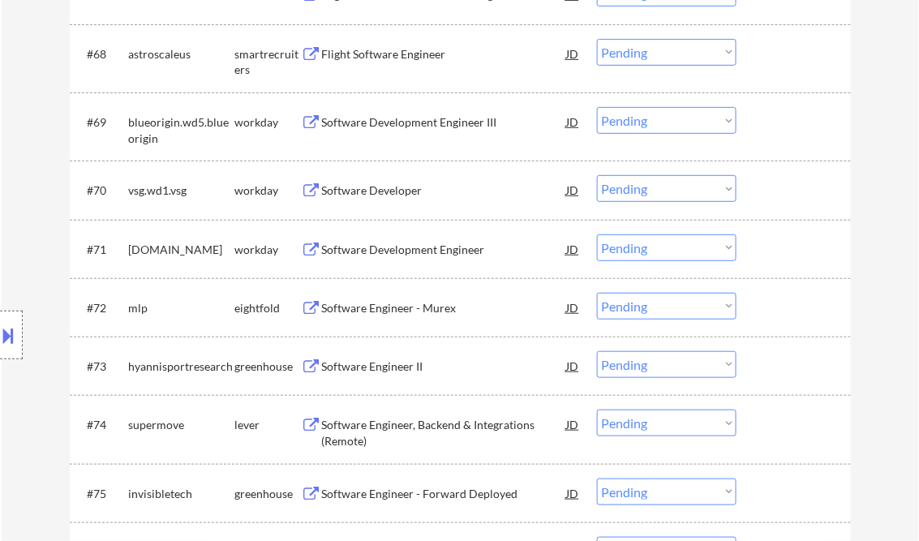
select select ""pending""
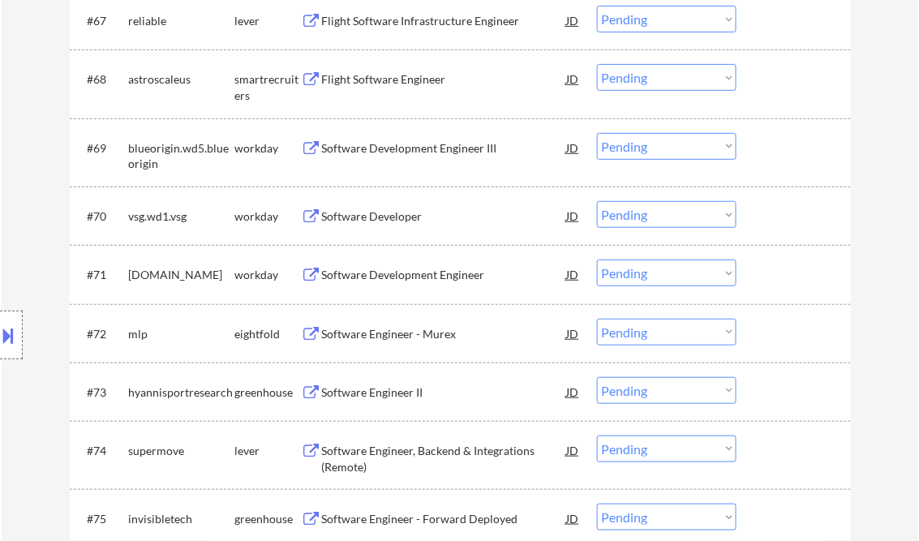
select select ""pending""
select select ""PLACEHOLDER_1427118222253""
select select ""pending""
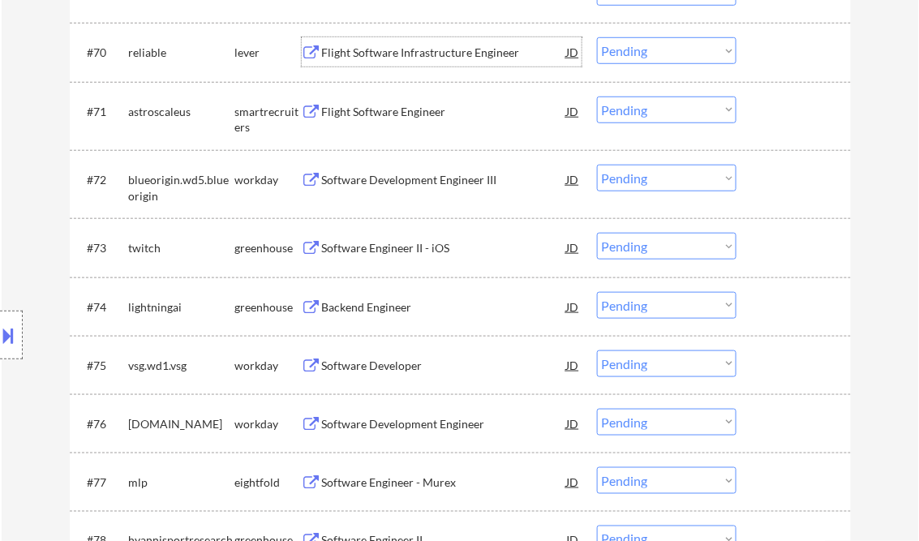
scroll to position [4930, 0]
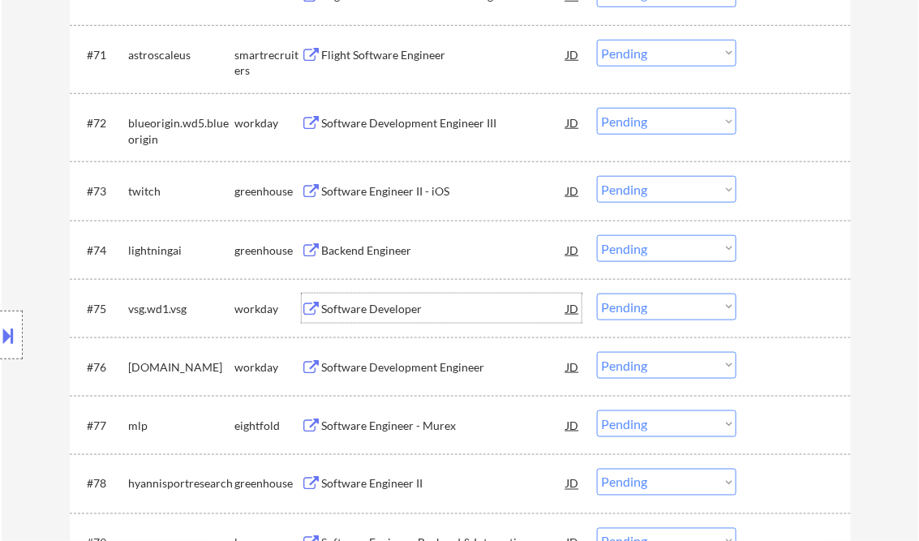
click at [398, 308] on div "Software Developer" at bounding box center [444, 309] width 245 height 16
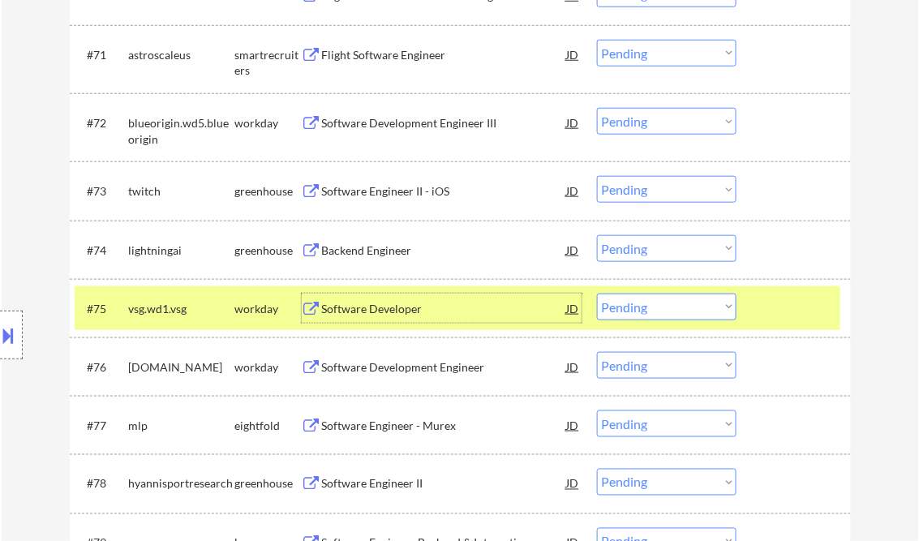
click at [648, 309] on select "Choose an option... Pending Applied Excluded (Questions) Excluded (Expired) Exc…" at bounding box center [666, 307] width 139 height 27
click at [597, 294] on select "Choose an option... Pending Applied Excluded (Questions) Excluded (Expired) Exc…" at bounding box center [666, 307] width 139 height 27
select select ""pending""
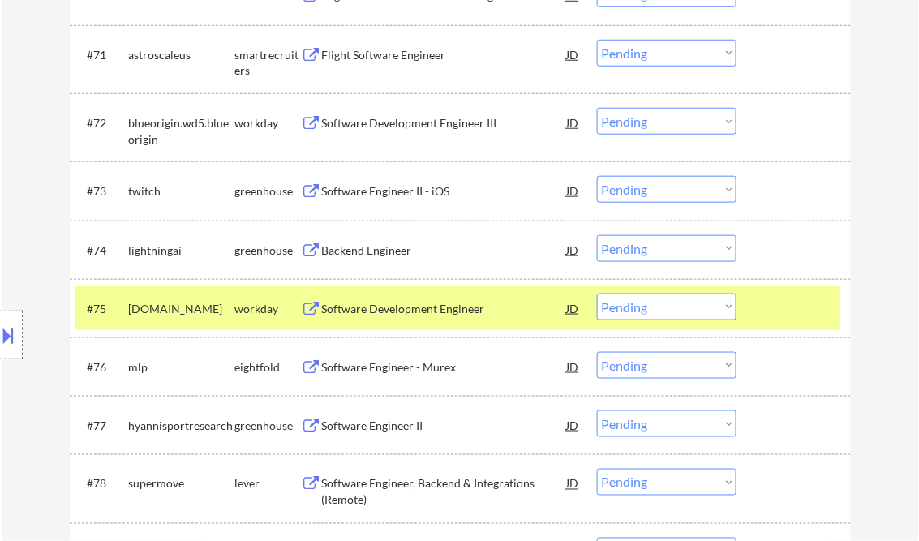
scroll to position [4995, 0]
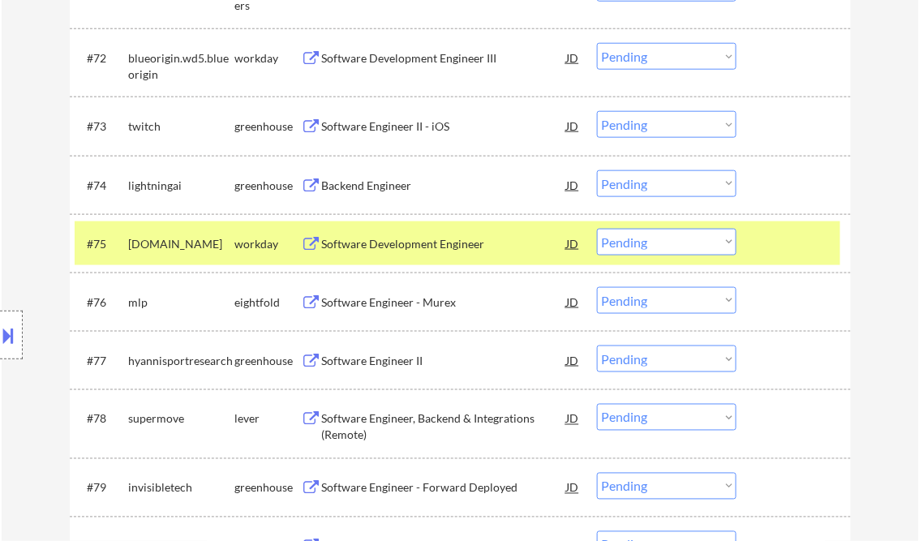
click at [374, 189] on div "Backend Engineer" at bounding box center [444, 186] width 245 height 16
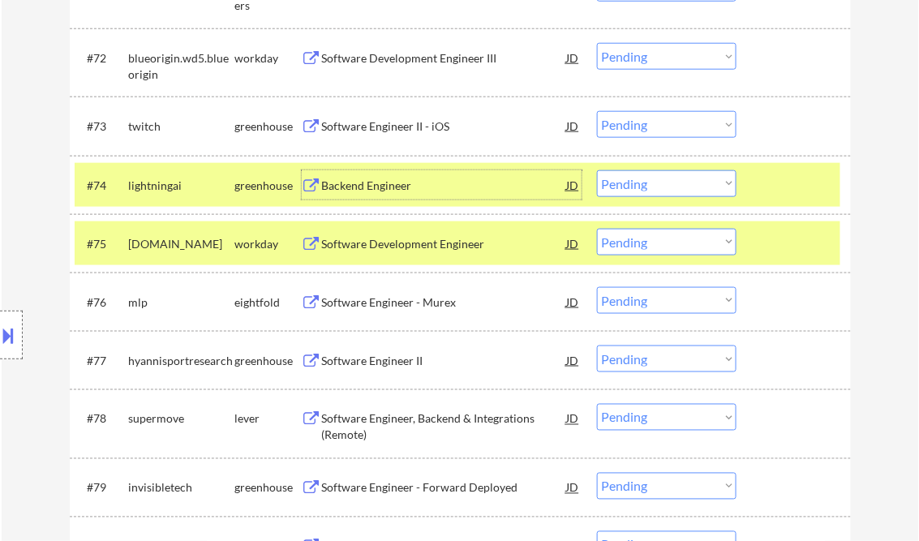
click at [666, 186] on select "Choose an option... Pending Applied Excluded (Questions) Excluded (Expired) Exc…" at bounding box center [666, 183] width 139 height 27
click at [597, 170] on select "Choose an option... Pending Applied Excluded (Questions) Excluded (Expired) Exc…" at bounding box center [666, 183] width 139 height 27
select select ""pending""
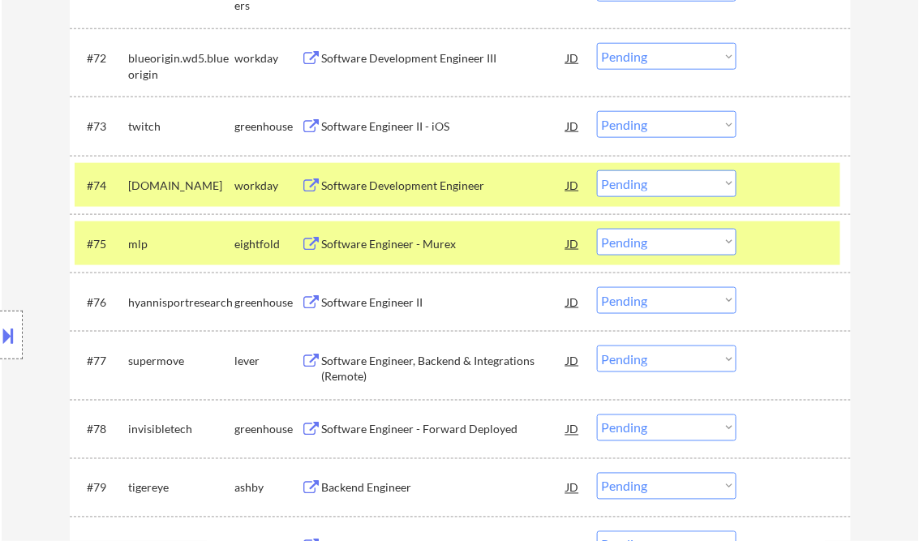
click at [402, 305] on div "Software Engineer II" at bounding box center [444, 302] width 245 height 16
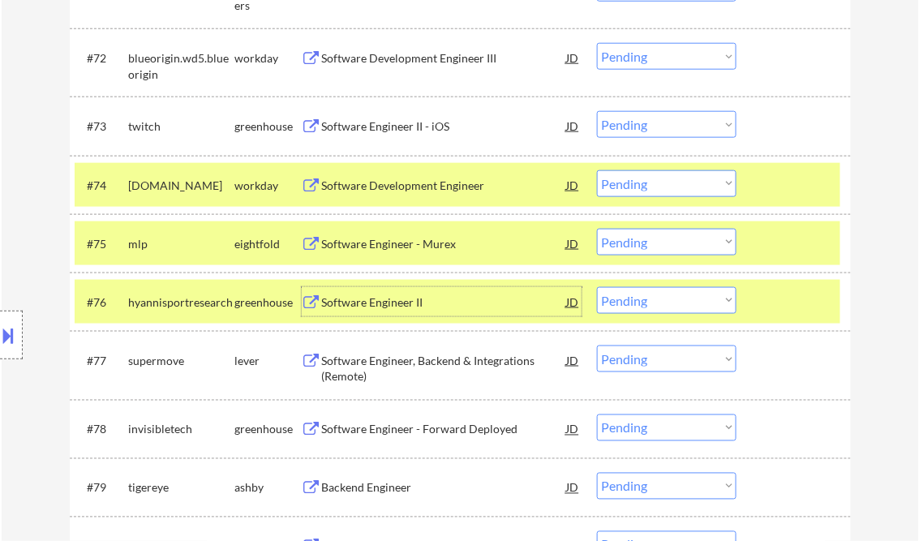
click at [789, 294] on div at bounding box center [795, 301] width 71 height 29
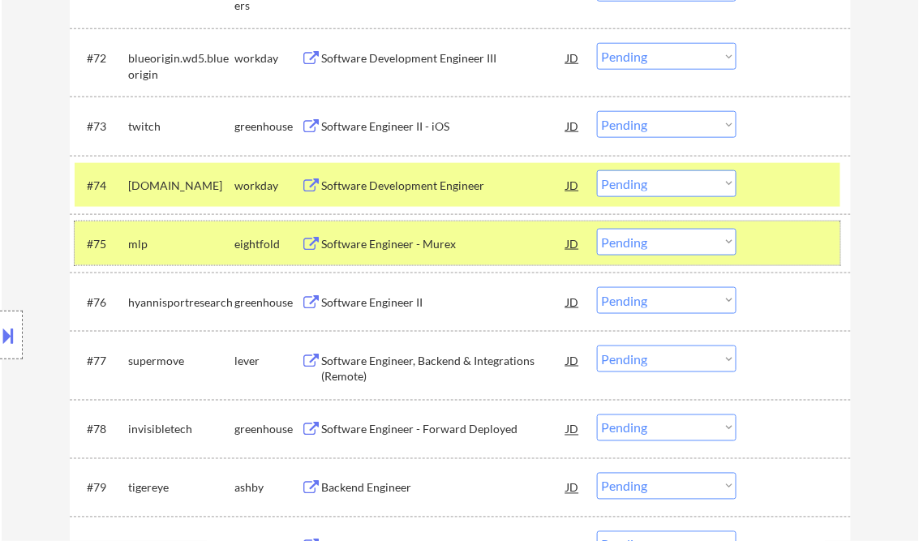
click at [780, 242] on div at bounding box center [795, 243] width 71 height 29
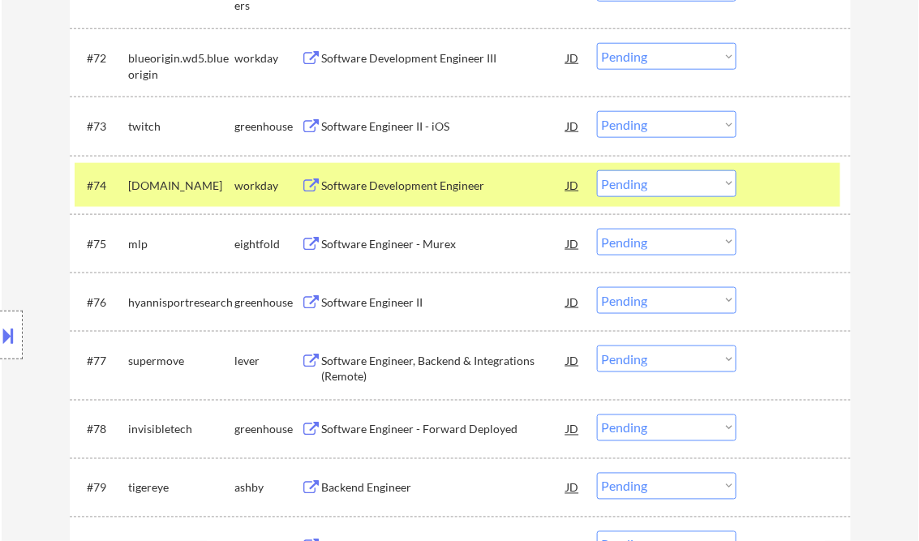
click at [778, 191] on div at bounding box center [795, 184] width 71 height 29
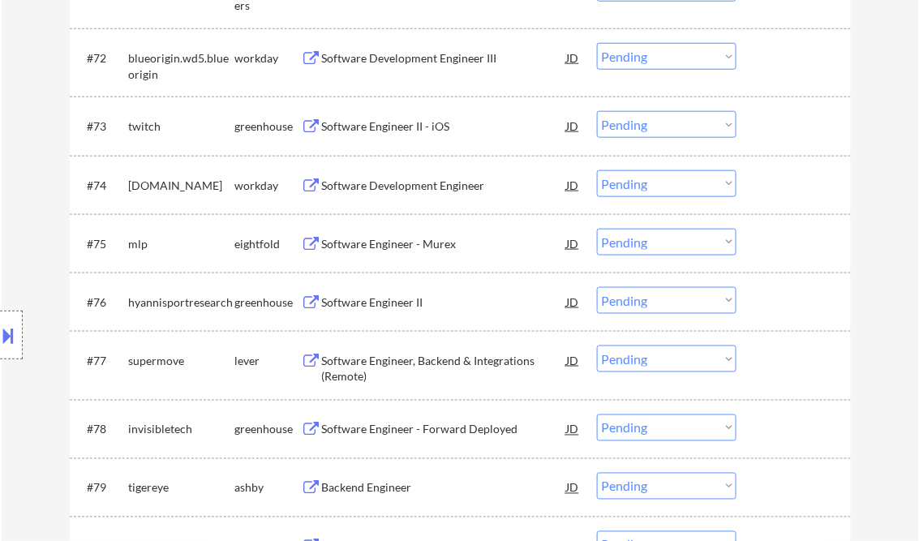
click at [701, 303] on select "Choose an option... Pending Applied Excluded (Questions) Excluded (Expired) Exc…" at bounding box center [666, 300] width 139 height 27
drag, startPoint x: 660, startPoint y: 302, endPoint x: 679, endPoint y: 313, distance: 21.8
click at [660, 302] on select "Choose an option... Pending Applied Excluded (Questions) Excluded (Expired) Exc…" at bounding box center [666, 300] width 139 height 27
click at [597, 287] on select "Choose an option... Pending Applied Excluded (Questions) Excluded (Expired) Exc…" at bounding box center [666, 300] width 139 height 27
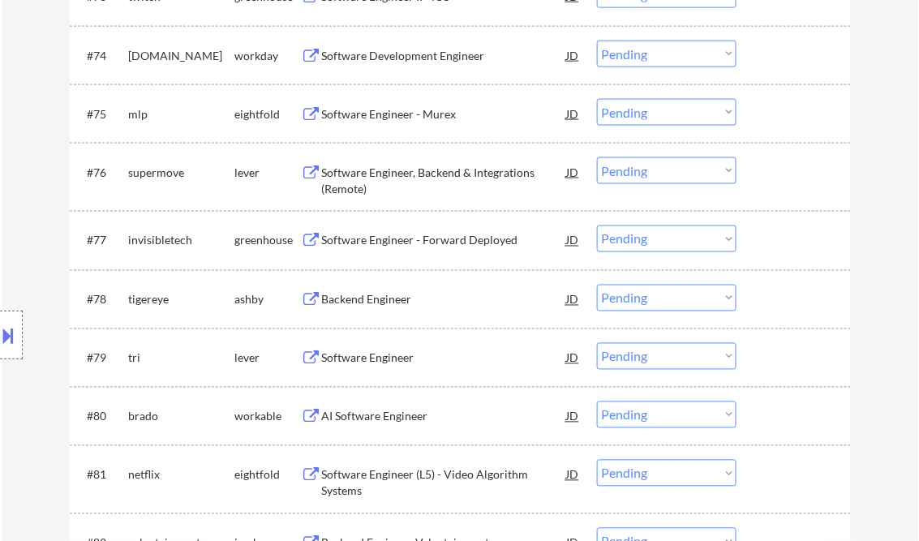
click at [396, 180] on div "Software Engineer, Backend & Integrations (Remote)" at bounding box center [444, 181] width 245 height 32
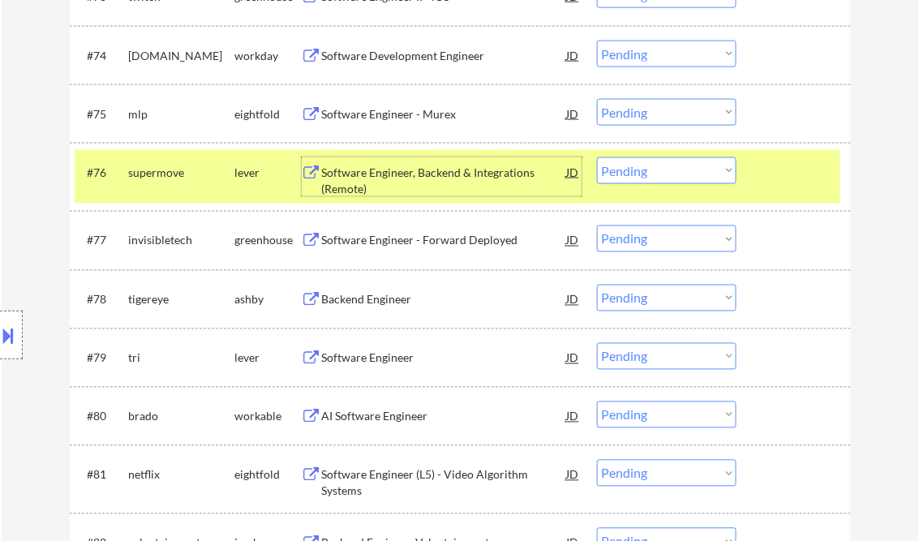
click at [438, 174] on div "Software Engineer, Backend & Integrations (Remote)" at bounding box center [444, 181] width 245 height 32
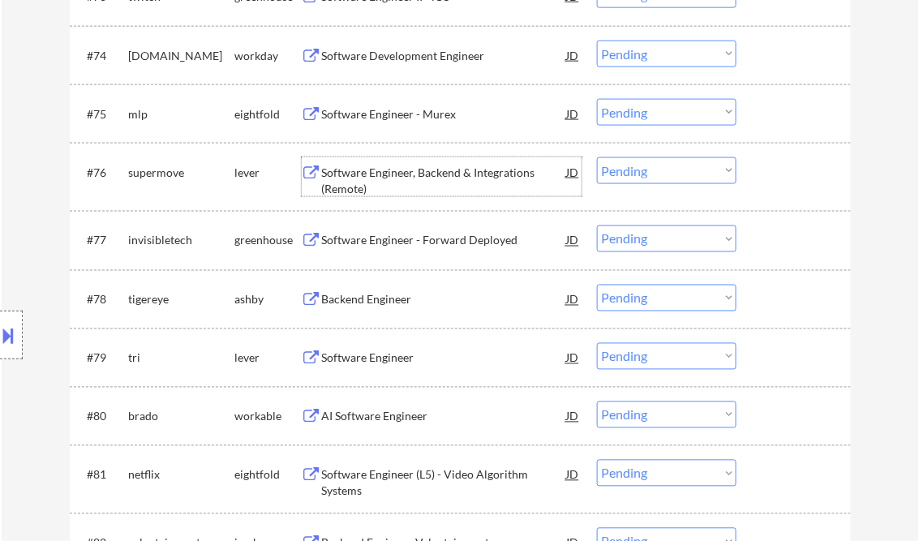
click at [646, 174] on select "Choose an option... Pending Applied Excluded (Questions) Excluded (Expired) Exc…" at bounding box center [666, 170] width 139 height 27
click at [597, 157] on select "Choose an option... Pending Applied Excluded (Questions) Excluded (Expired) Exc…" at bounding box center [666, 170] width 139 height 27
select select ""pending""
